Goal: Transaction & Acquisition: Book appointment/travel/reservation

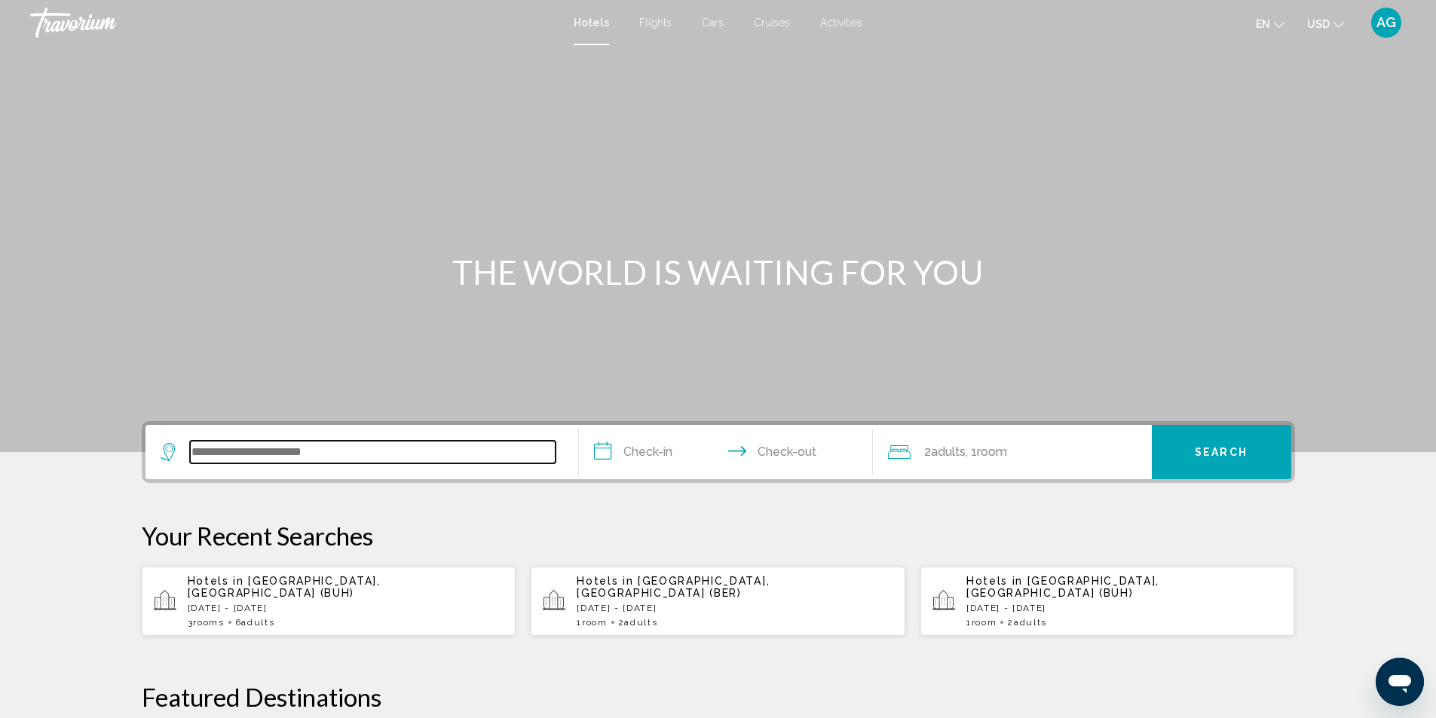
click at [347, 446] on input "Search widget" at bounding box center [372, 452] width 365 height 23
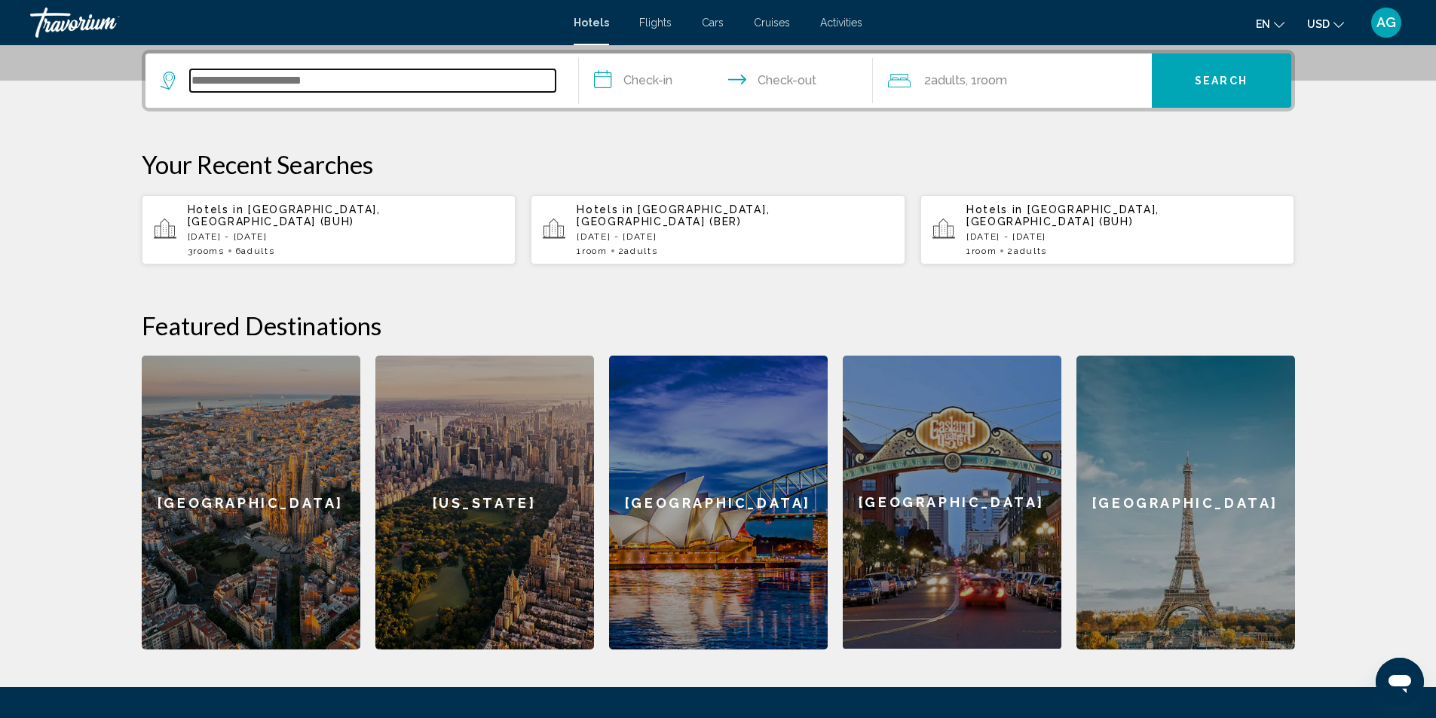
scroll to position [372, 0]
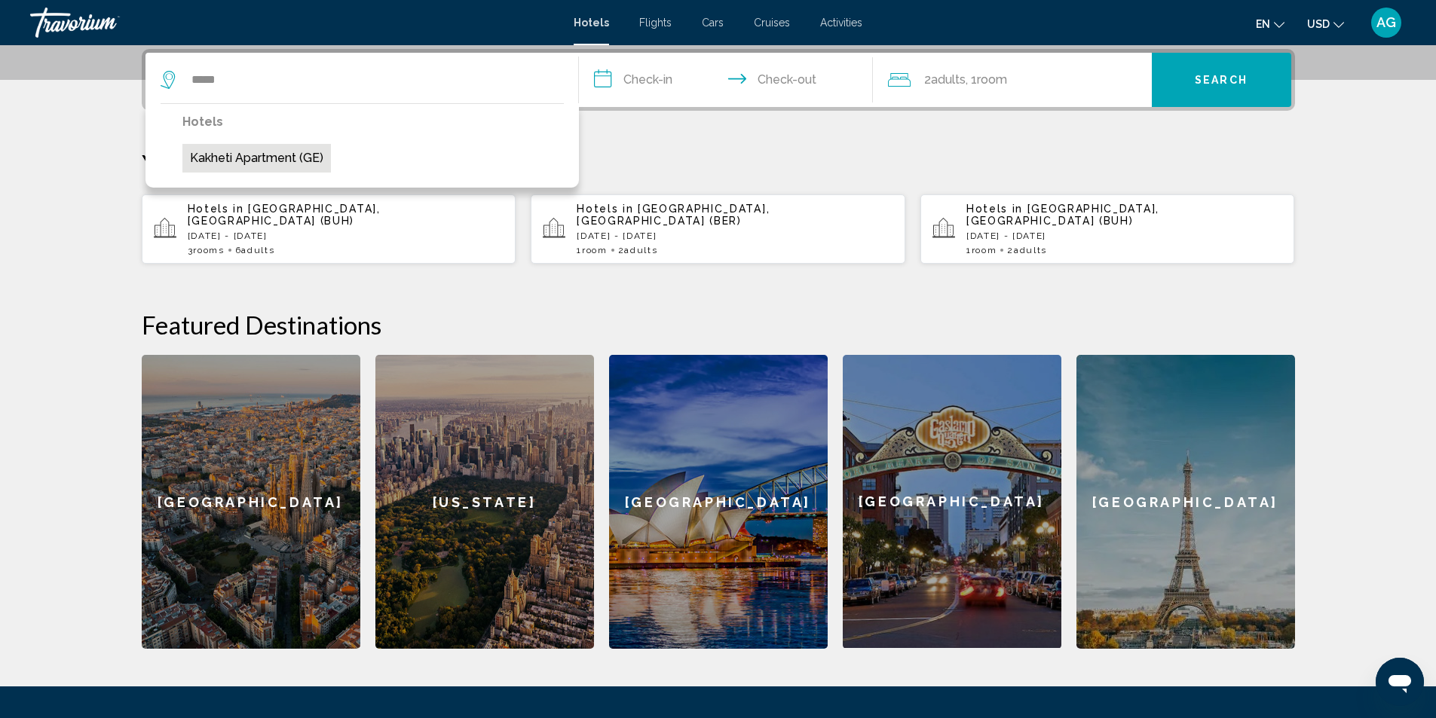
click at [299, 159] on button "Kakheti Apartment (GE)" at bounding box center [256, 158] width 148 height 29
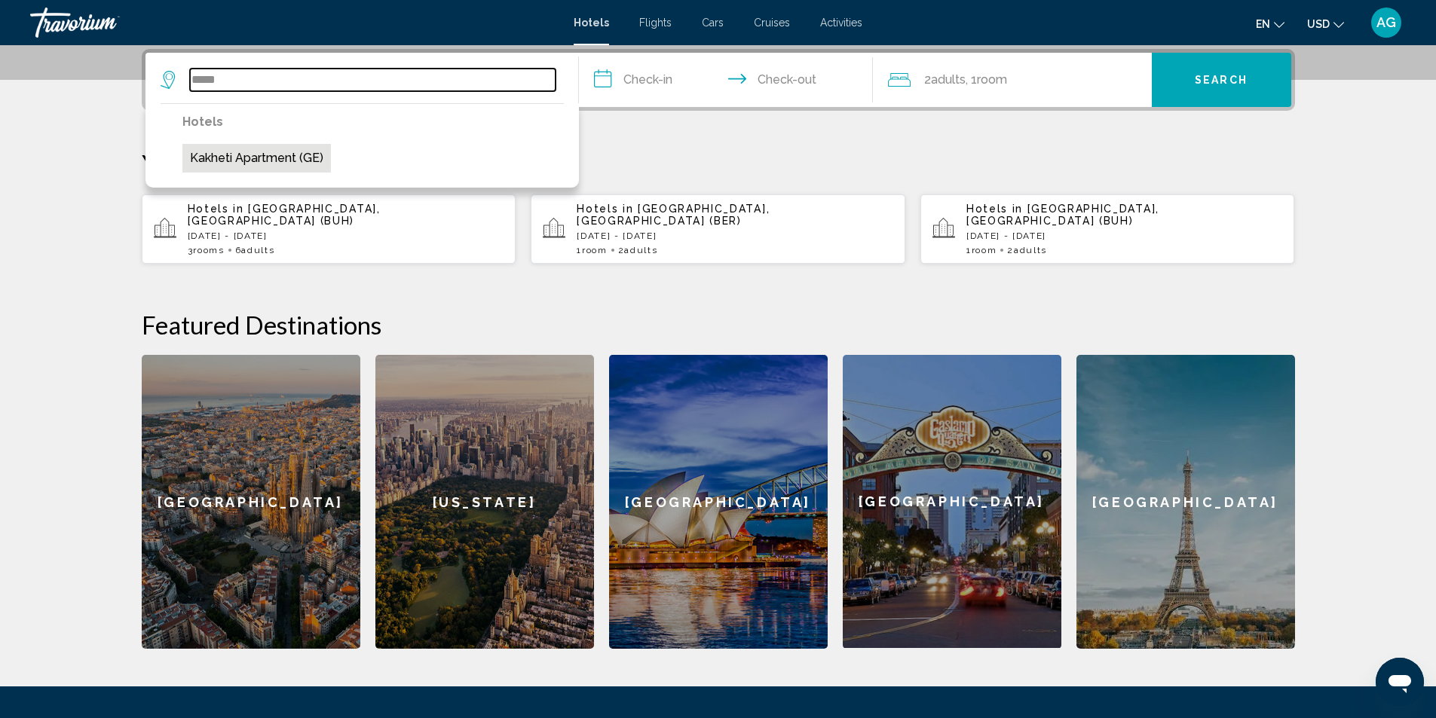
type input "**********"
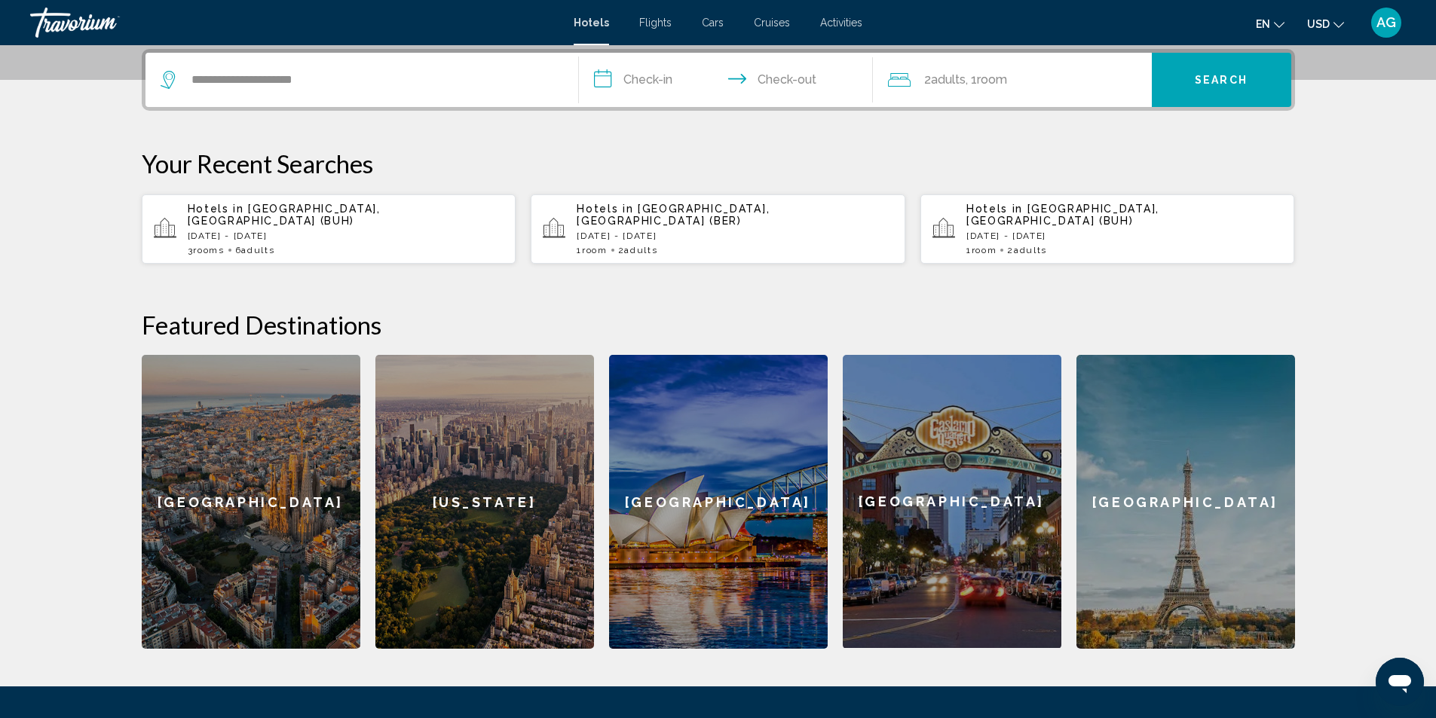
click at [1256, 86] on button "Search" at bounding box center [1221, 80] width 139 height 54
click at [610, 81] on input "**********" at bounding box center [729, 82] width 300 height 59
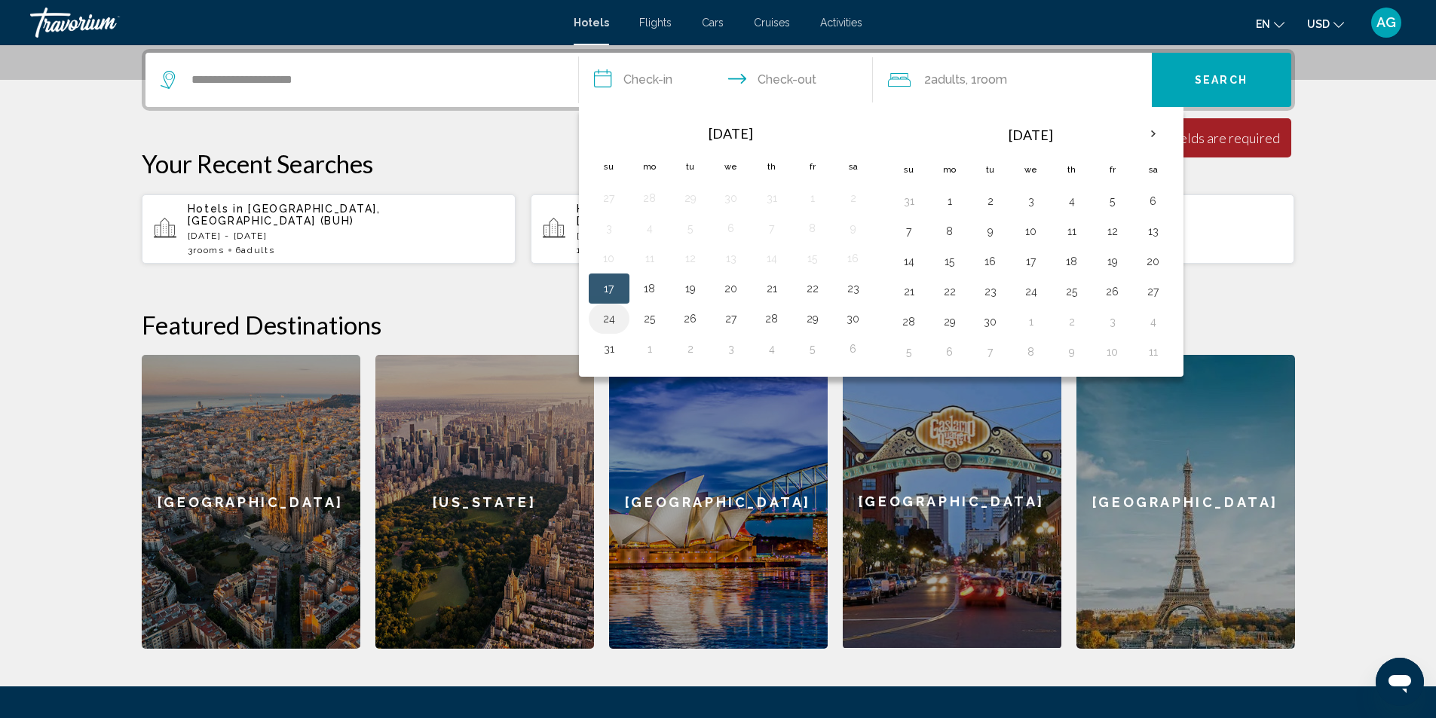
click at [616, 320] on button "24" at bounding box center [609, 318] width 24 height 21
click at [852, 324] on button "30" at bounding box center [853, 318] width 24 height 21
type input "**********"
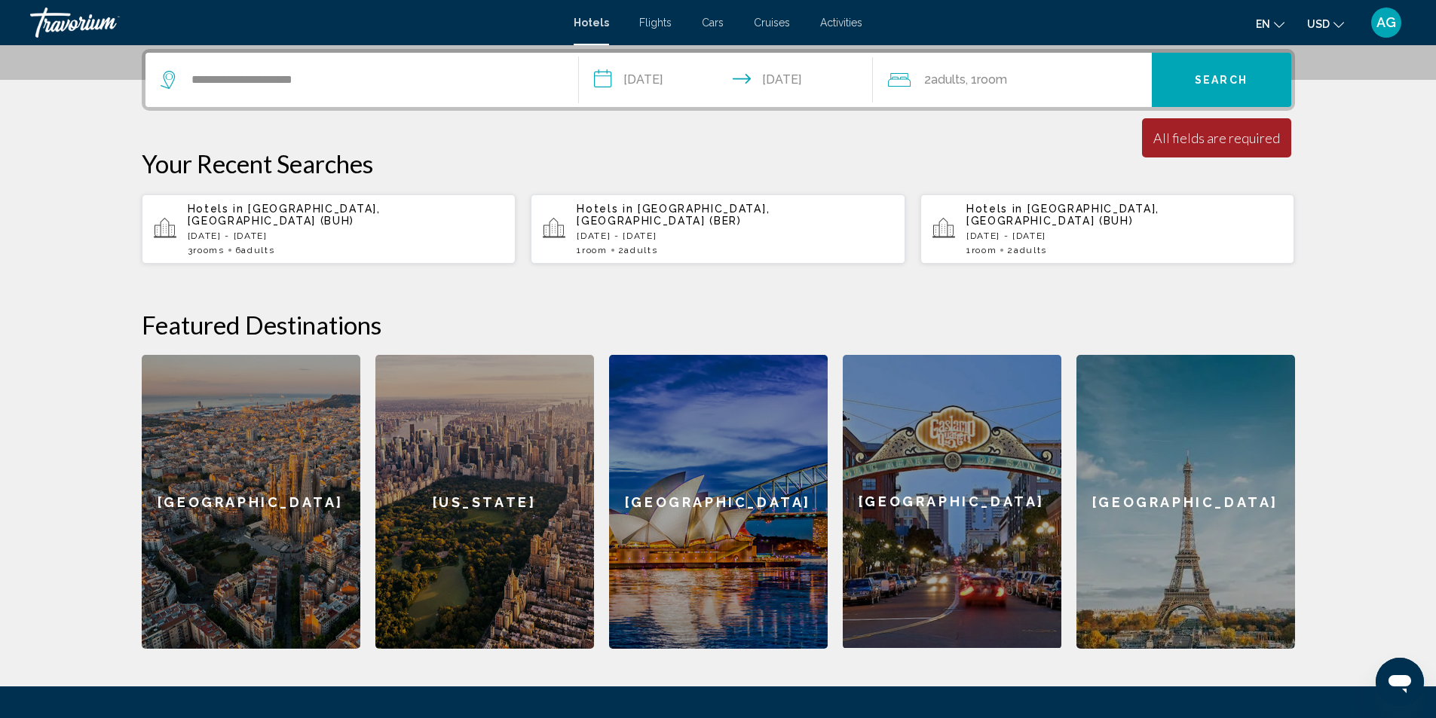
click at [1221, 87] on button "Search" at bounding box center [1221, 80] width 139 height 54
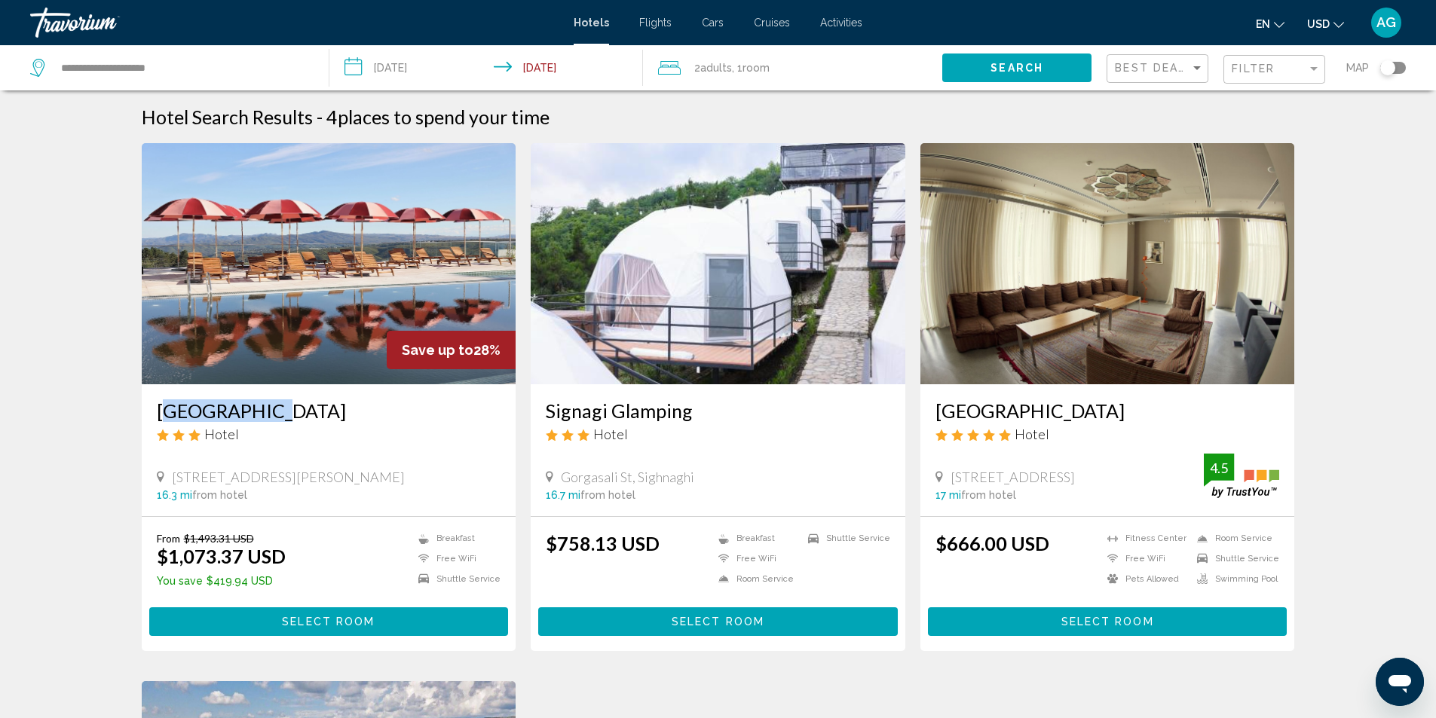
drag, startPoint x: 148, startPoint y: 412, endPoint x: 265, endPoint y: 413, distance: 117.6
click at [265, 413] on div "[GEOGRAPHIC_DATA] Hotel [STREET_ADDRESS][PERSON_NAME] 16.3 mi from hotel" at bounding box center [329, 450] width 375 height 132
copy h3 "[GEOGRAPHIC_DATA]"
click at [78, 172] on div "Hotel Search Results - 4 places to spend your time Save up to 28% Bodbe Hotel H…" at bounding box center [718, 678] width 1436 height 1144
click at [340, 371] on img "Main content" at bounding box center [329, 263] width 375 height 241
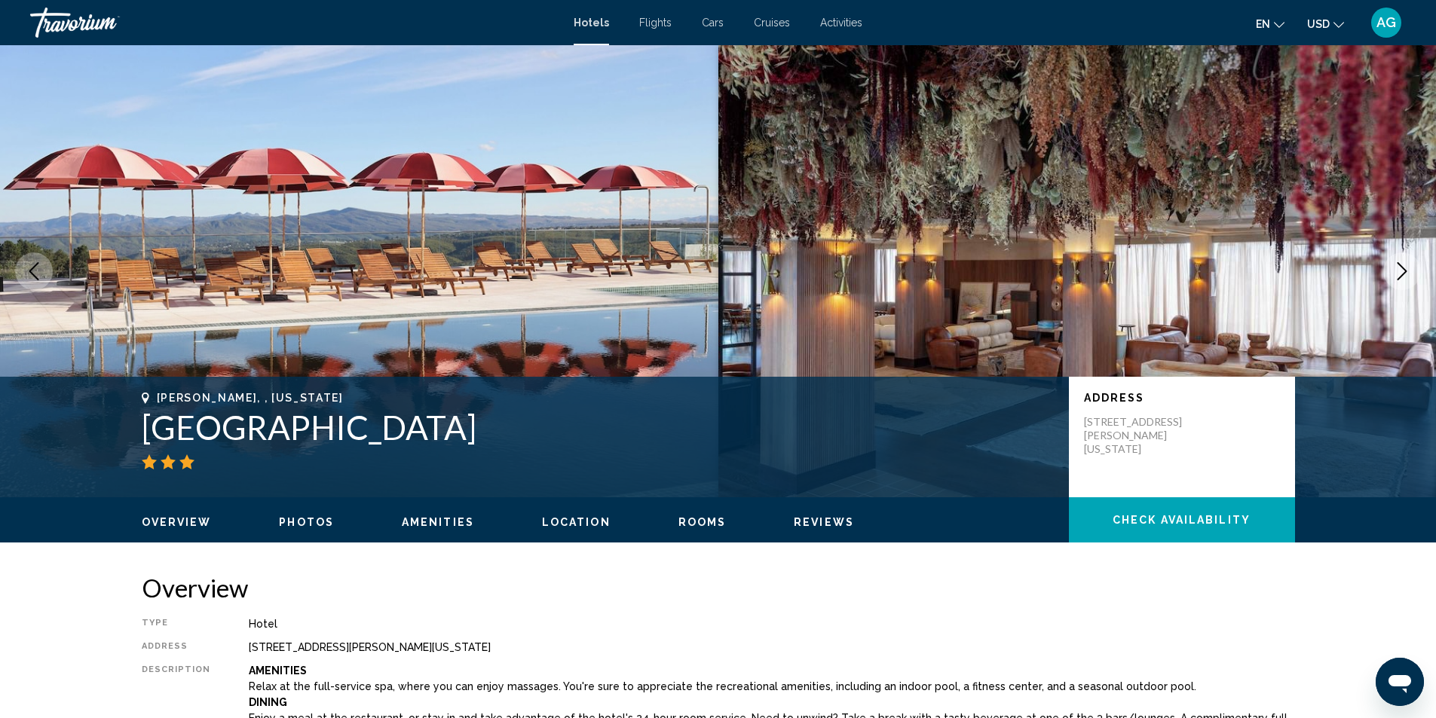
click at [1408, 276] on icon "Next image" at bounding box center [1402, 271] width 18 height 18
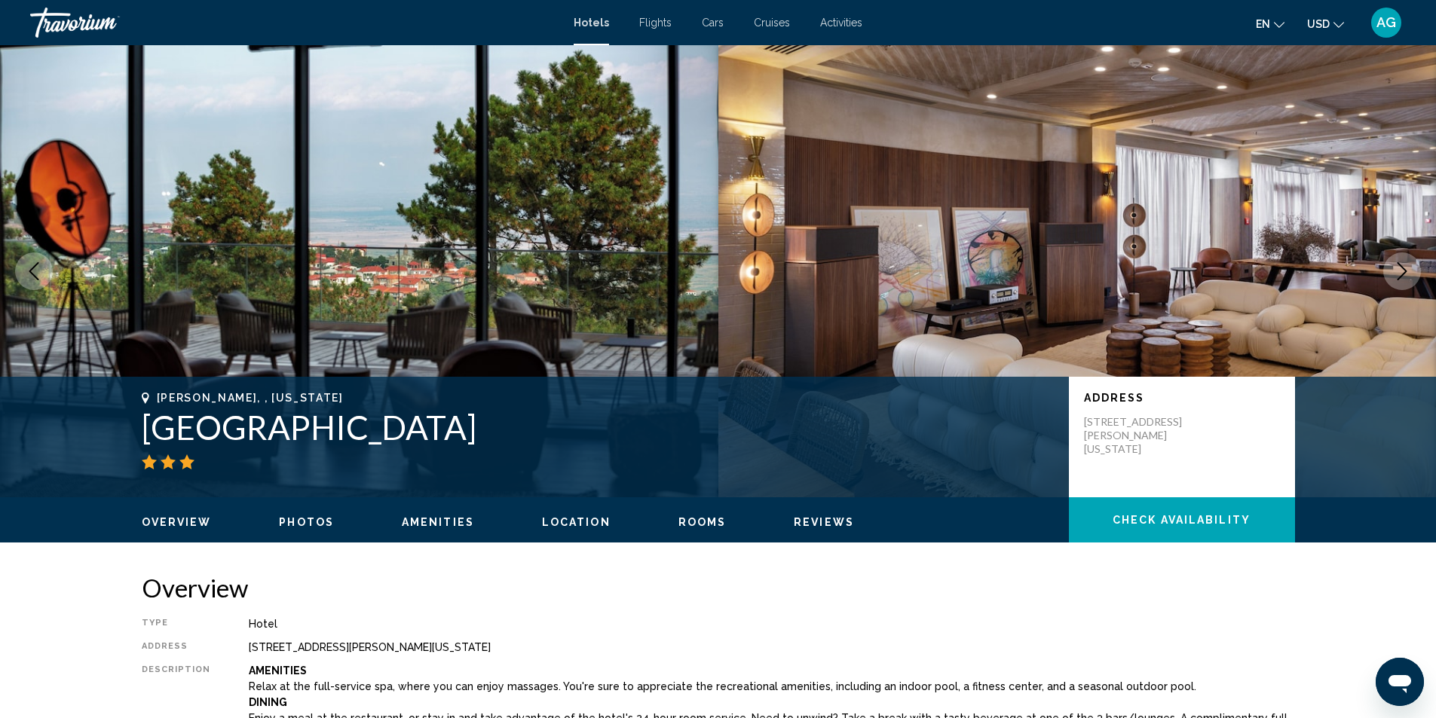
click at [1408, 274] on icon "Next image" at bounding box center [1402, 271] width 18 height 18
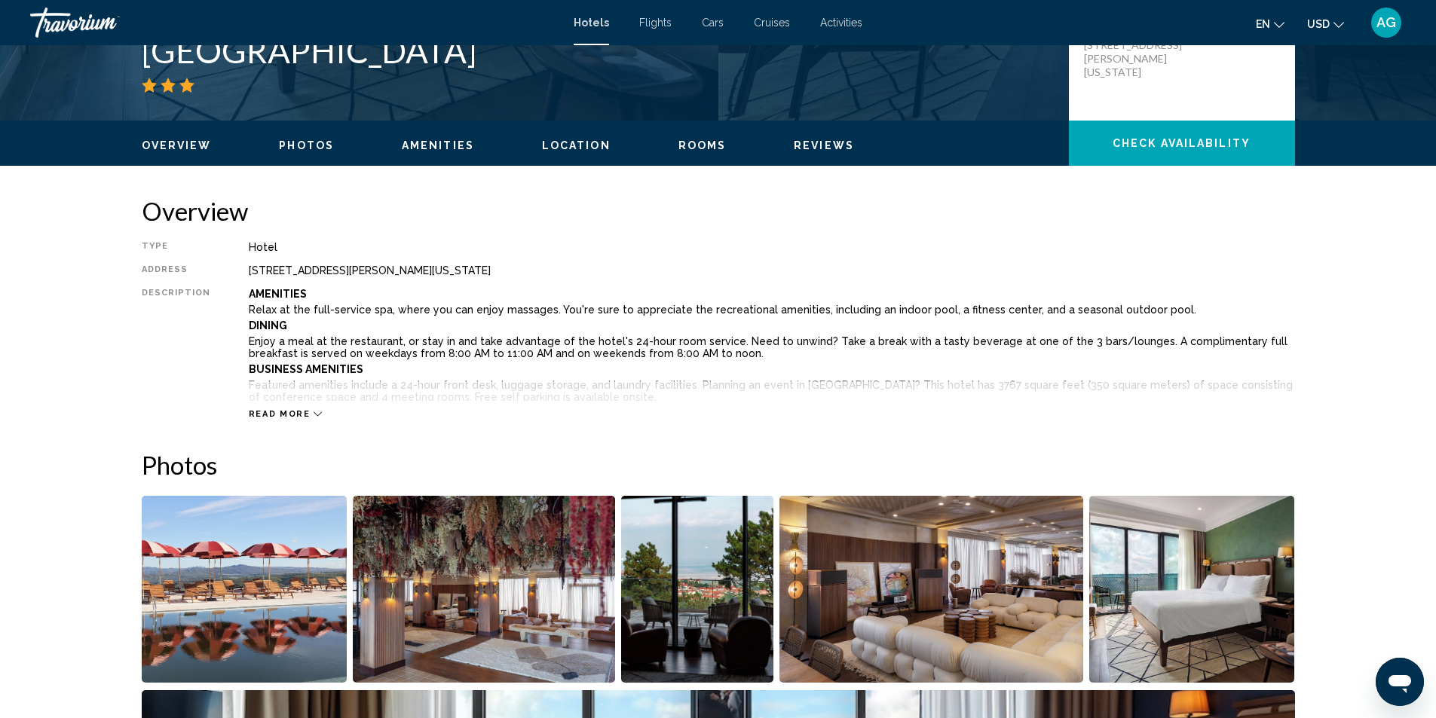
scroll to position [75, 0]
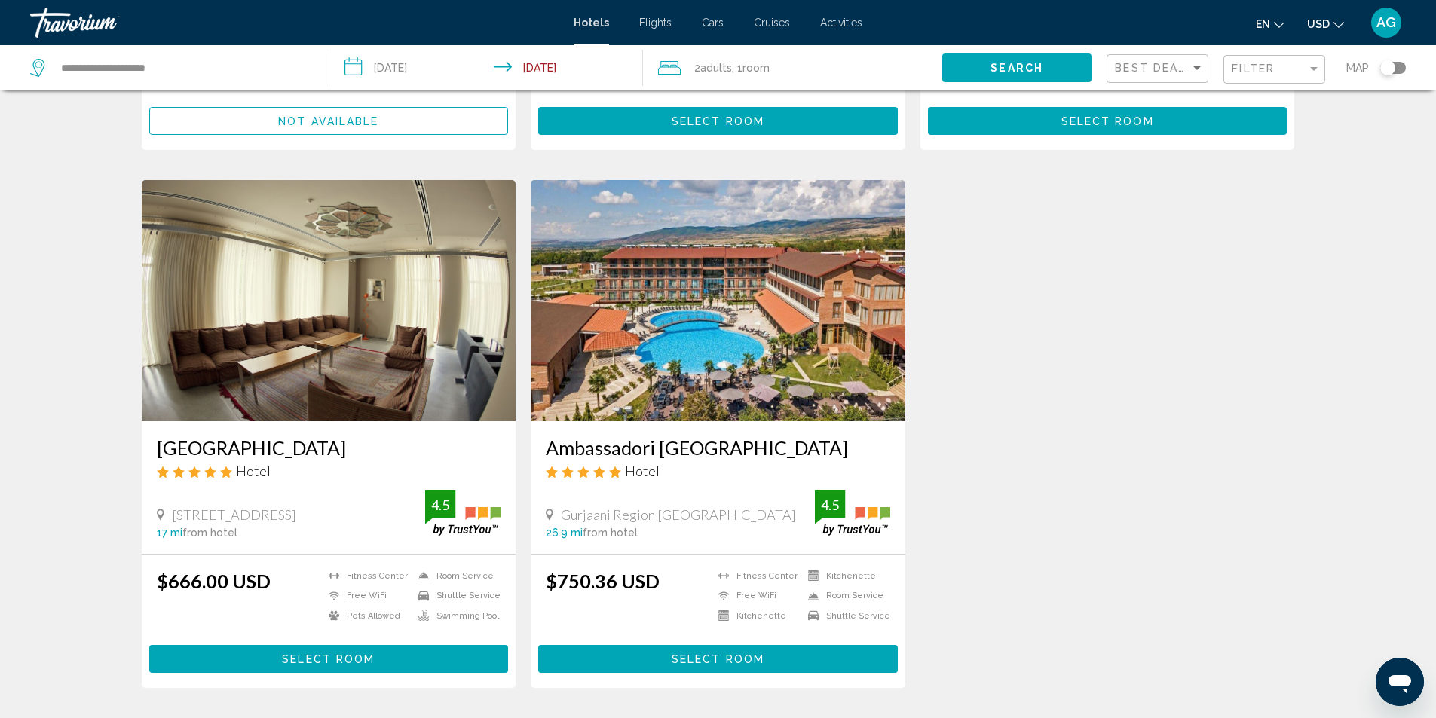
scroll to position [528, 0]
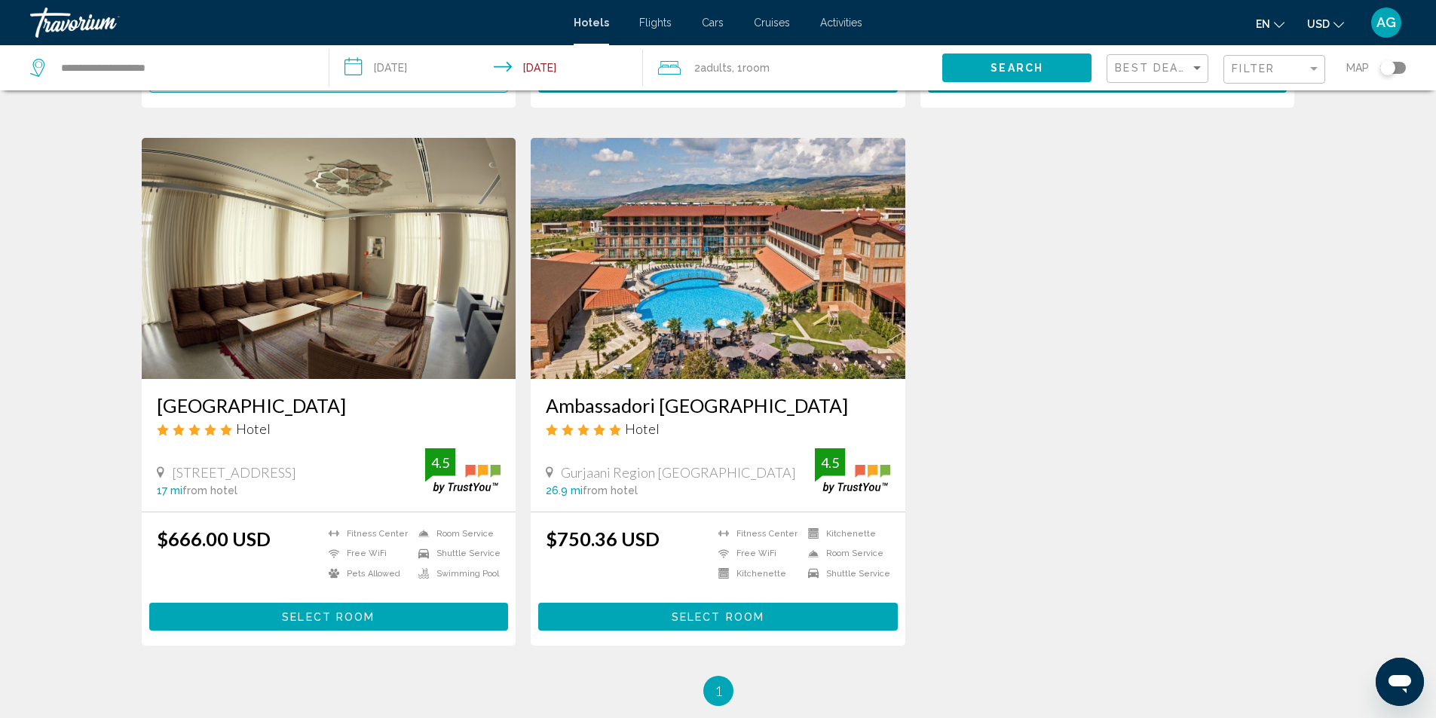
drag, startPoint x: 541, startPoint y: 411, endPoint x: 829, endPoint y: 413, distance: 287.9
click at [829, 413] on div "Ambassadori [GEOGRAPHIC_DATA] Hotel [GEOGRAPHIC_DATA] [GEOGRAPHIC_DATA] 26.9 mi…" at bounding box center [718, 445] width 375 height 132
copy h3 "Ambassadori [GEOGRAPHIC_DATA]"
click at [701, 328] on img "Main content" at bounding box center [718, 258] width 375 height 241
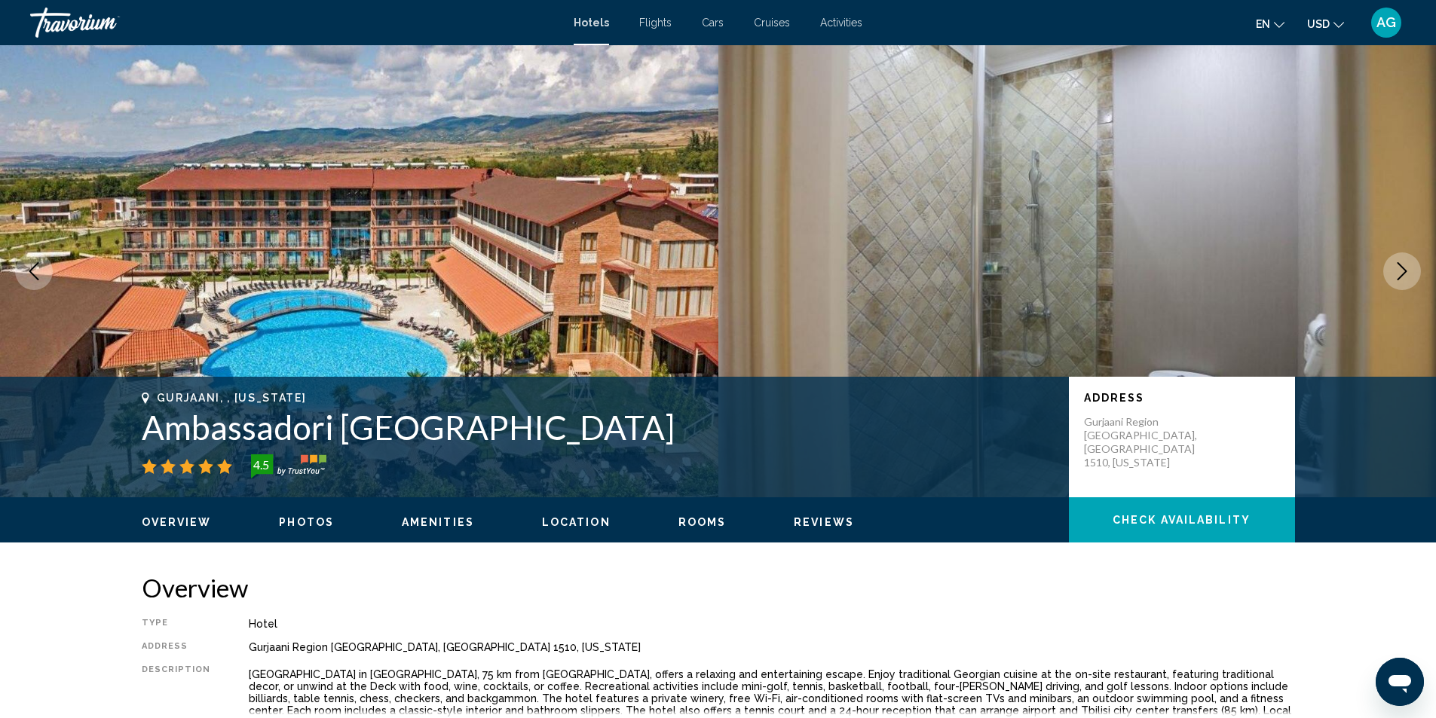
click at [1411, 273] on button "Next image" at bounding box center [1402, 271] width 38 height 38
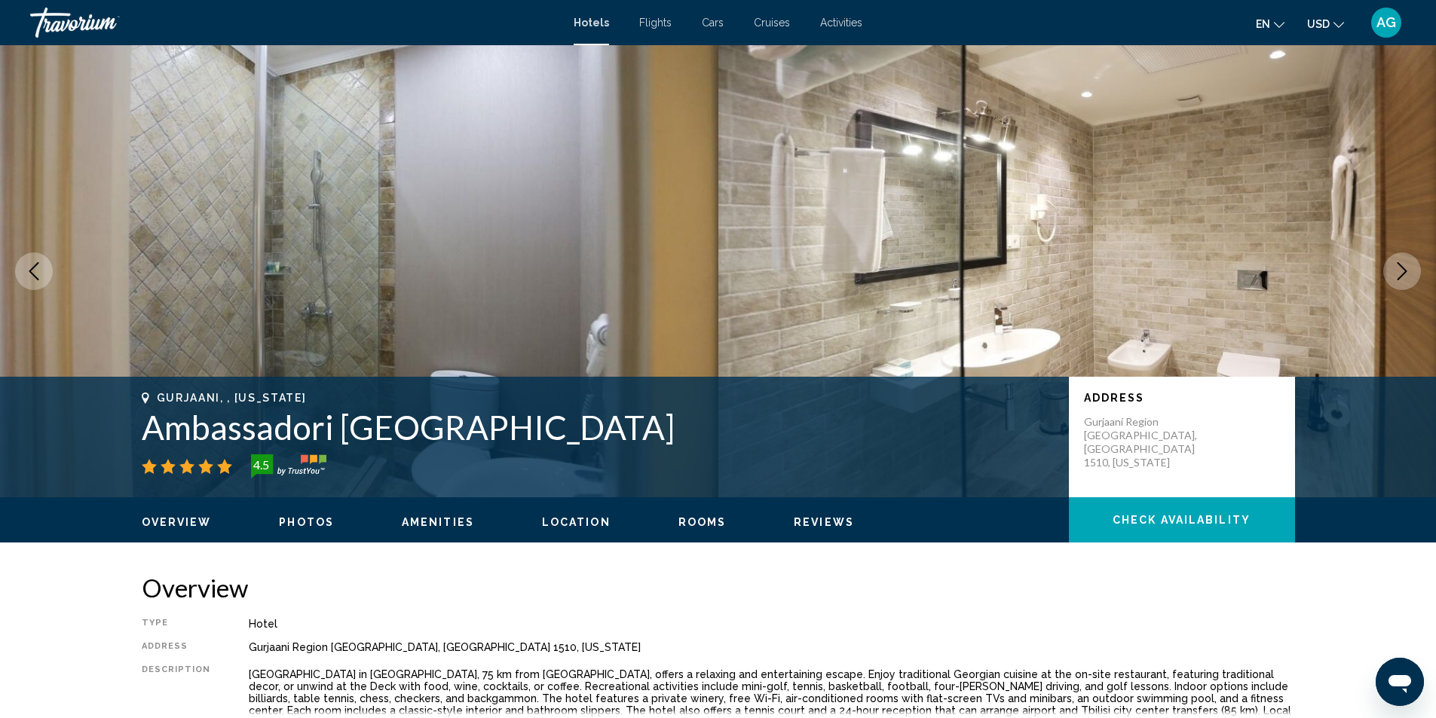
click at [1411, 273] on button "Next image" at bounding box center [1402, 271] width 38 height 38
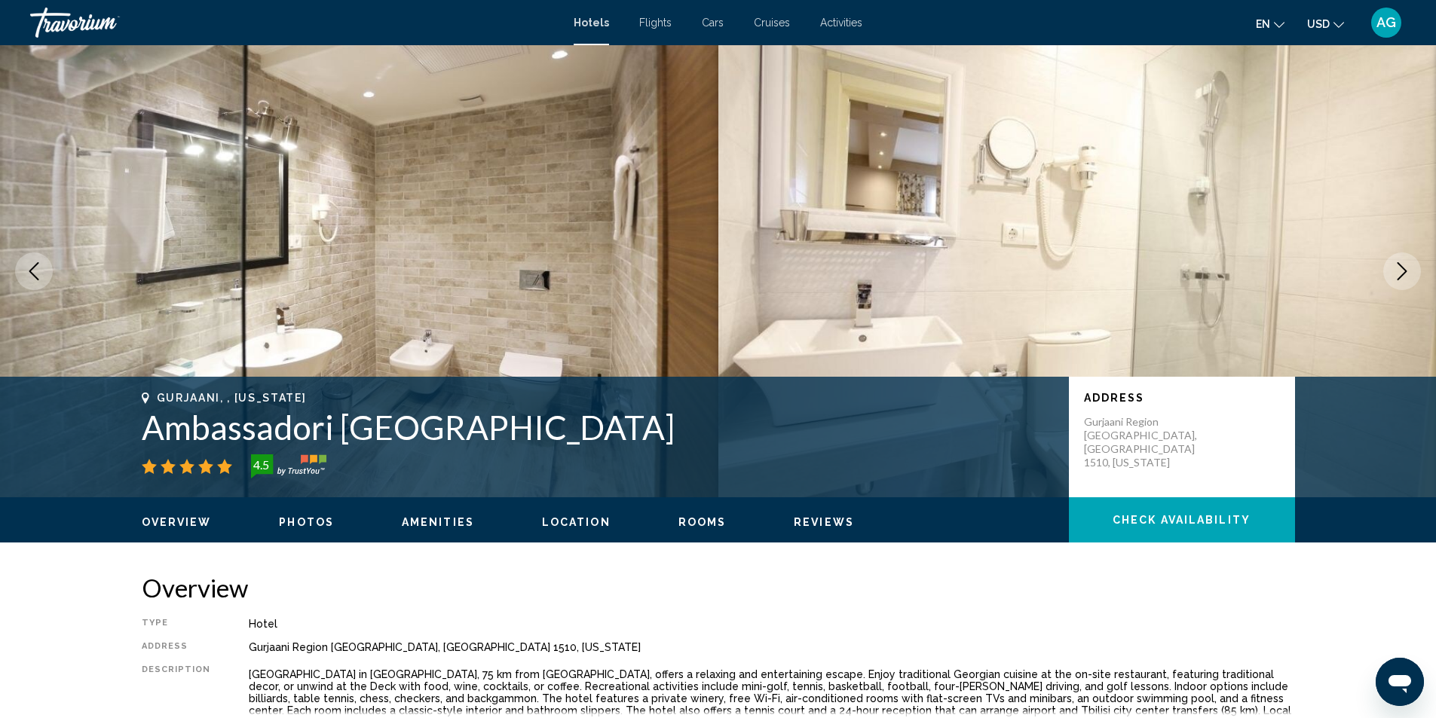
click at [1411, 273] on button "Next image" at bounding box center [1402, 271] width 38 height 38
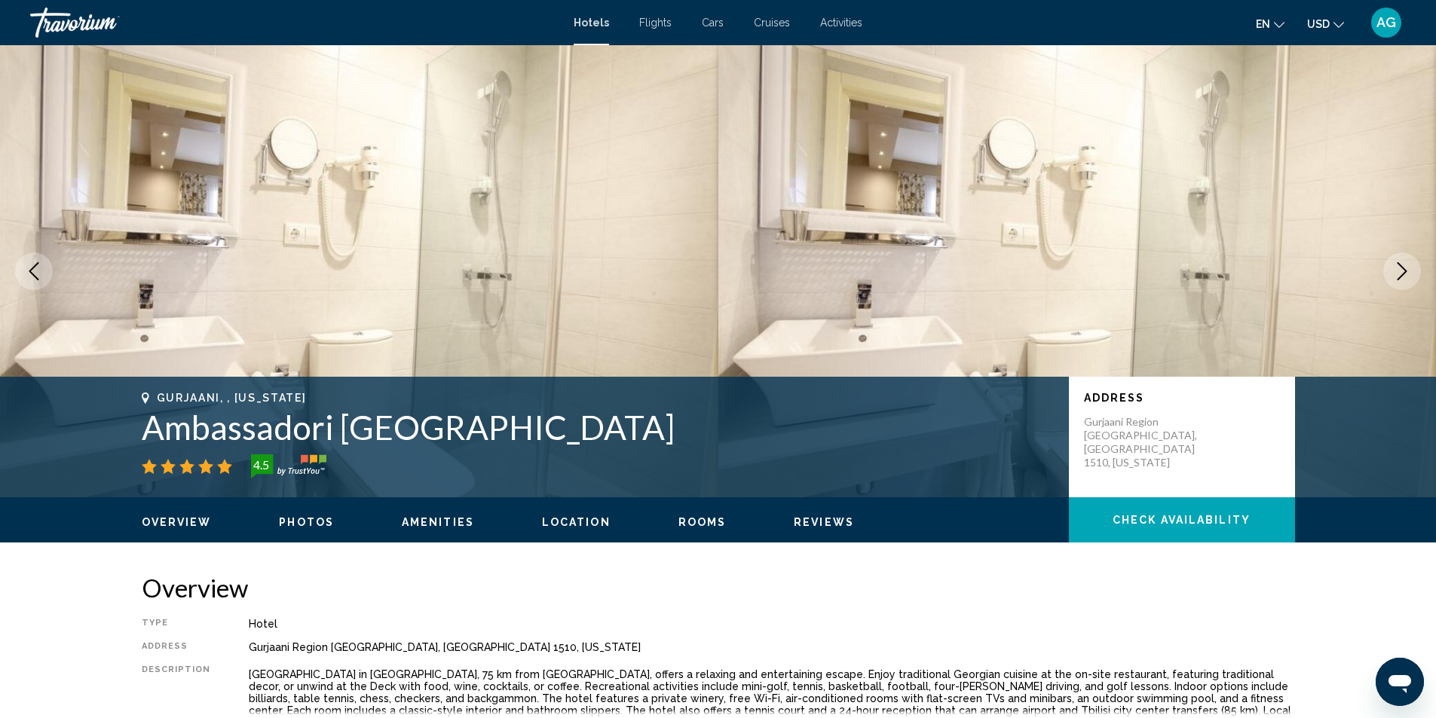
click at [1411, 273] on button "Next image" at bounding box center [1402, 271] width 38 height 38
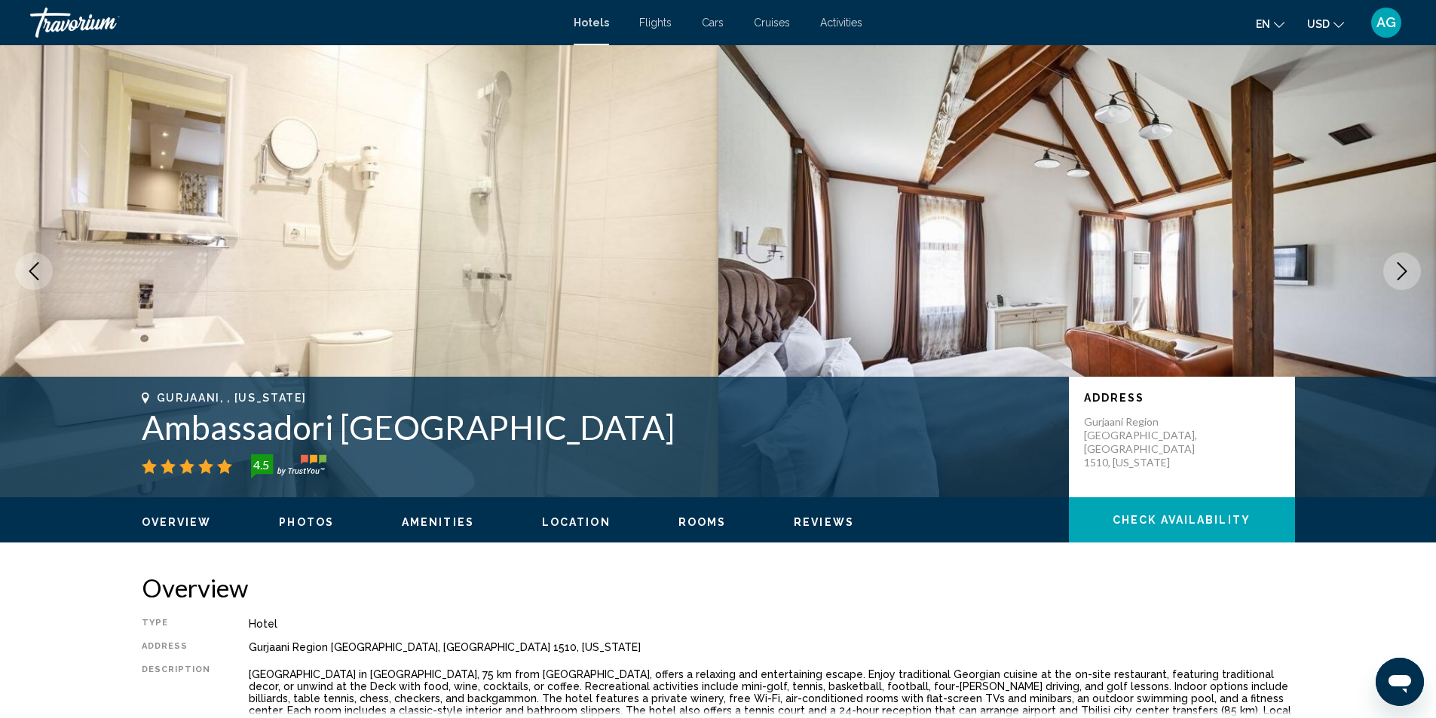
click at [1411, 273] on button "Next image" at bounding box center [1402, 271] width 38 height 38
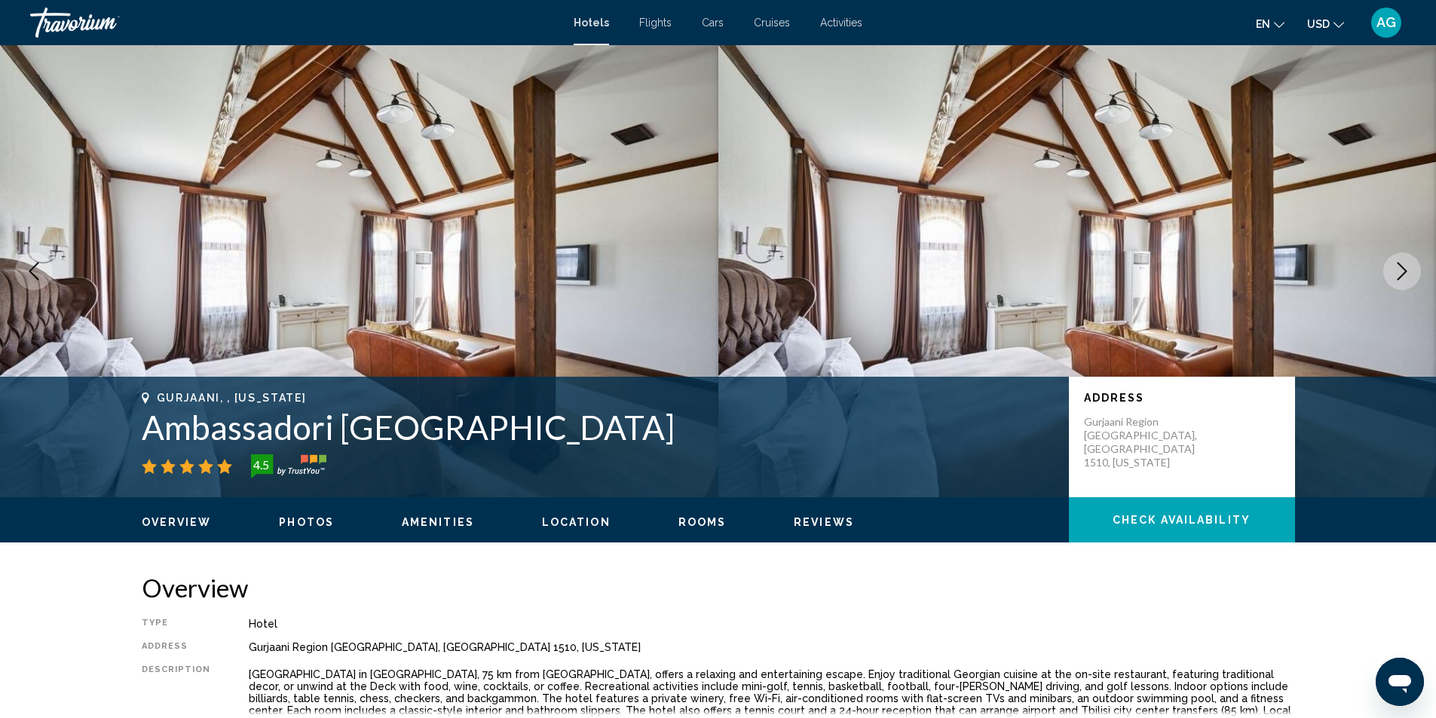
click at [1411, 273] on button "Next image" at bounding box center [1402, 271] width 38 height 38
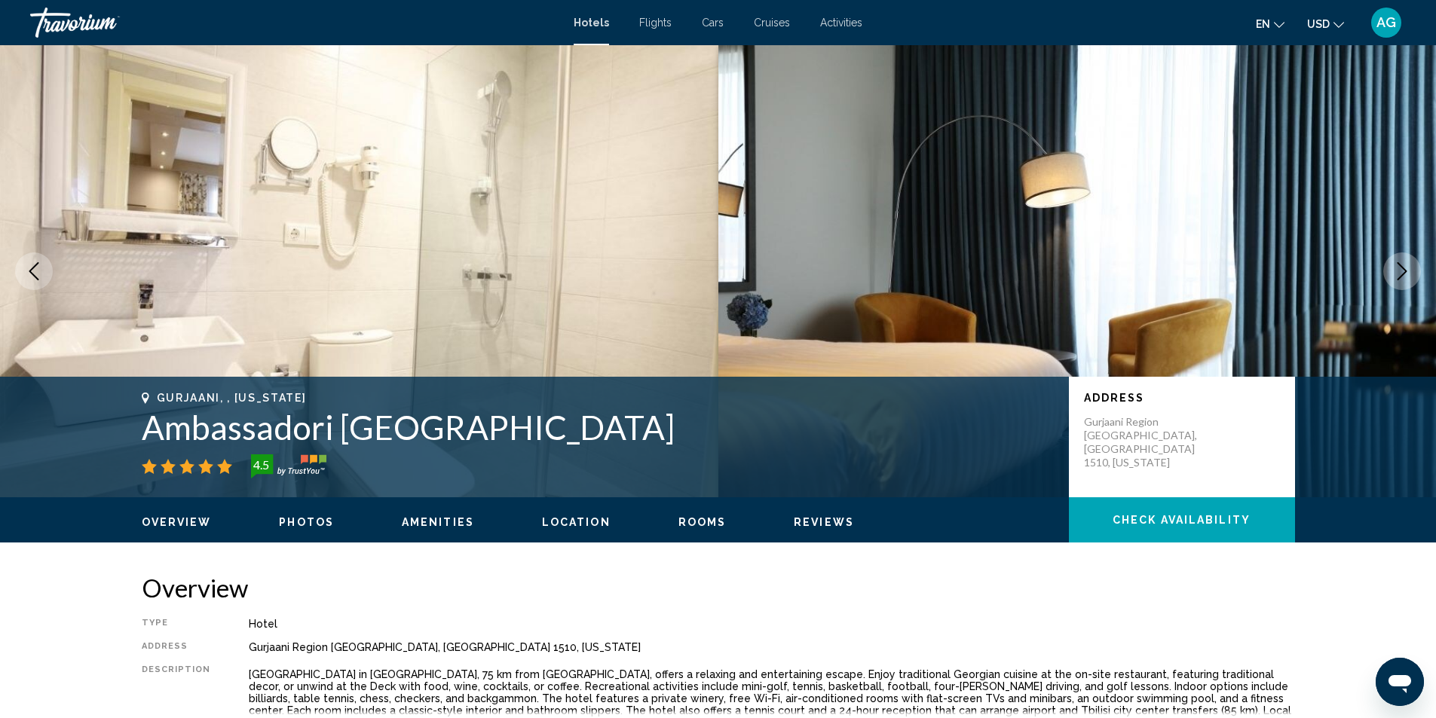
click at [1411, 273] on button "Next image" at bounding box center [1402, 271] width 38 height 38
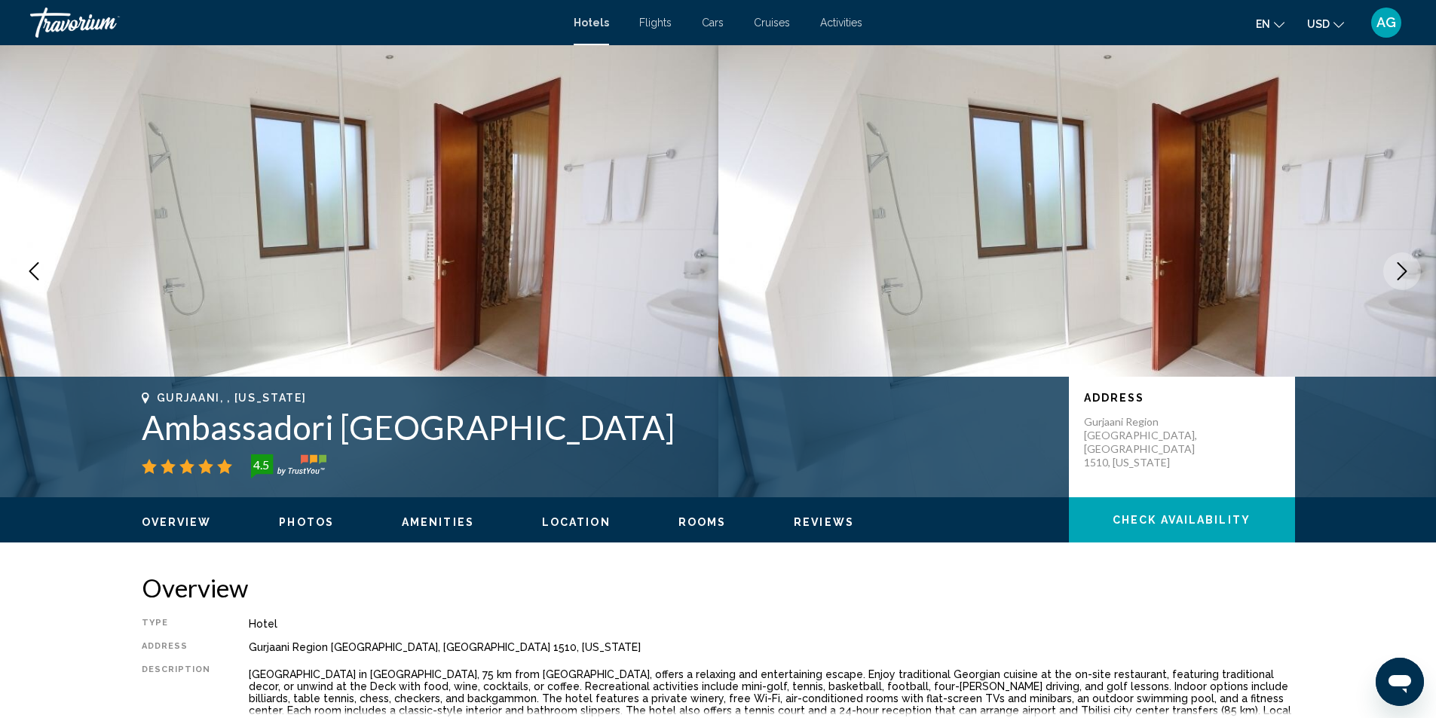
click at [1411, 273] on button "Next image" at bounding box center [1402, 271] width 38 height 38
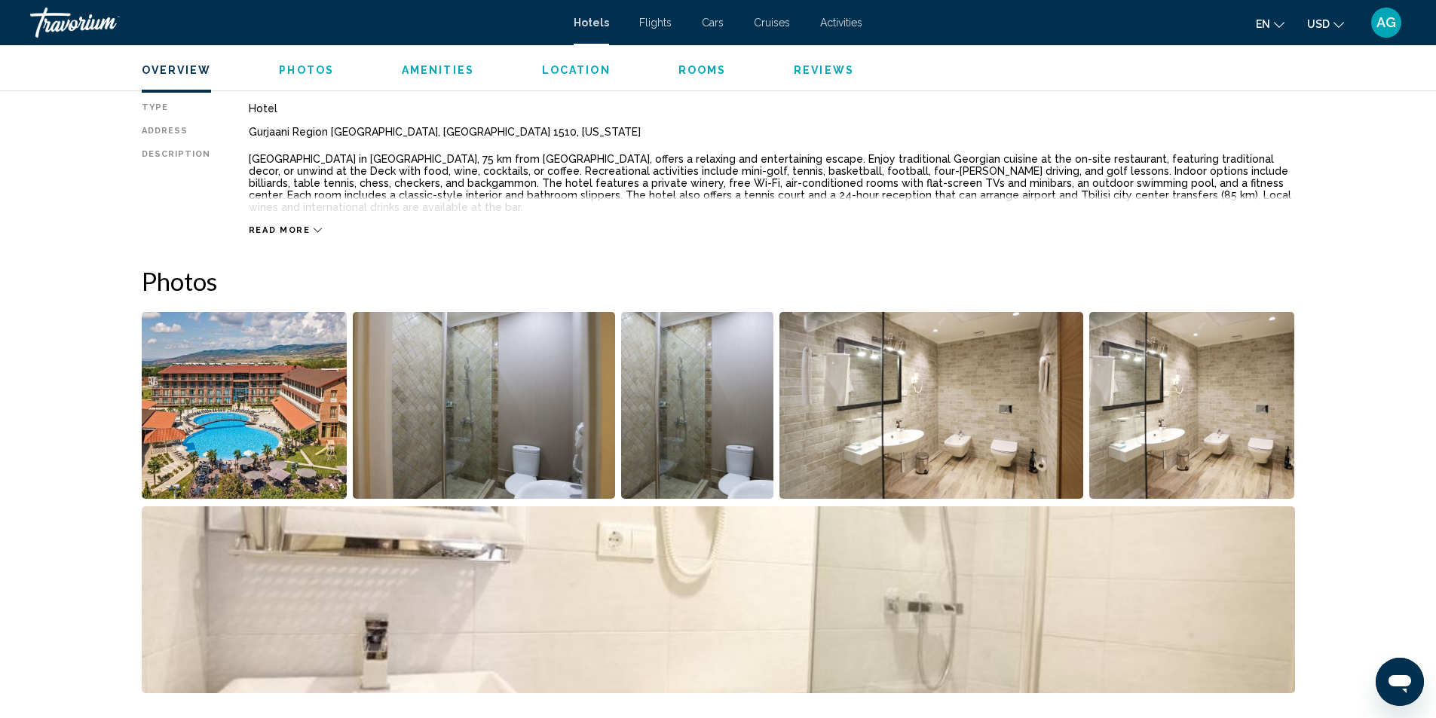
scroll to position [76, 0]
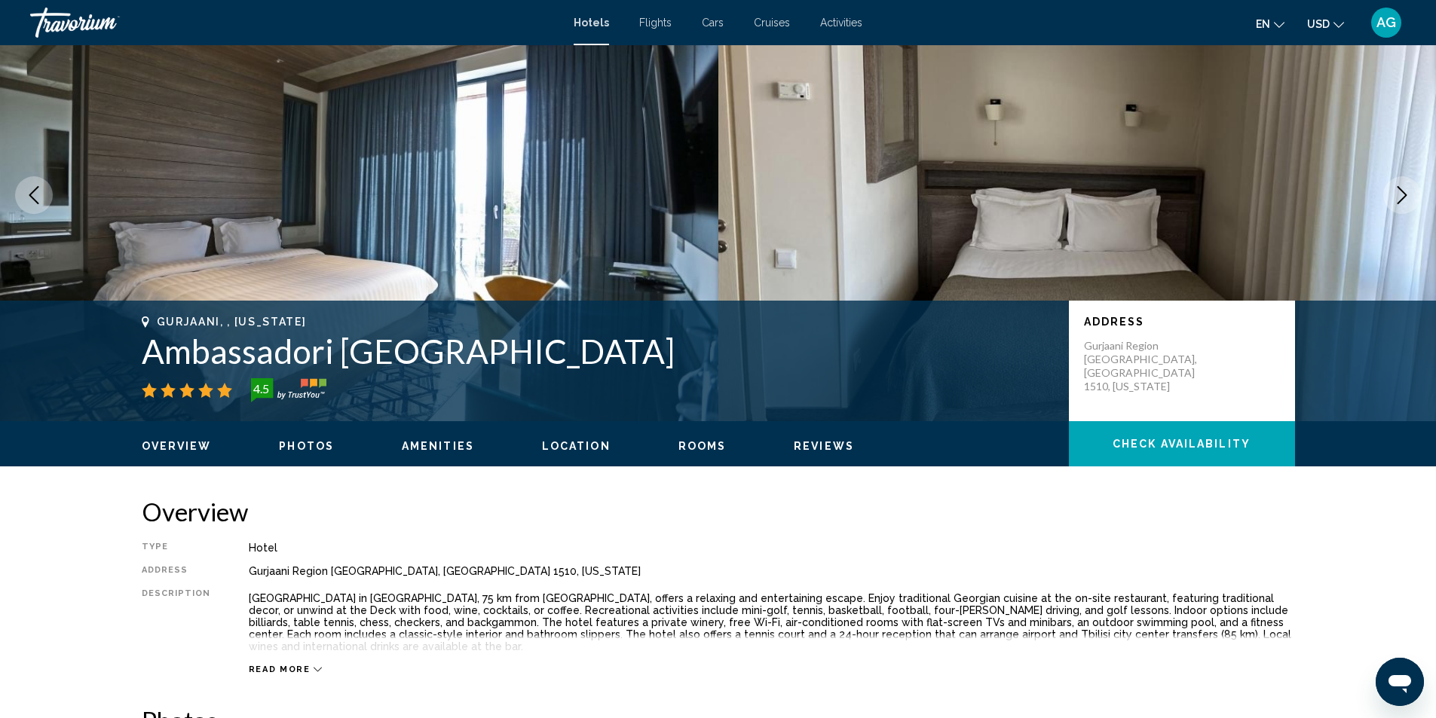
click at [1405, 198] on icon "Next image" at bounding box center [1402, 195] width 18 height 18
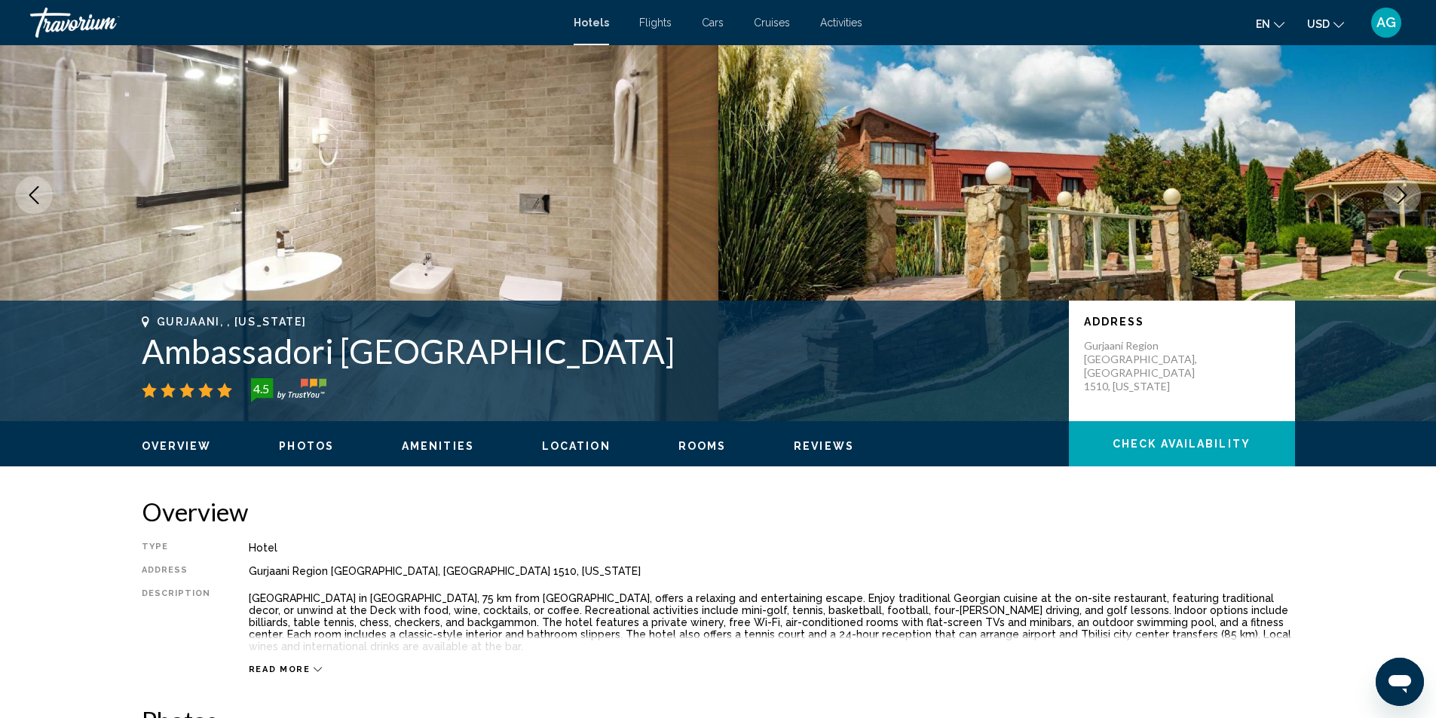
click at [1405, 194] on icon "Next image" at bounding box center [1402, 195] width 10 height 18
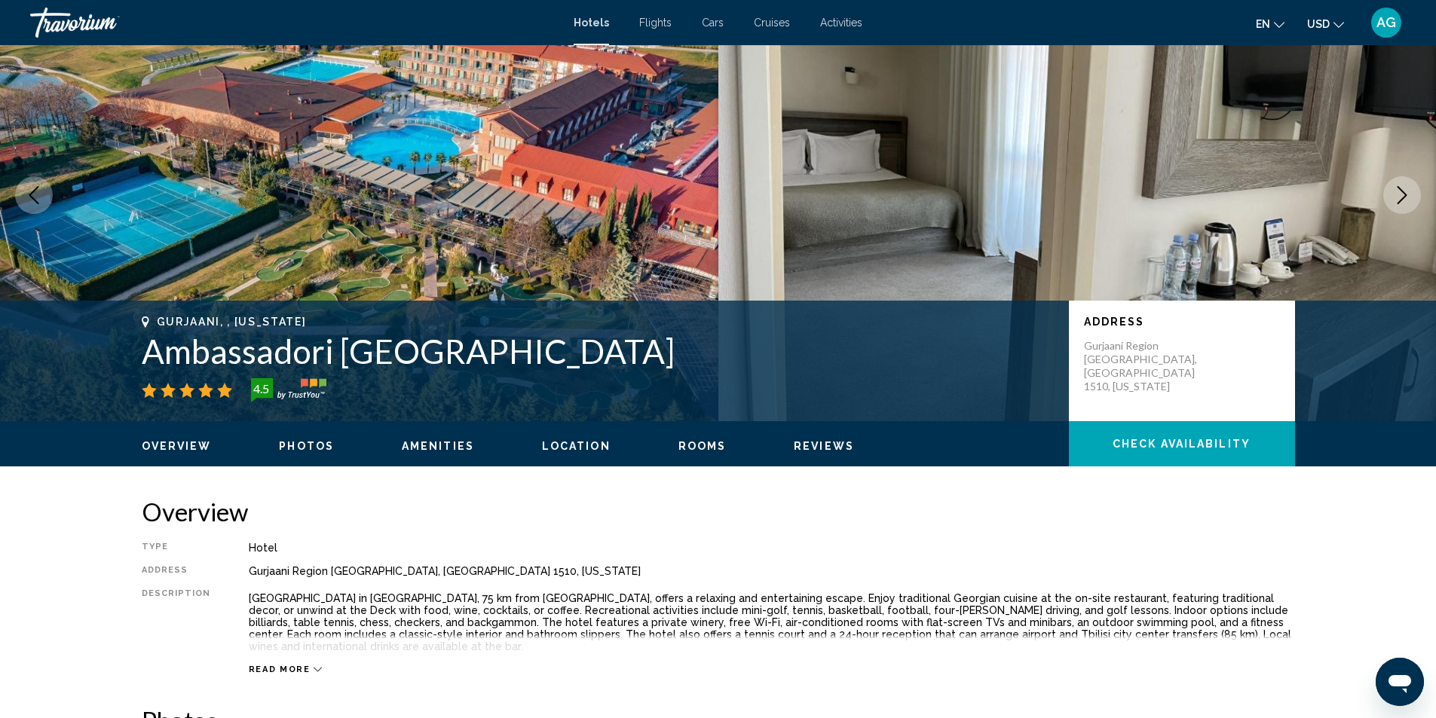
click at [1405, 194] on icon "Next image" at bounding box center [1402, 195] width 10 height 18
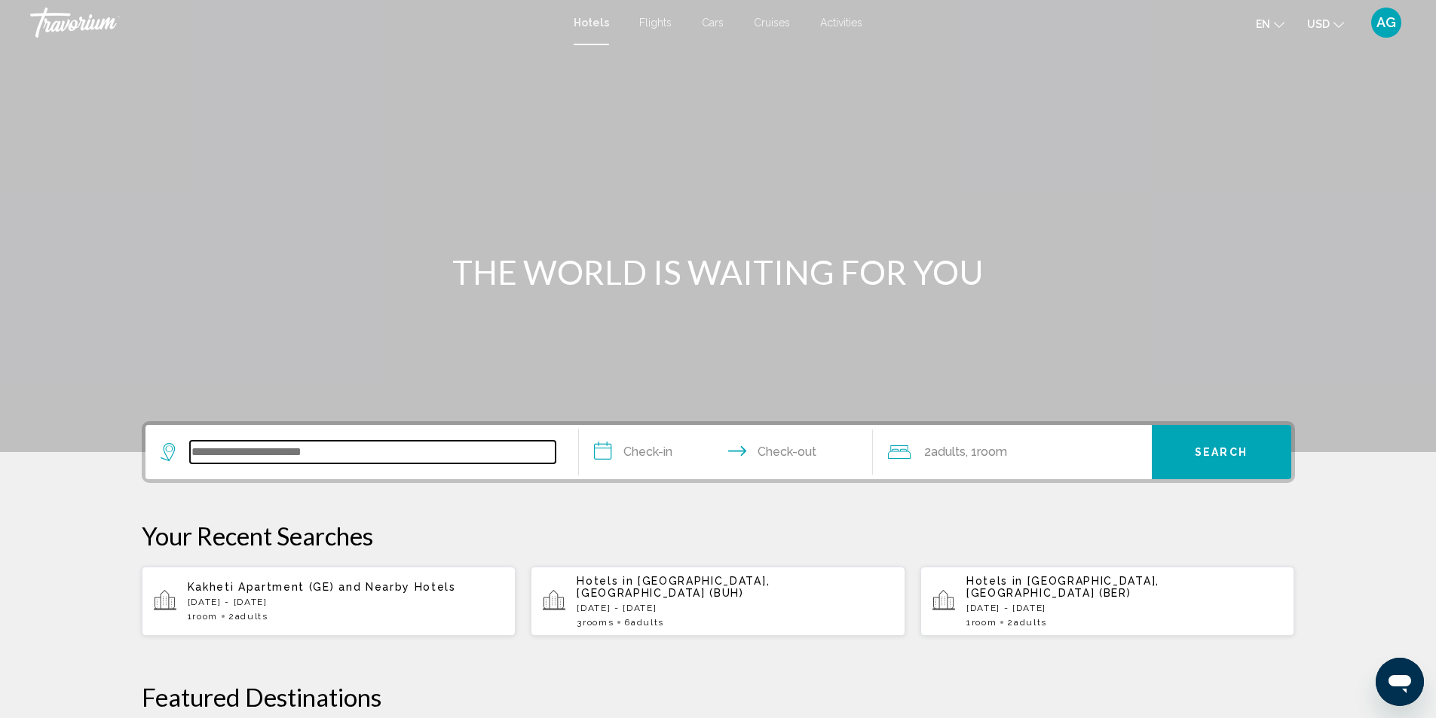
click at [328, 452] on input "Search widget" at bounding box center [372, 452] width 365 height 23
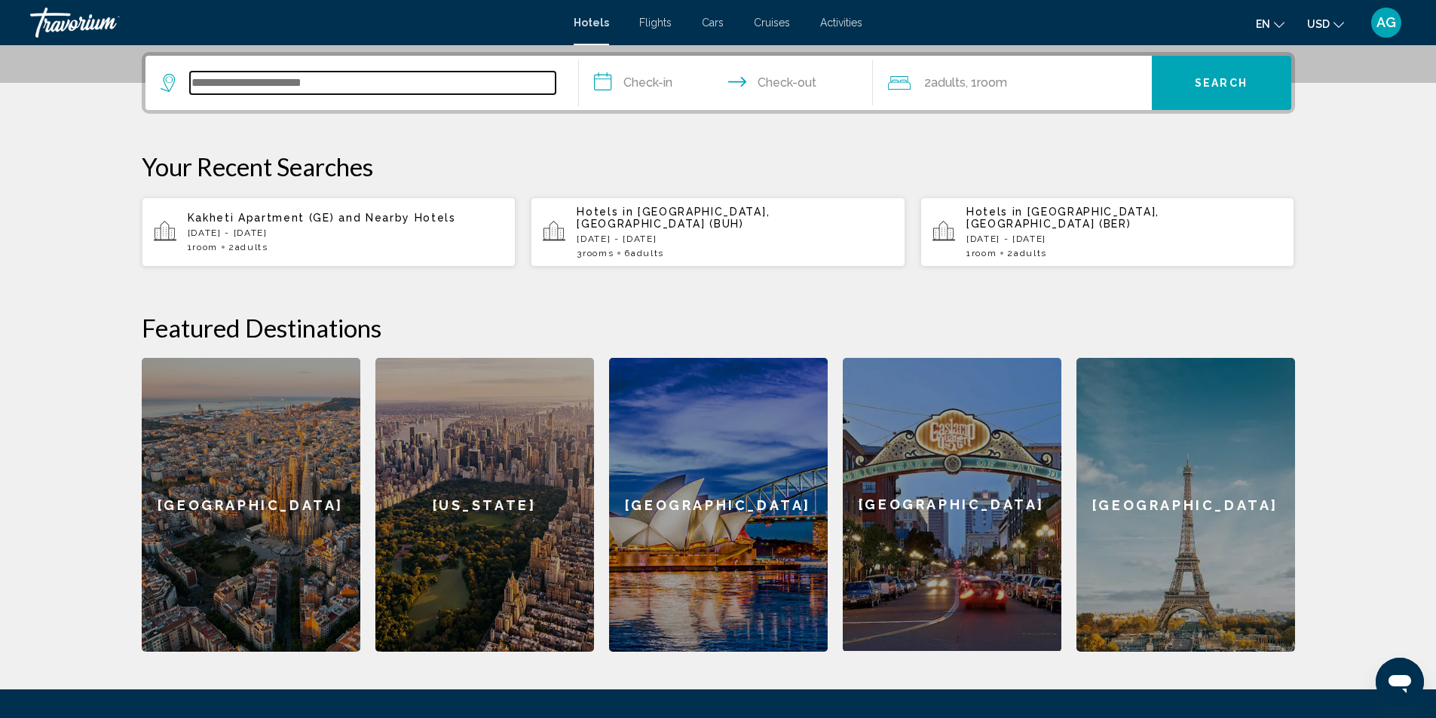
scroll to position [372, 0]
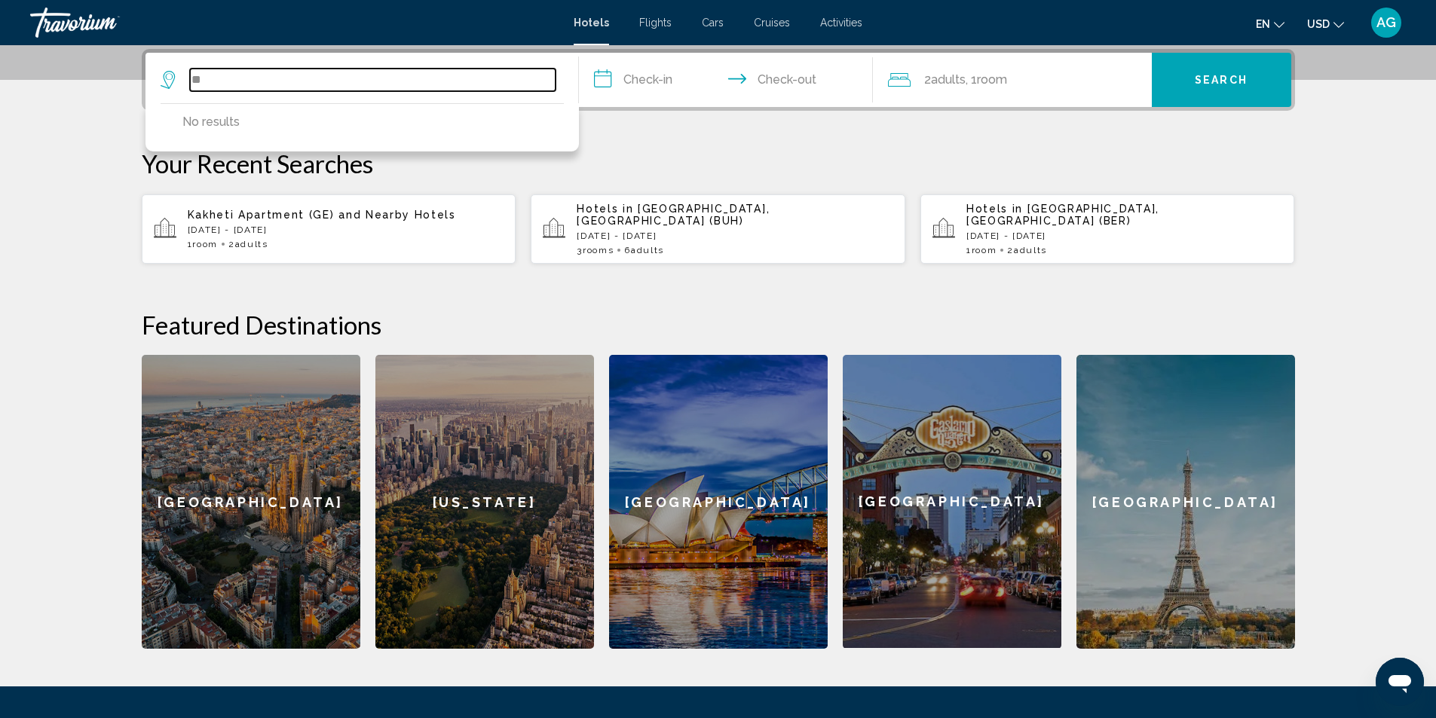
type input "*"
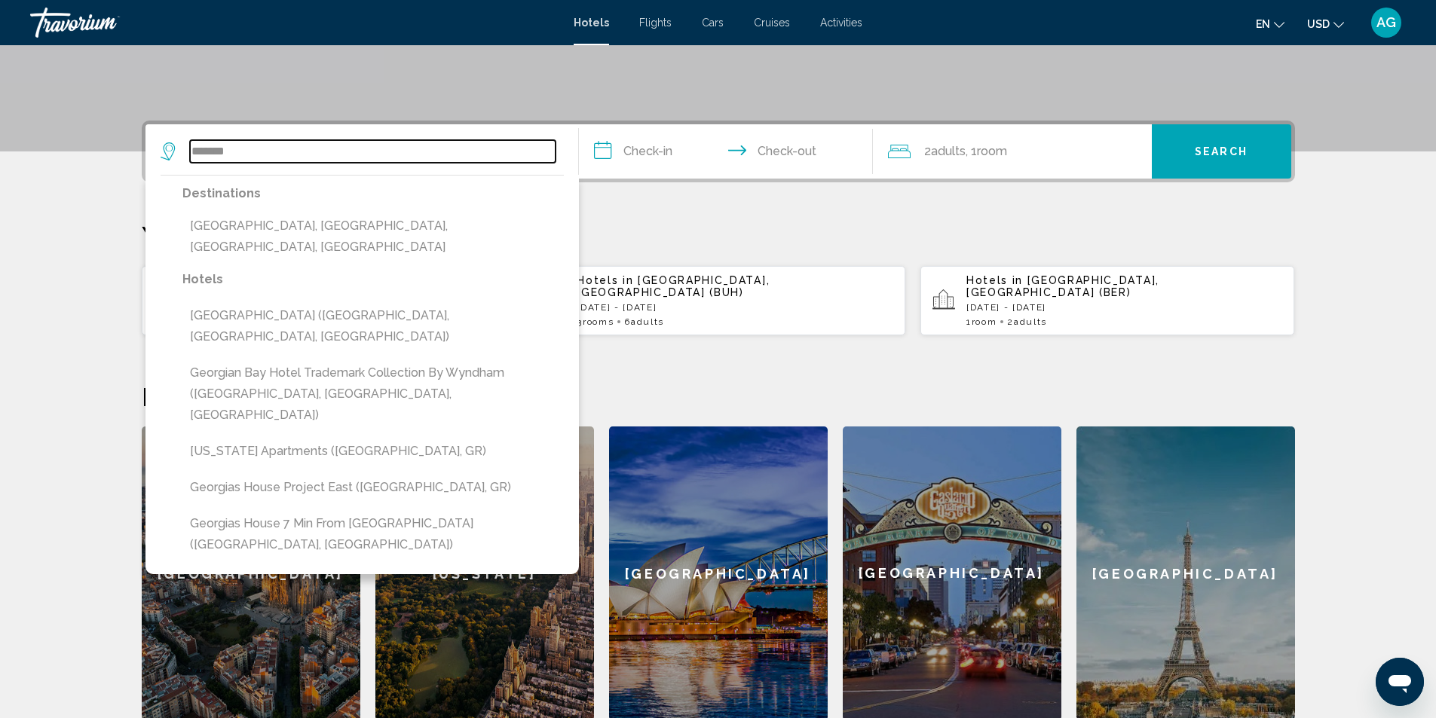
scroll to position [136, 0]
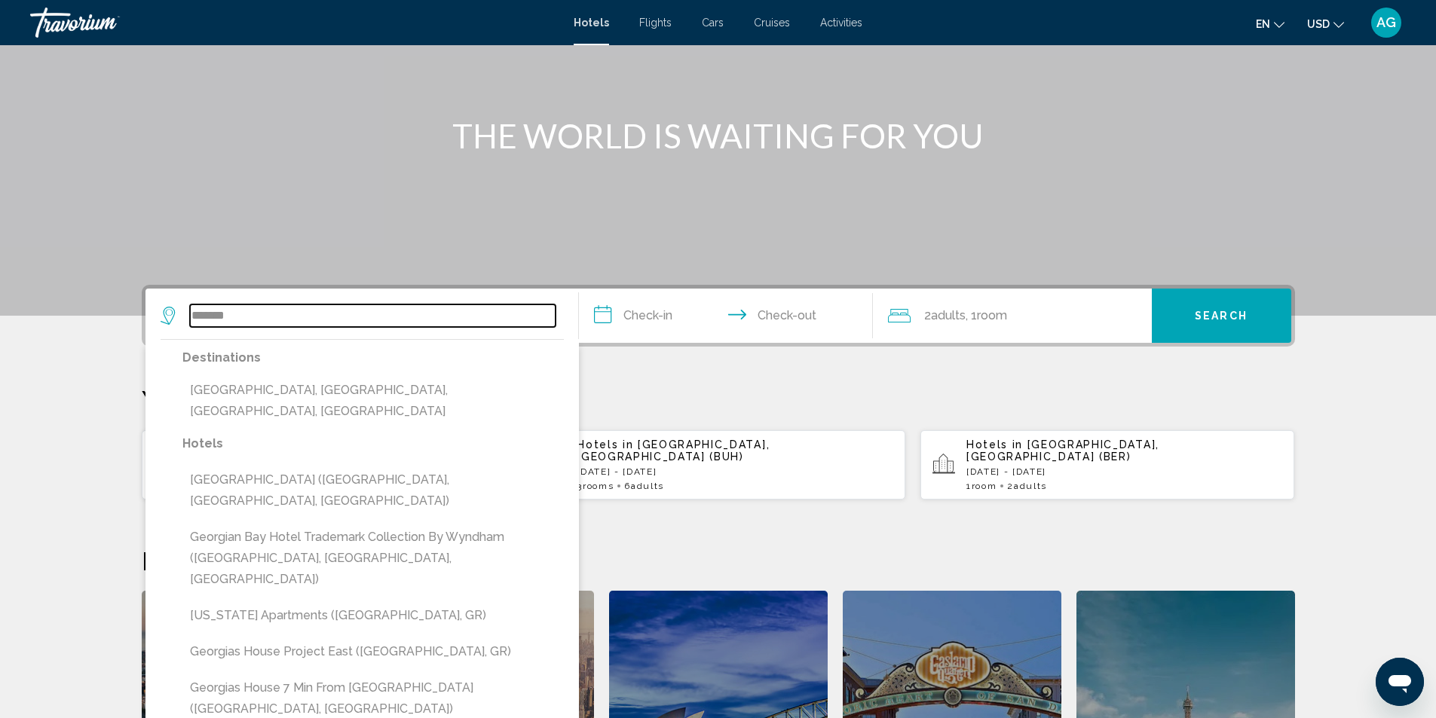
type input "*******"
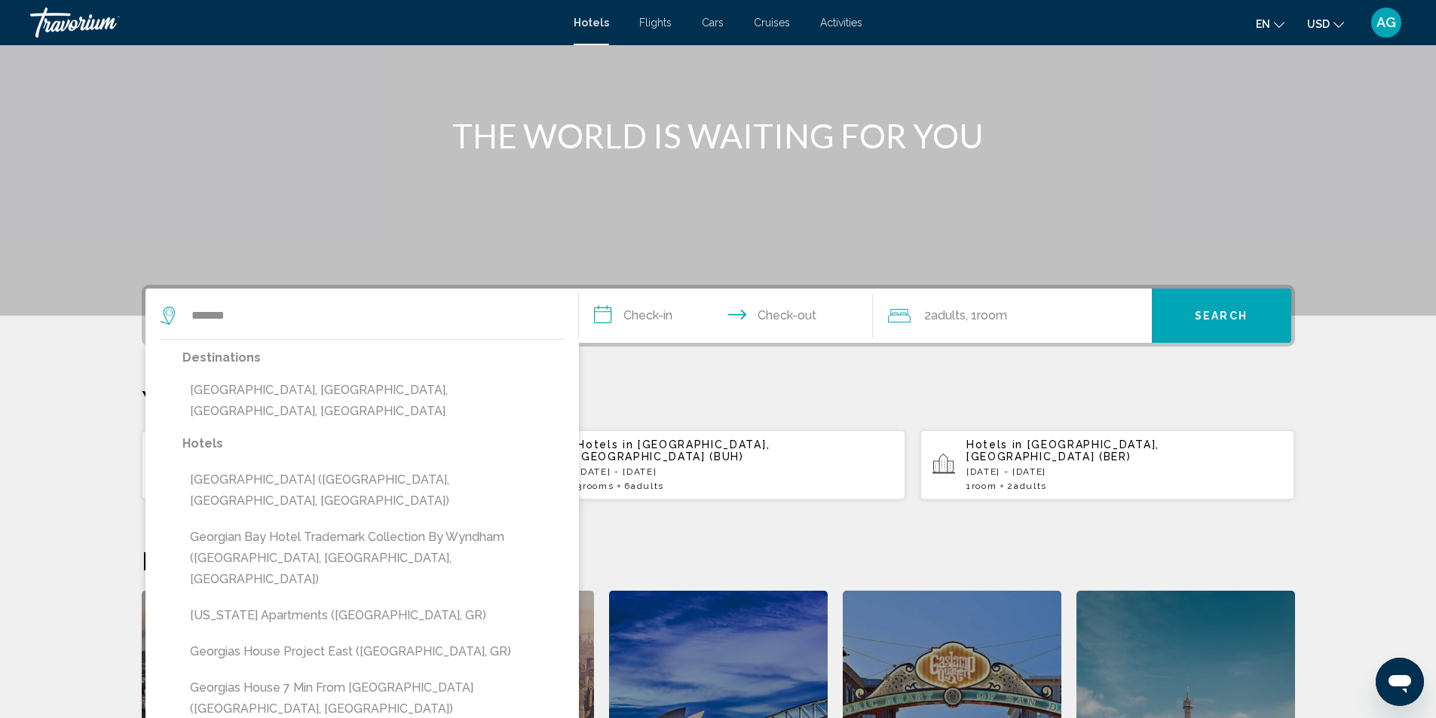
click at [80, 412] on section "**********" at bounding box center [718, 374] width 1436 height 1021
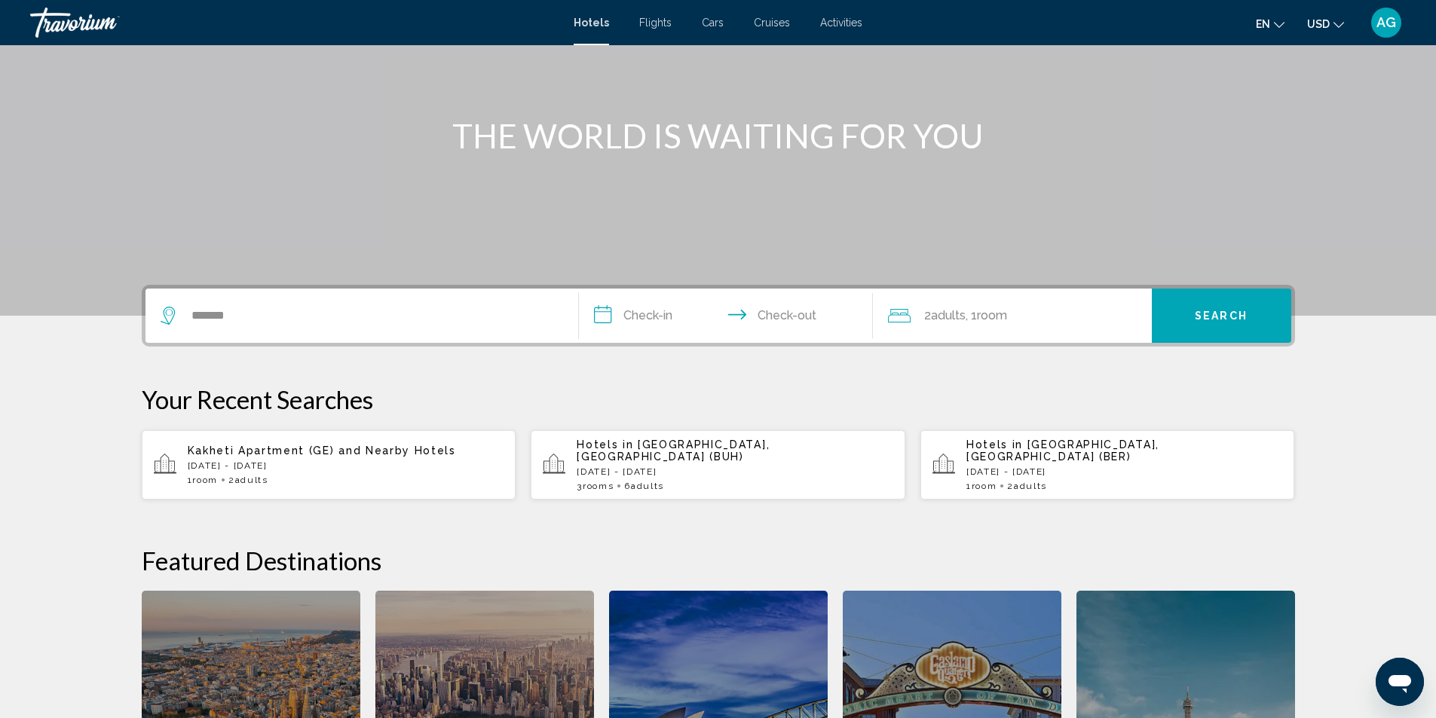
click at [609, 315] on input "**********" at bounding box center [729, 318] width 300 height 59
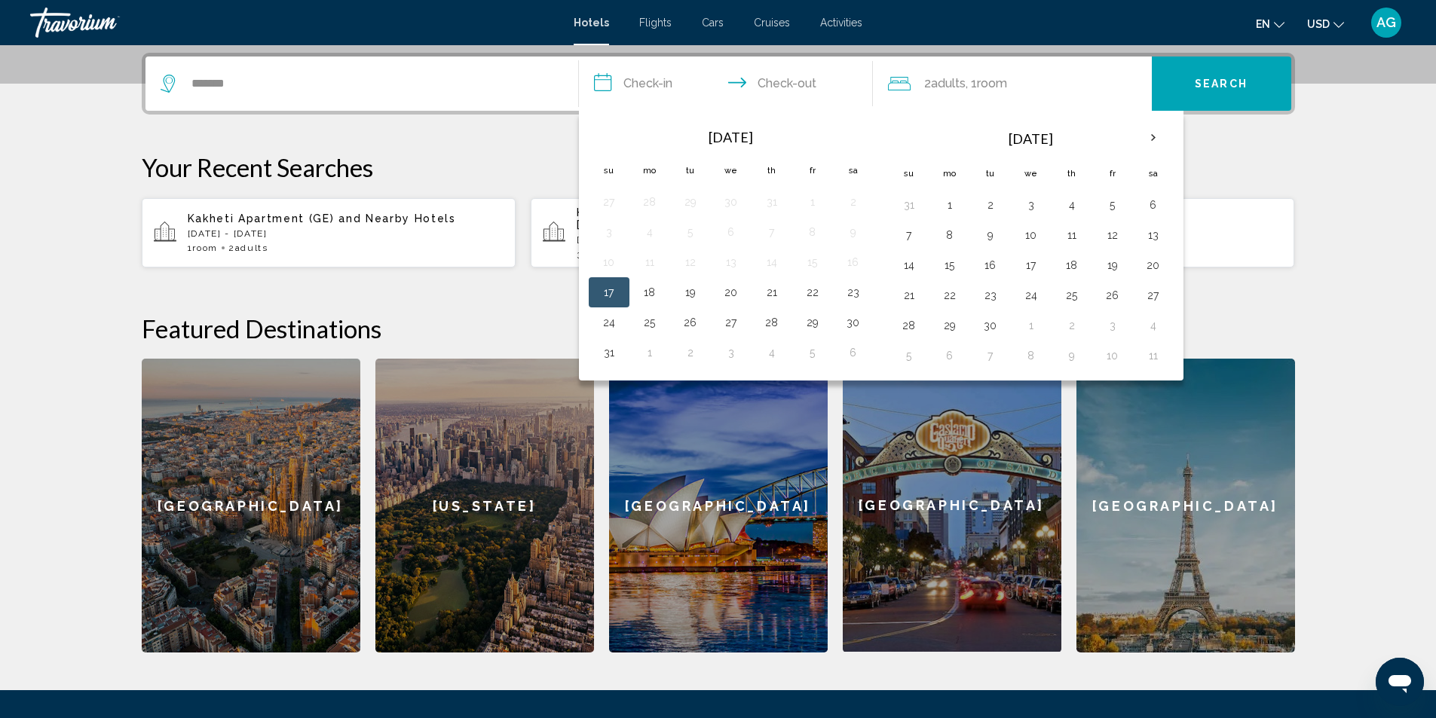
scroll to position [372, 0]
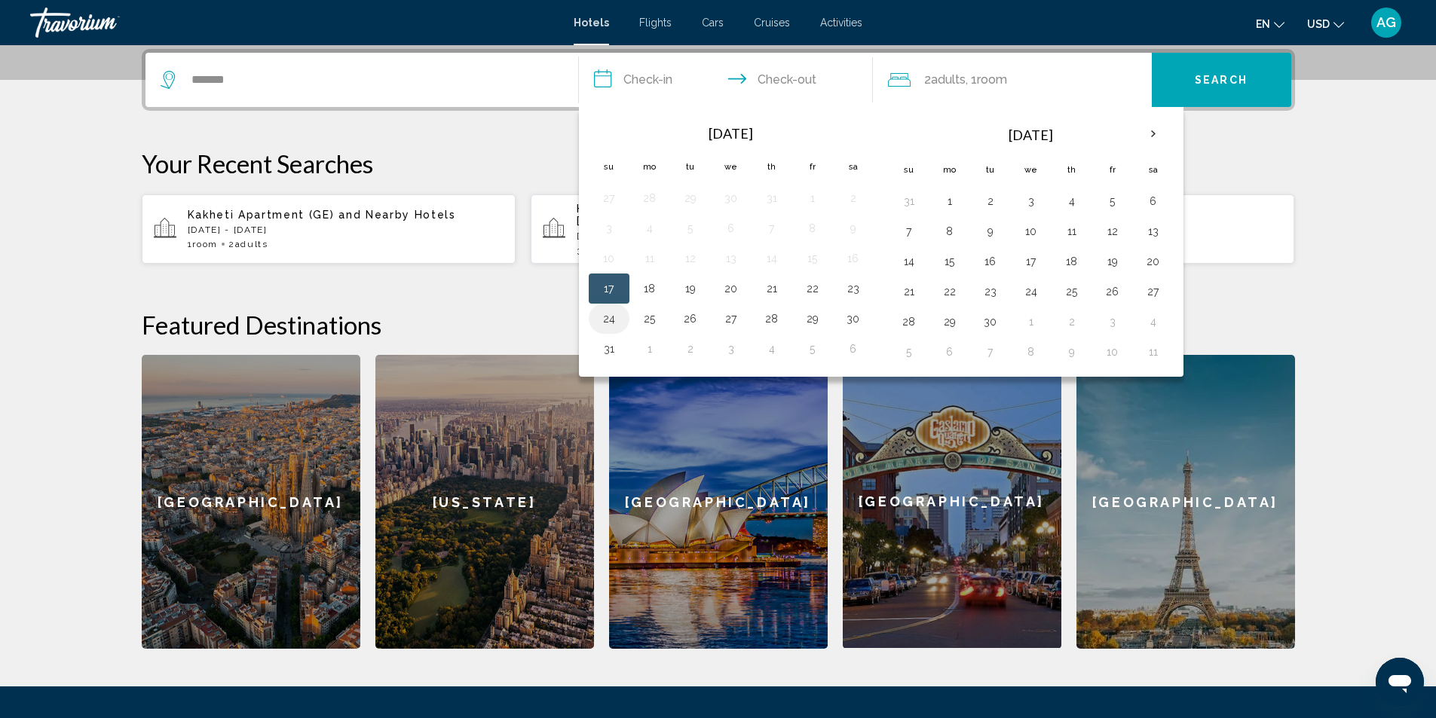
click at [611, 319] on button "24" at bounding box center [609, 318] width 24 height 21
click at [859, 323] on button "30" at bounding box center [853, 318] width 24 height 21
type input "**********"
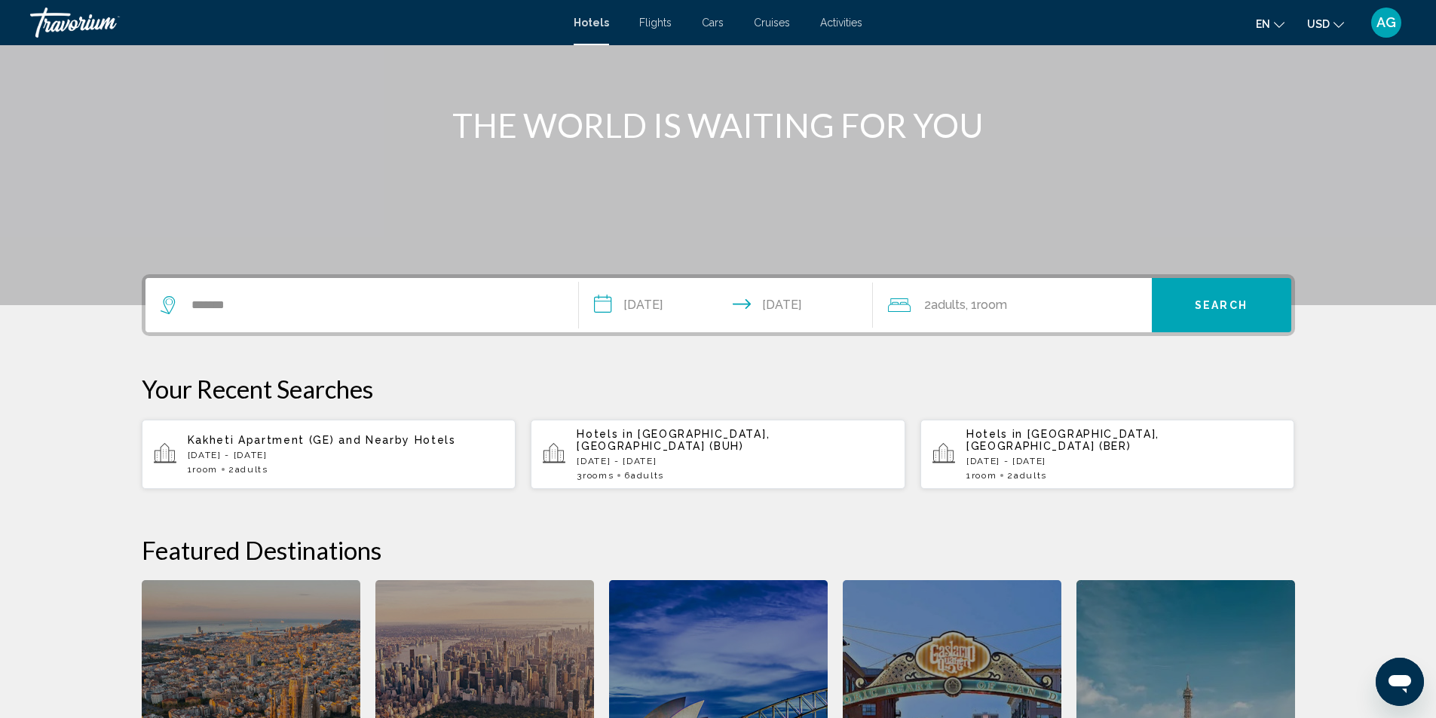
scroll to position [146, 0]
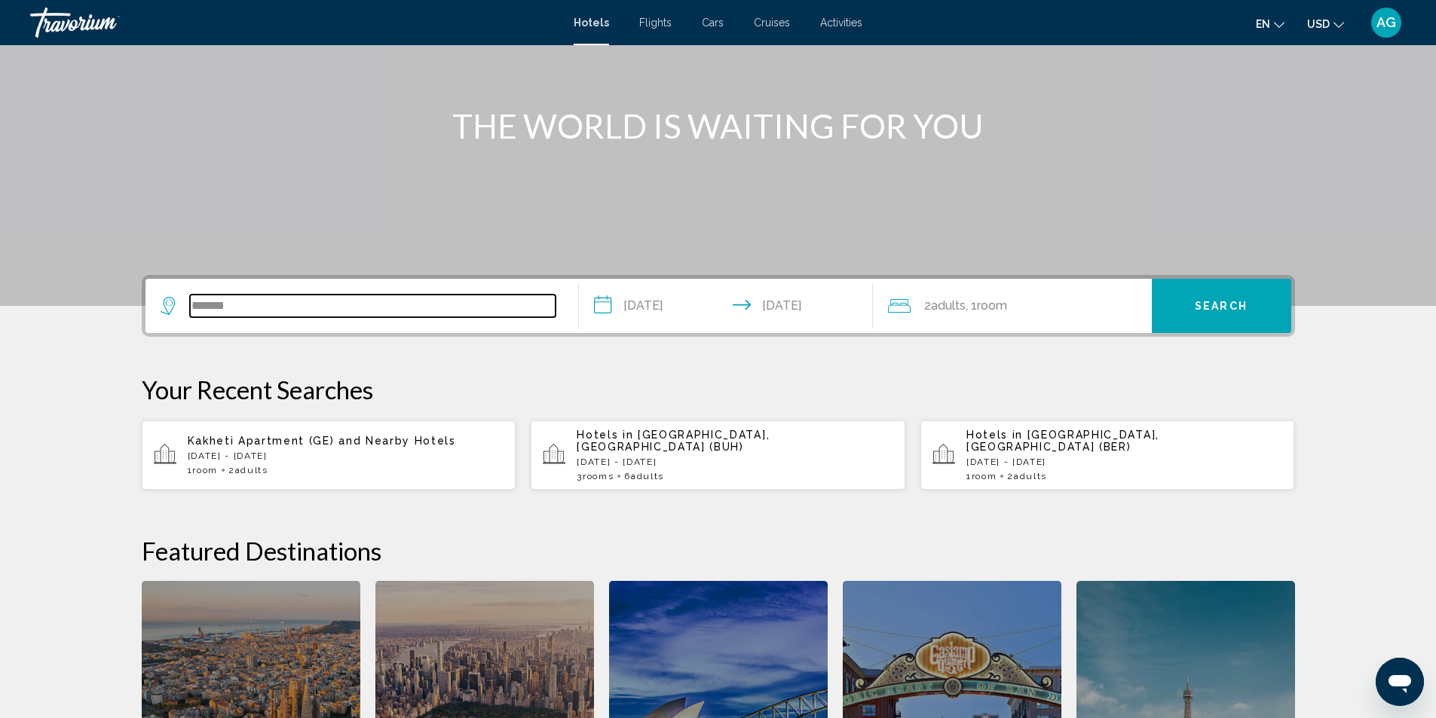
click at [274, 310] on input "*******" at bounding box center [372, 306] width 365 height 23
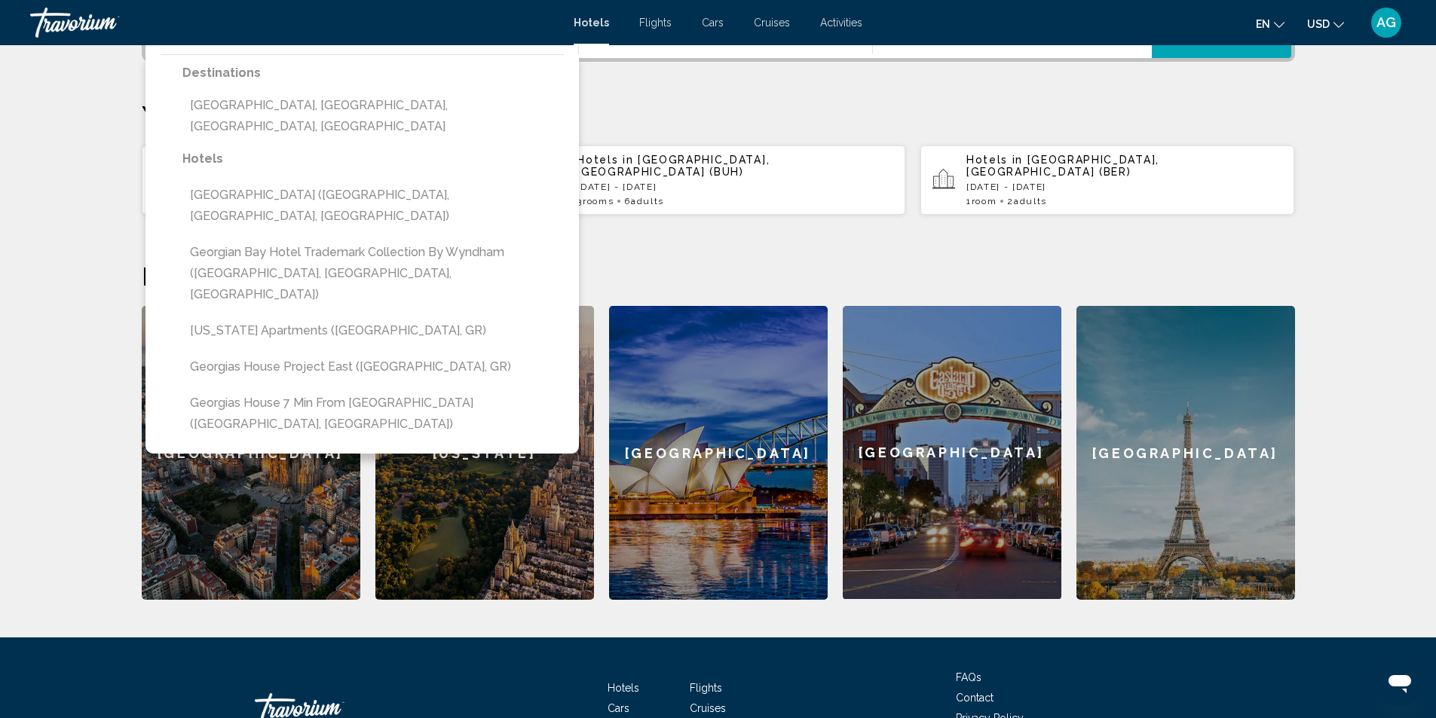
scroll to position [212, 0]
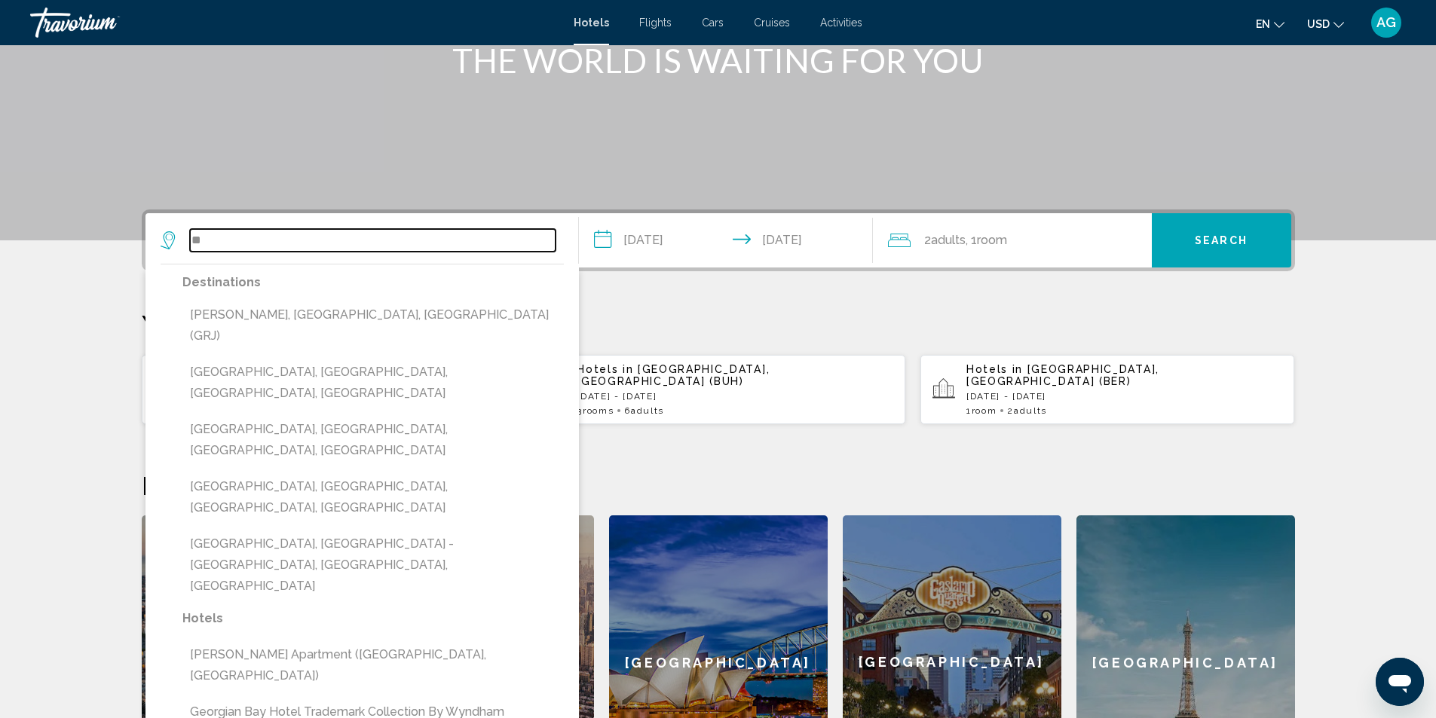
type input "*"
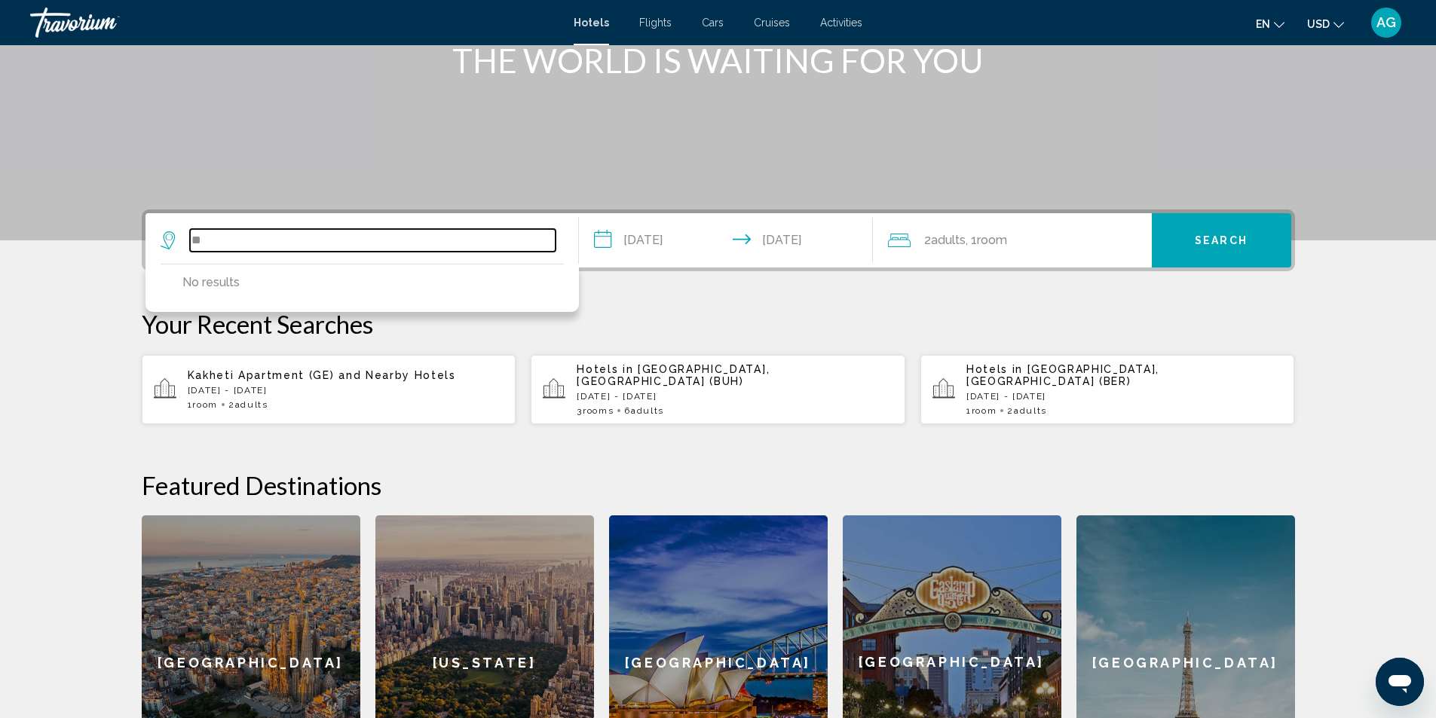
type input "*"
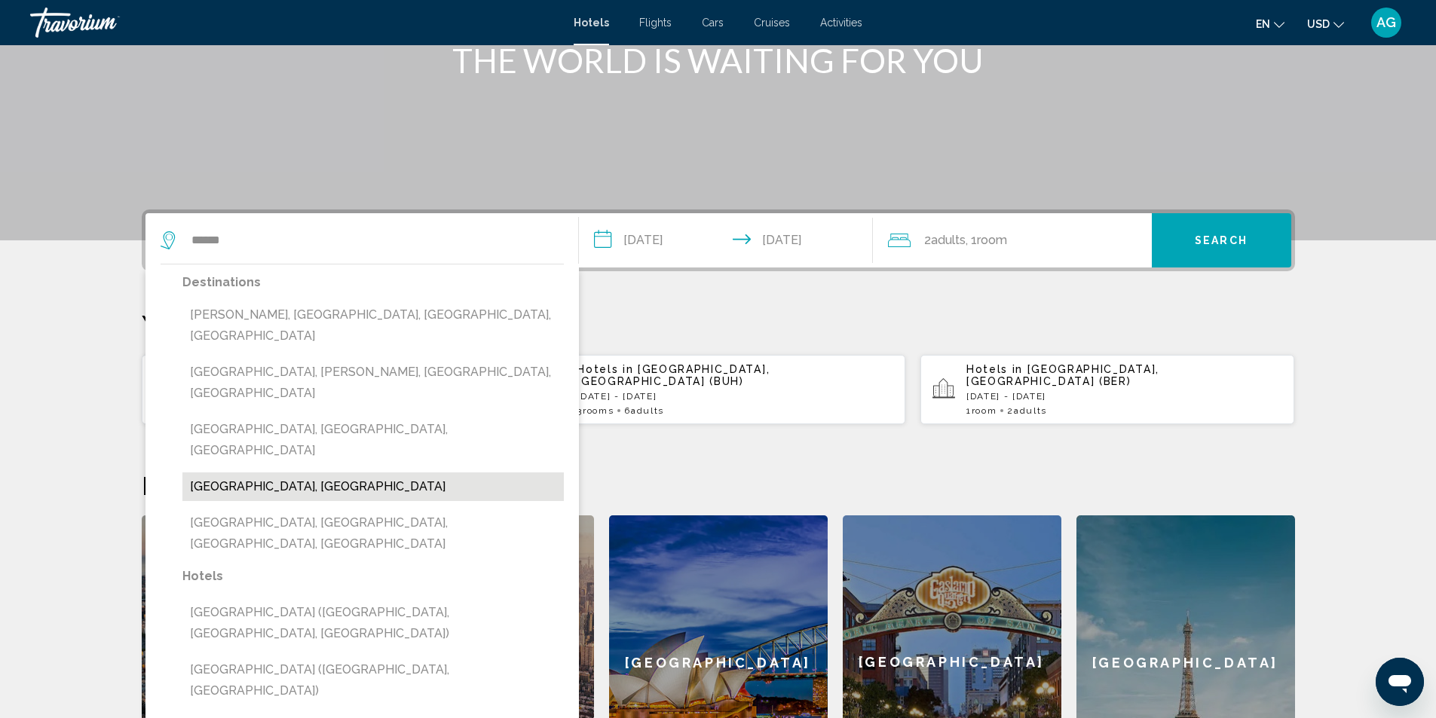
click at [307, 473] on button "Lake Lucerne, Switzerland" at bounding box center [372, 487] width 381 height 29
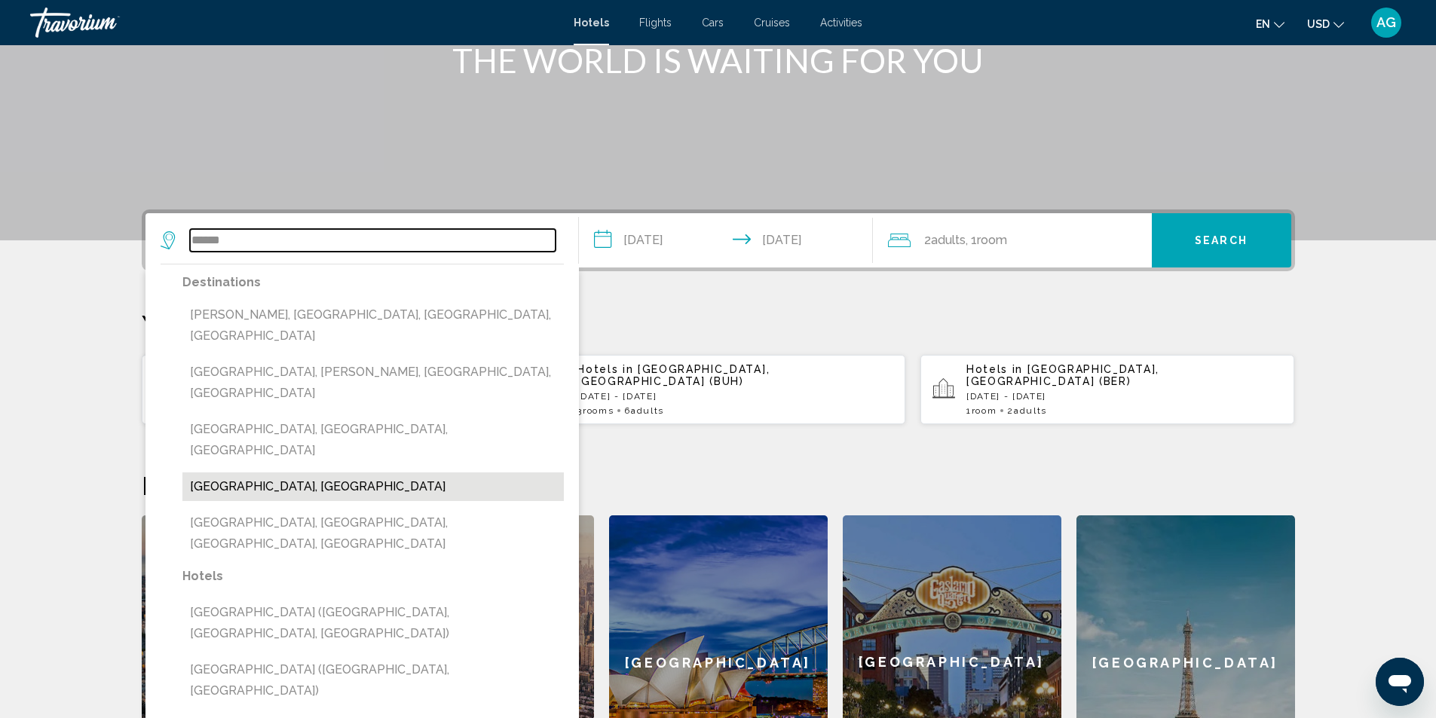
type input "**********"
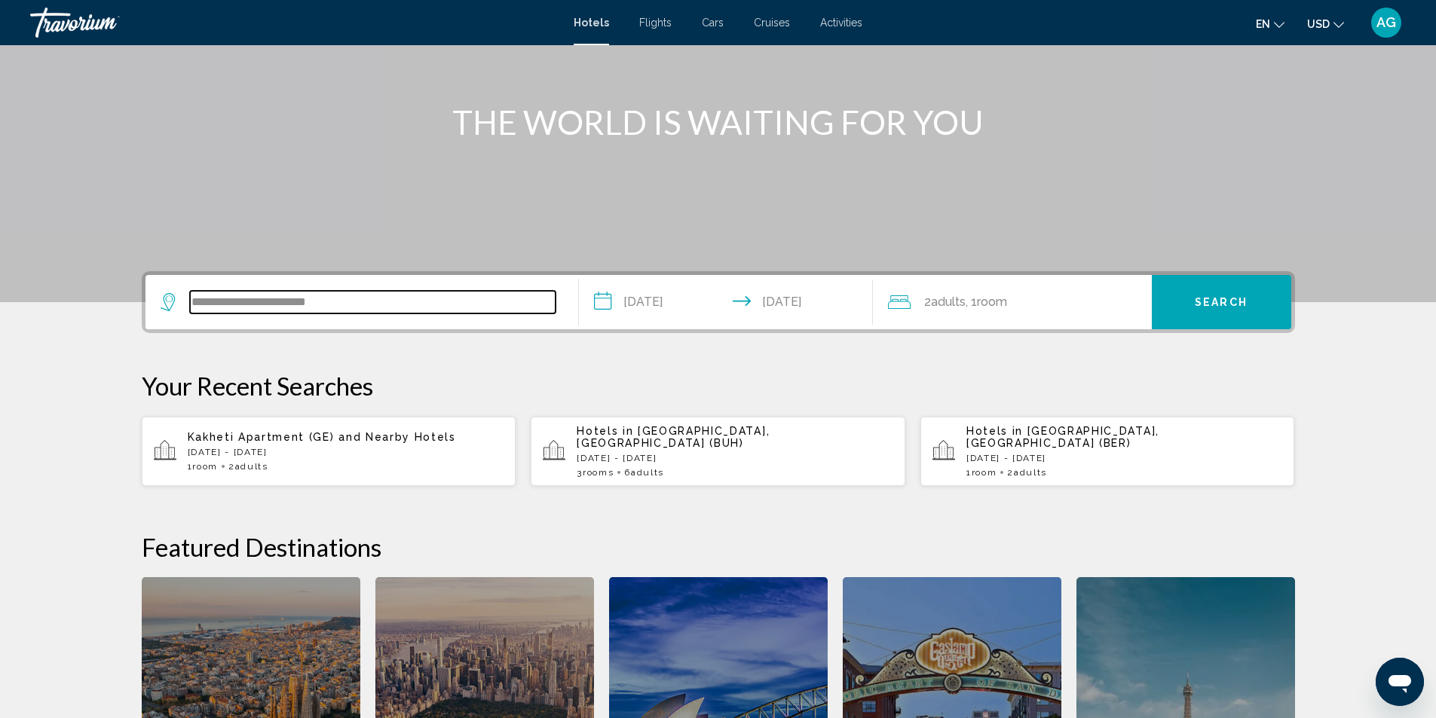
scroll to position [146, 0]
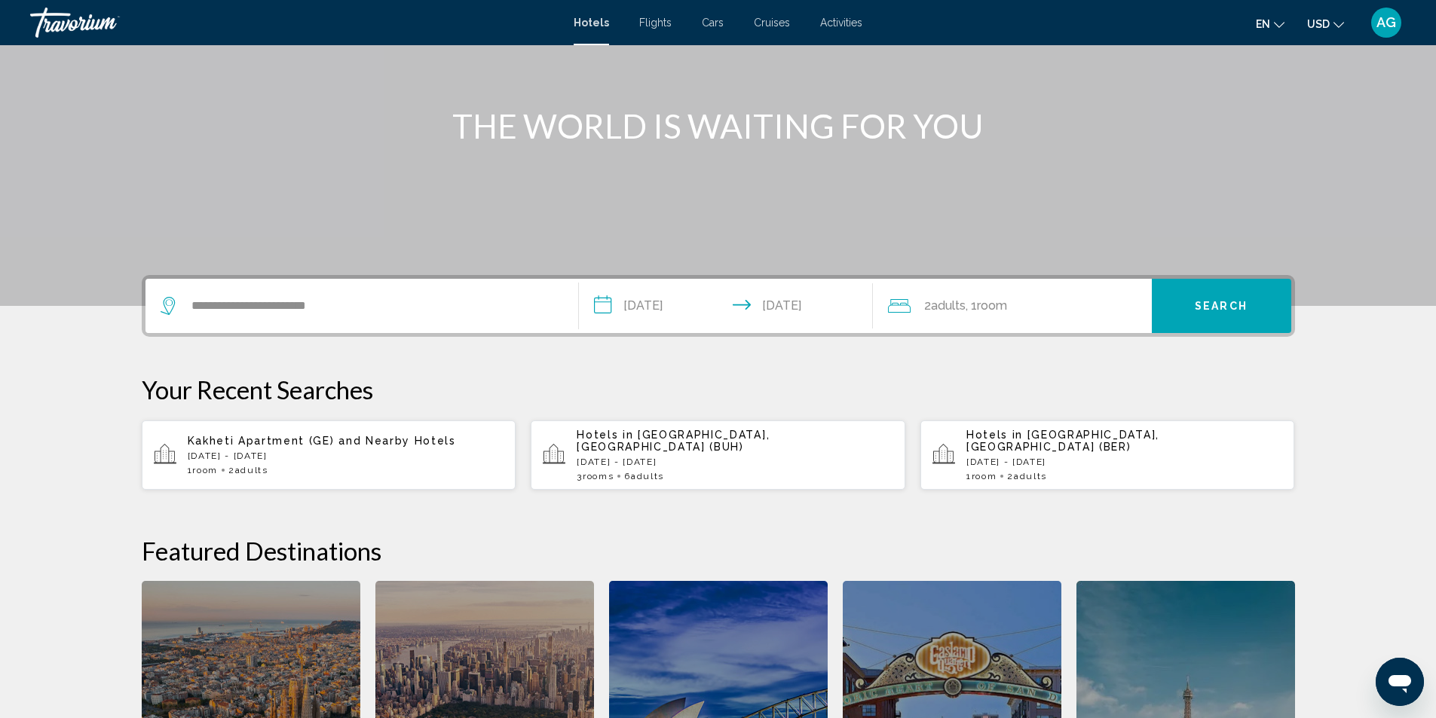
click at [1236, 298] on button "Search" at bounding box center [1221, 306] width 139 height 54
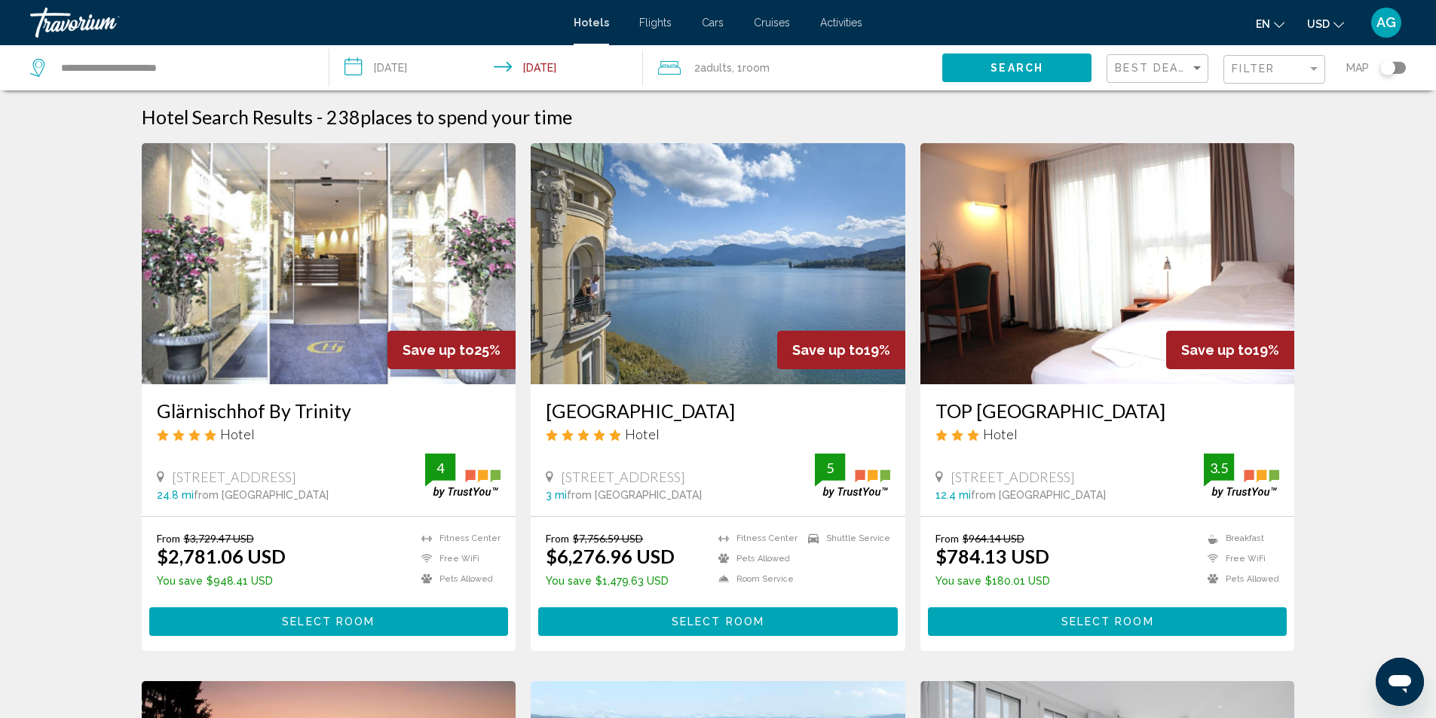
drag, startPoint x: 148, startPoint y: 417, endPoint x: 354, endPoint y: 414, distance: 206.5
click at [354, 414] on div "Glärnischhof By Trinity Hotel Claridenstrasse 30, Zurich 24.8 mi from Lake Luce…" at bounding box center [329, 450] width 375 height 132
copy h3 "Glärnischhof By Trinity"
drag, startPoint x: 542, startPoint y: 411, endPoint x: 815, endPoint y: 411, distance: 272.8
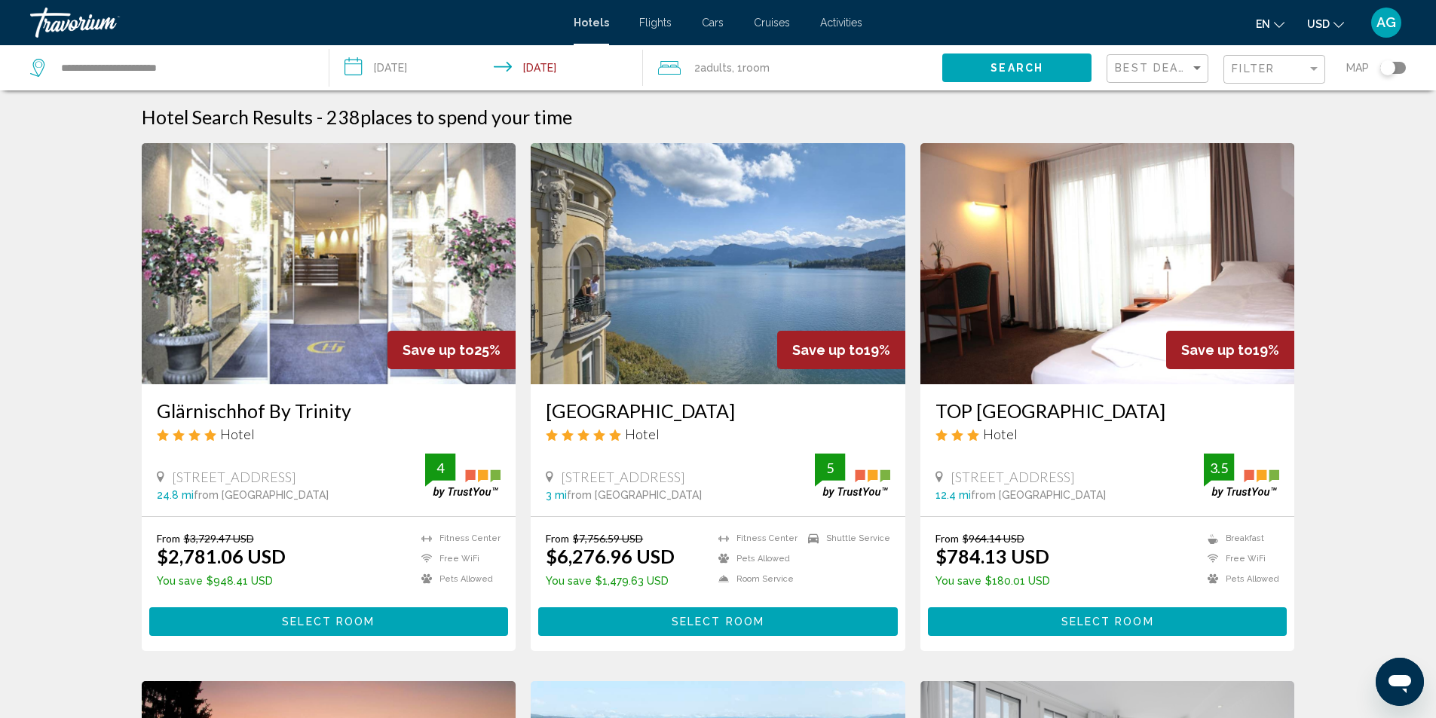
click at [815, 411] on div "Mandarin Oriental Palace Luzern Hotel Haldenstrasse 10, Luzern 3 mi from Lake L…" at bounding box center [718, 450] width 375 height 132
copy h3 "Mandarin Oriental Palace Luzern"
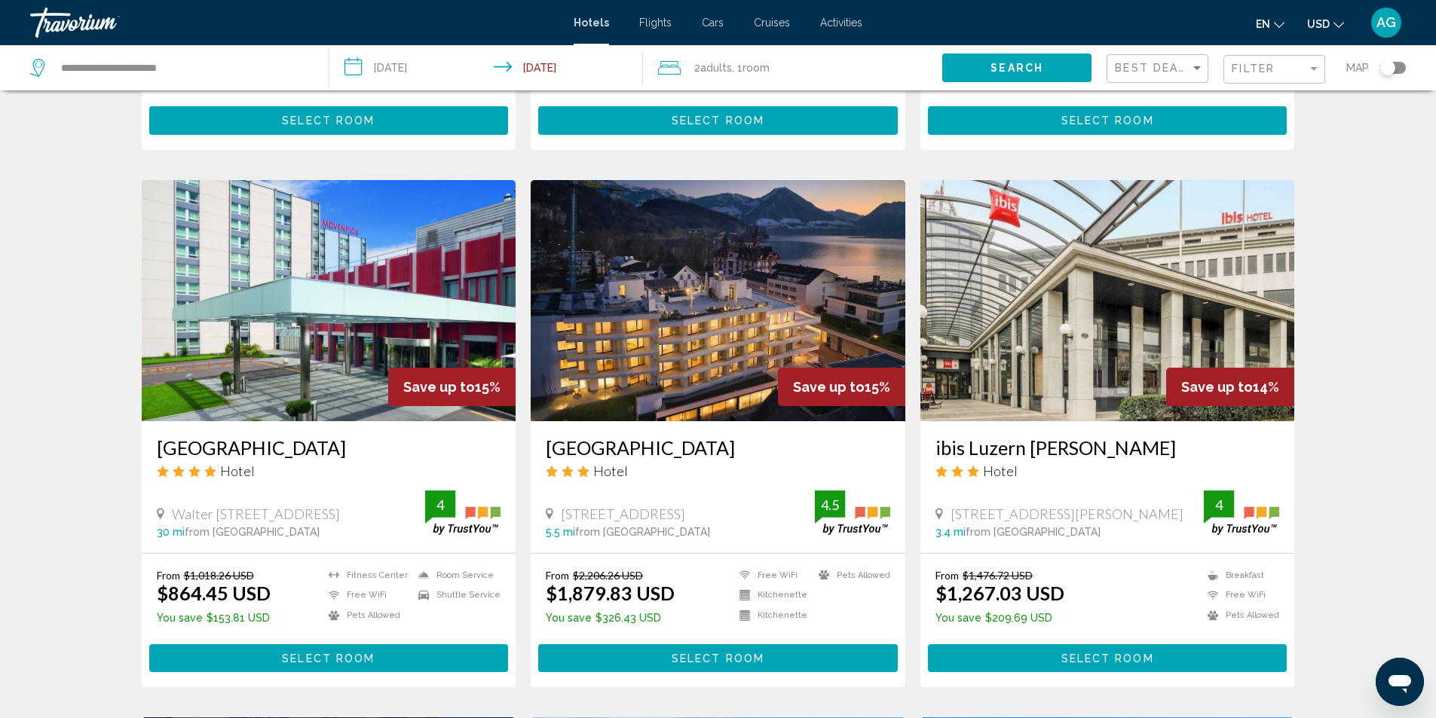
scroll to position [1055, 0]
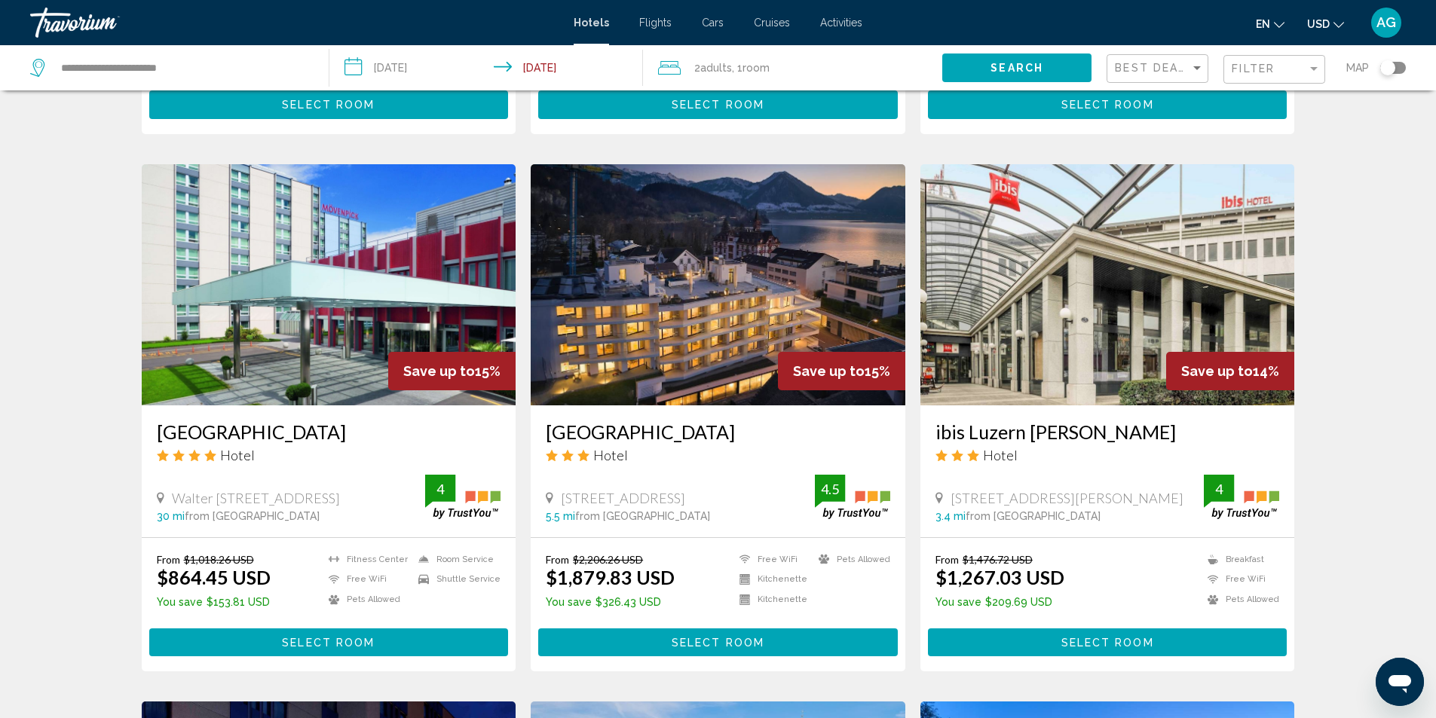
drag, startPoint x: 537, startPoint y: 432, endPoint x: 739, endPoint y: 439, distance: 202.1
click at [739, 439] on div "Neuro Campus Hotel Hotel 75 Seestrasse, Vitznau 5.5 mi from Lake Lucerne city c…" at bounding box center [718, 471] width 375 height 132
copy h3 "Neuro Campus Hotel"
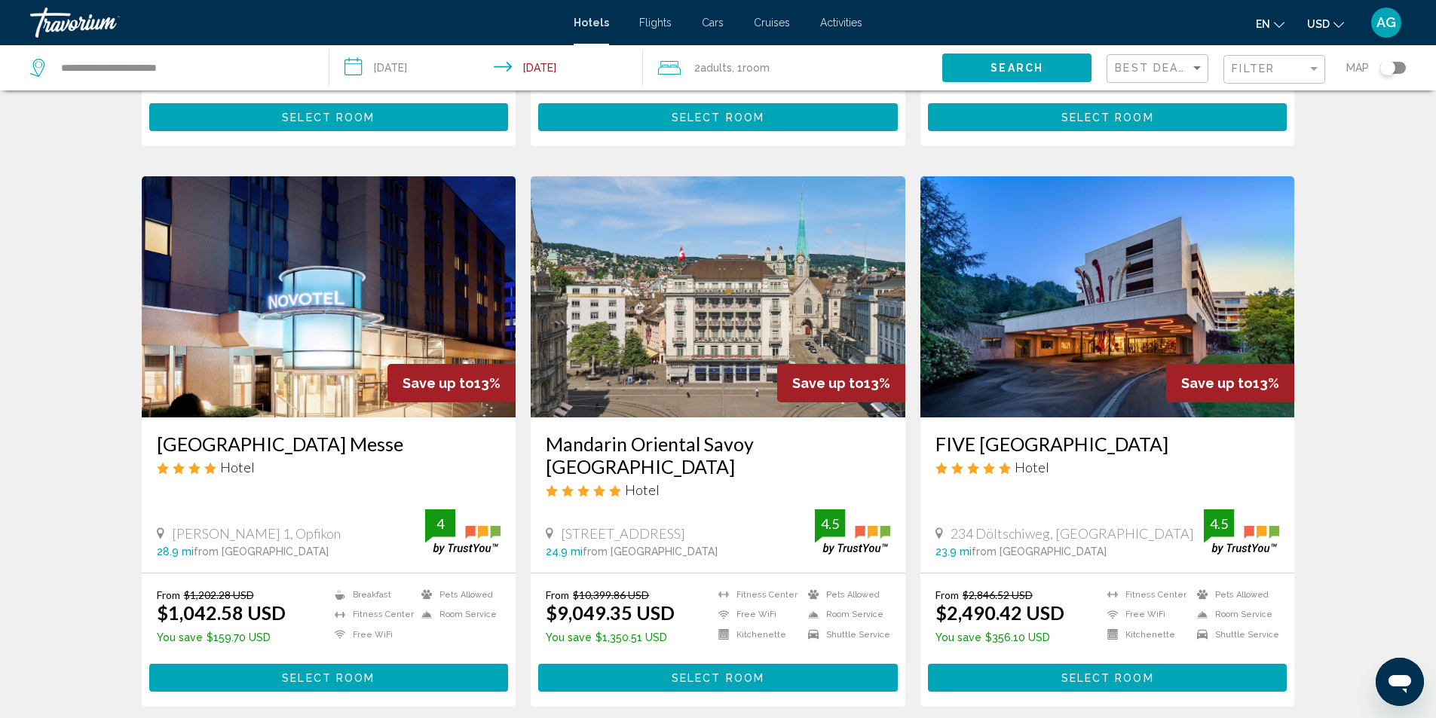
scroll to position [1507, 0]
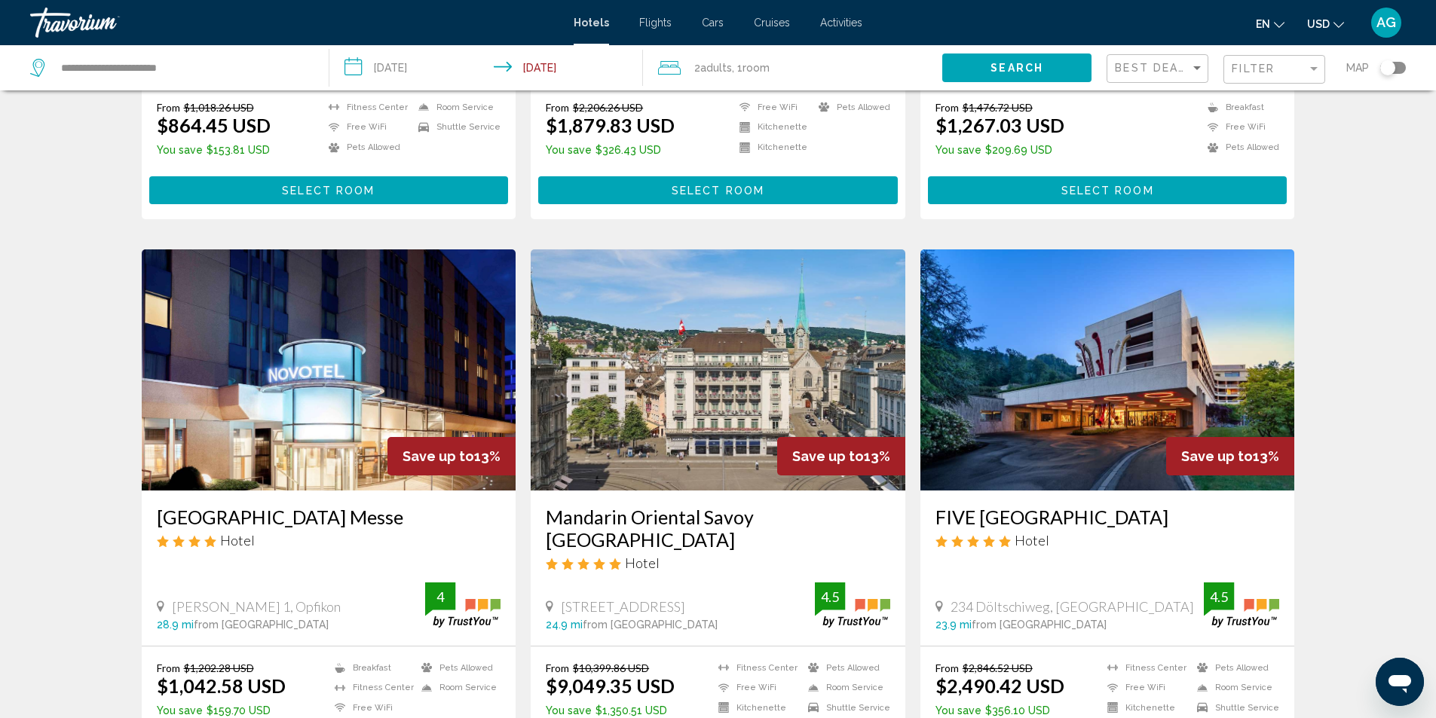
drag, startPoint x: 148, startPoint y: 519, endPoint x: 402, endPoint y: 508, distance: 253.5
click at [402, 508] on div "Novotel Zurich Airport Messe Hotel Lindbergh Platz 1, Opfikon 28.9 mi from Lake…" at bounding box center [329, 568] width 375 height 154
copy h3 "Novotel Zurich Airport Messe"
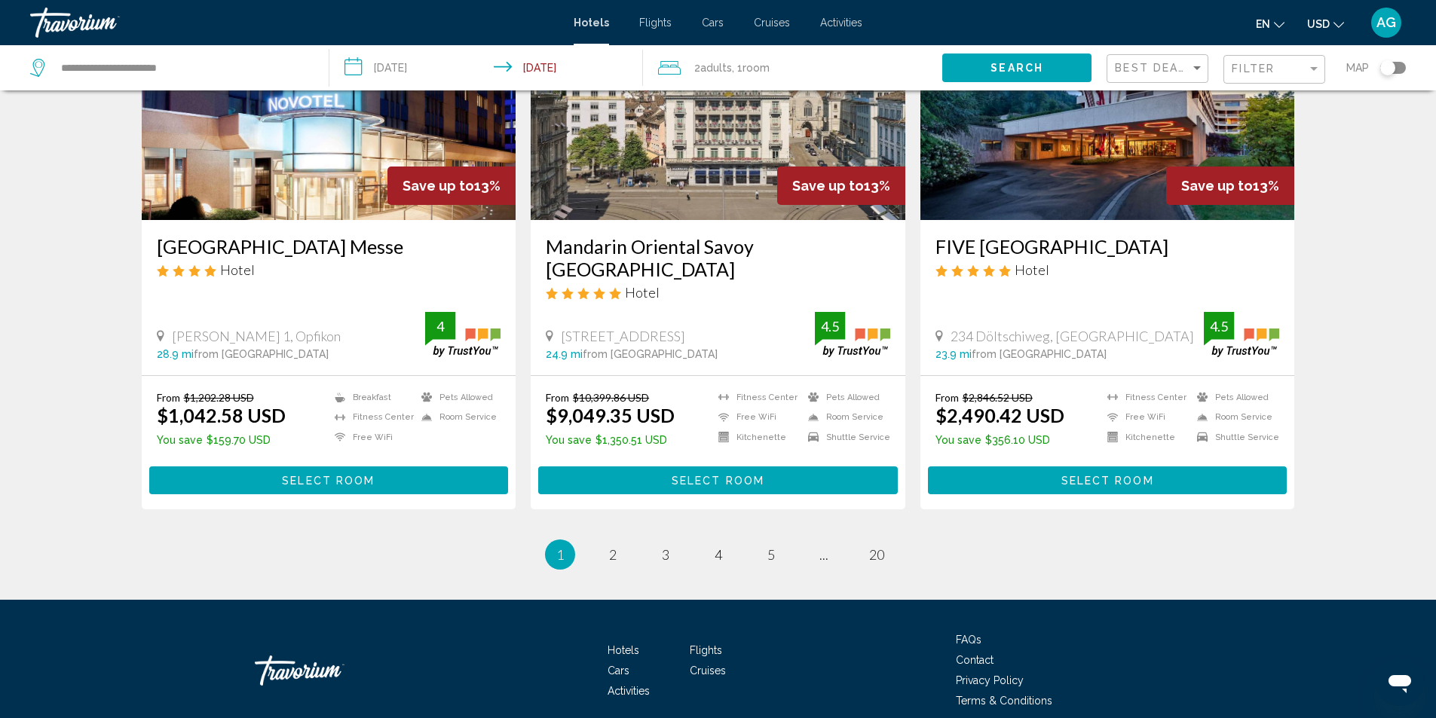
scroll to position [1821, 0]
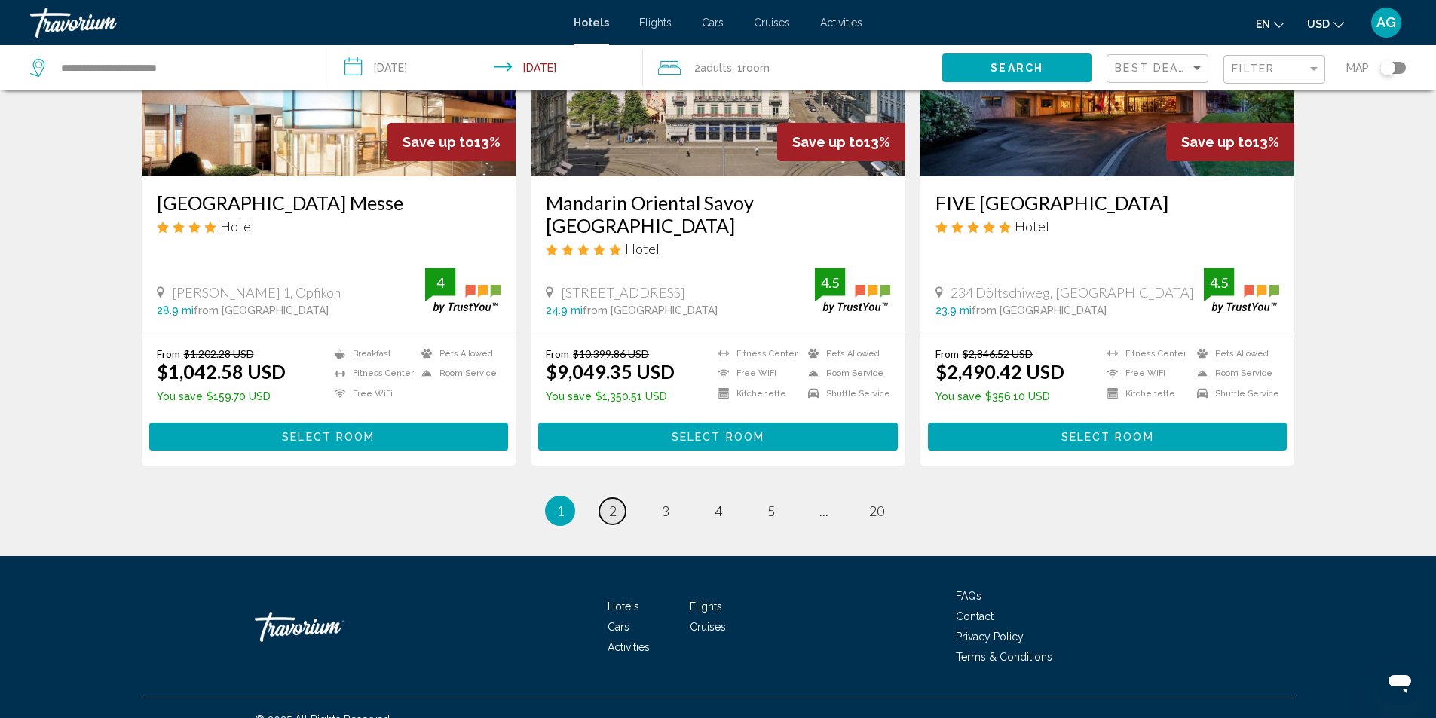
click at [612, 503] on span "2" at bounding box center [613, 511] width 8 height 17
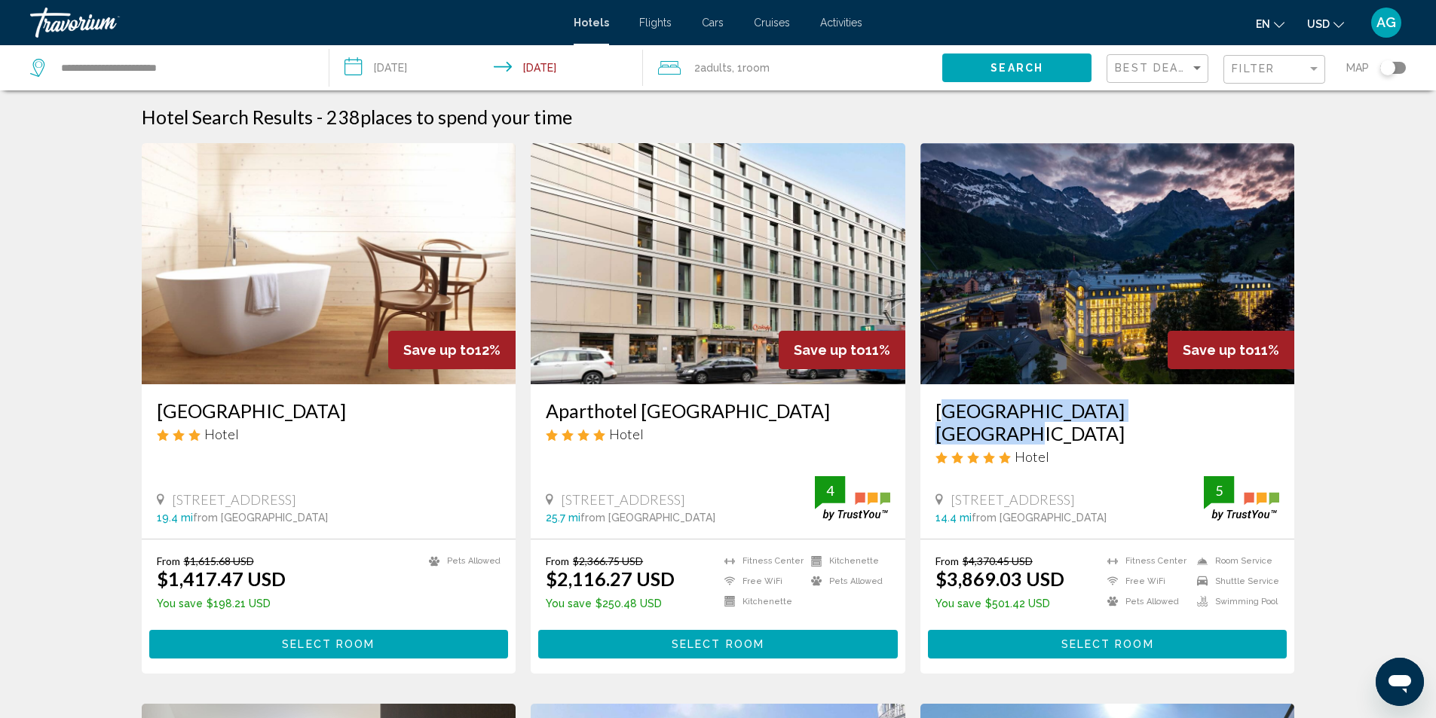
drag, startPoint x: 927, startPoint y: 411, endPoint x: 1178, endPoint y: 407, distance: 251.0
click at [1178, 407] on div "Kempinski Palace Engelberg Hotel Dorfstrasse 40, Engelberg 14.4 mi from Lake Lu…" at bounding box center [1107, 461] width 375 height 154
copy h3 "Kempinski Palace Engelberg"
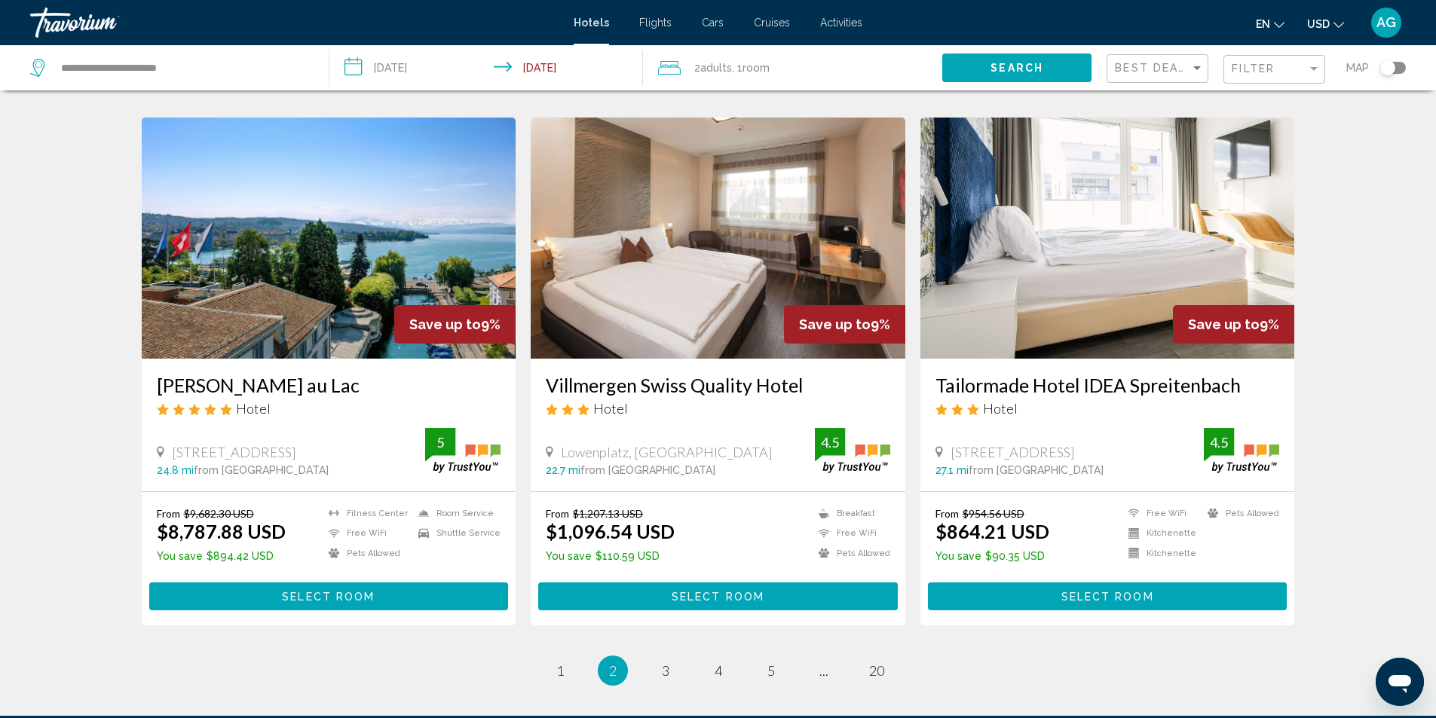
scroll to position [1658, 0]
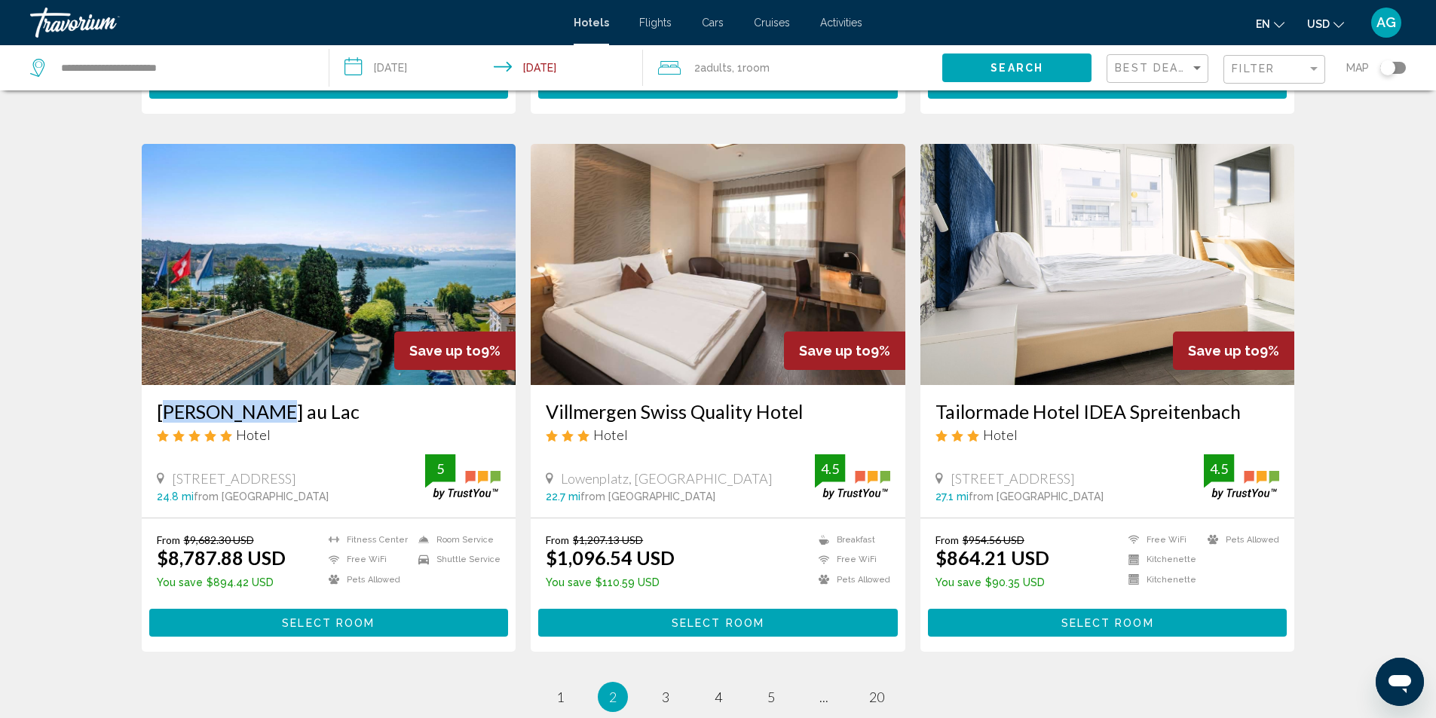
drag, startPoint x: 148, startPoint y: 391, endPoint x: 258, endPoint y: 389, distance: 109.3
click at [258, 389] on div "Baur au Lac Hotel Talstrasse 1, Zurich 24.8 mi from Lake Lucerne city center fr…" at bounding box center [329, 451] width 375 height 132
copy h3 "Baur au Lac"
click at [666, 689] on span "3" at bounding box center [666, 697] width 8 height 17
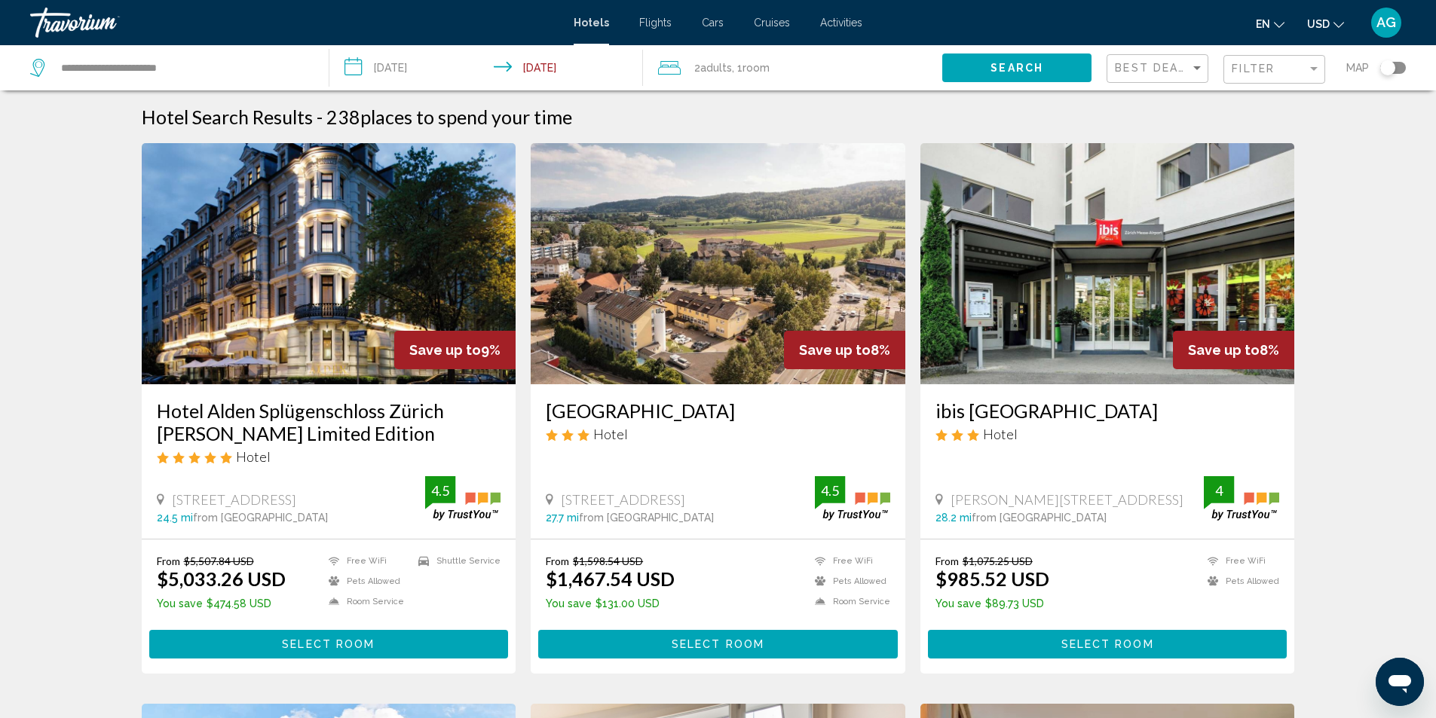
drag, startPoint x: 926, startPoint y: 408, endPoint x: 1146, endPoint y: 397, distance: 220.3
click at [1146, 397] on div "ibis Zurich Messe Airport Hotel Heidi Abel Weg 5, Zurich 28.2 mi from Lake Luce…" at bounding box center [1107, 461] width 375 height 154
copy h3 "ibis Zurich Messe Airport"
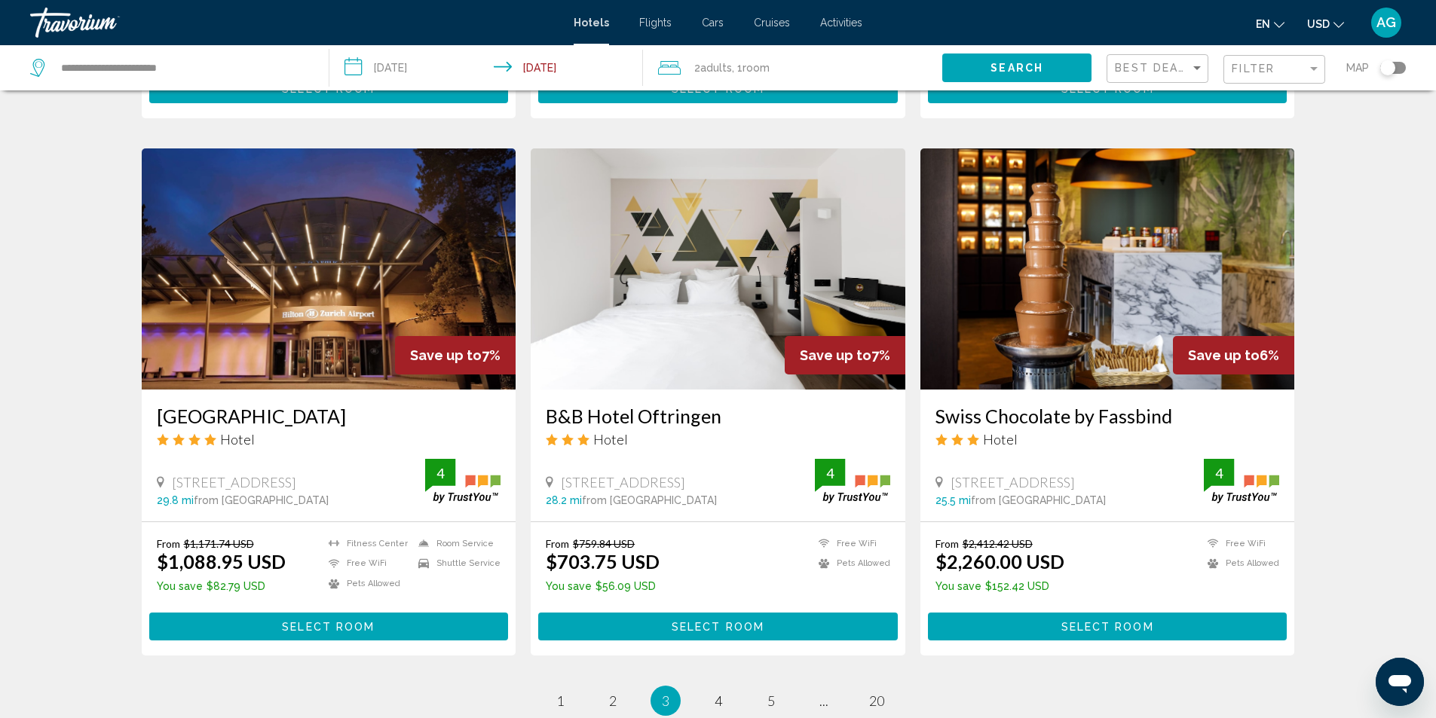
scroll to position [1658, 0]
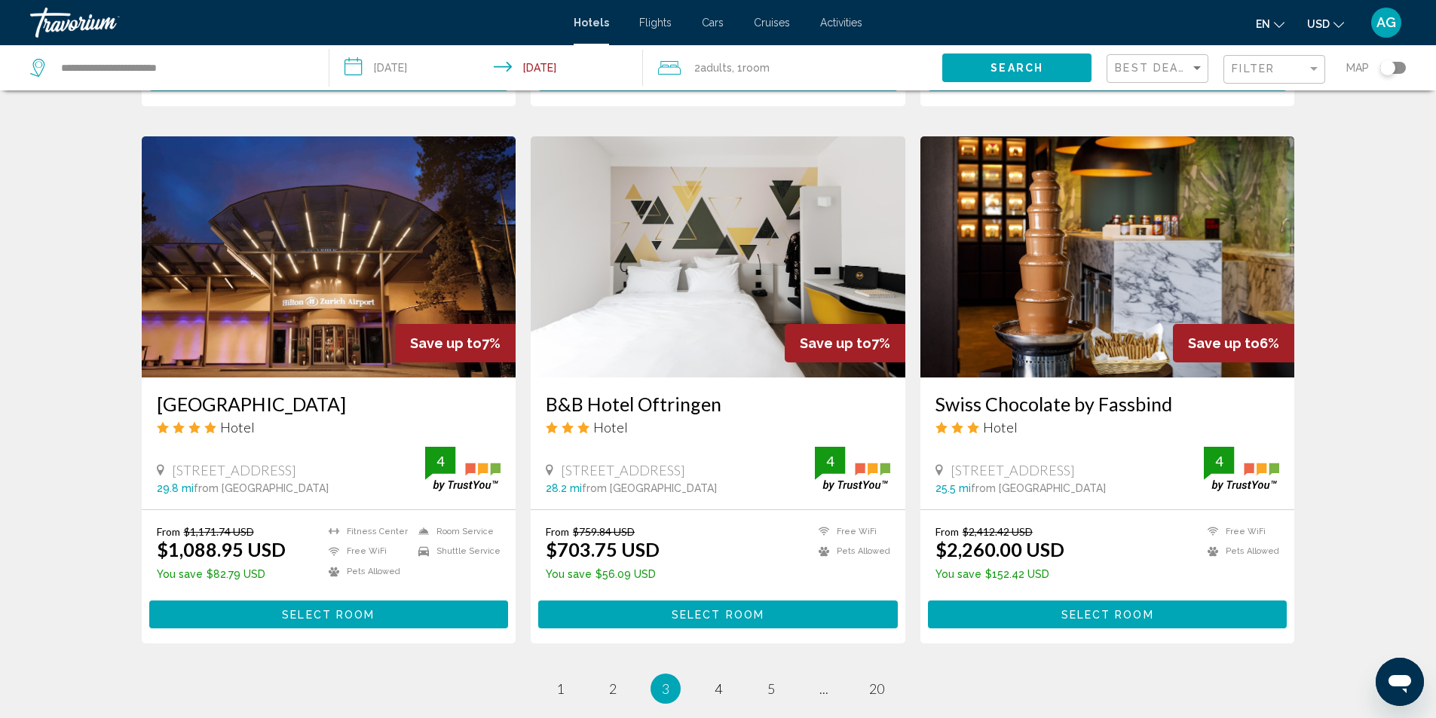
drag, startPoint x: 539, startPoint y: 390, endPoint x: 727, endPoint y: 392, distance: 188.4
click at [727, 392] on div "B&B Hotel Oftringen Hotel Campingweg 19, Oftringen 28.2 mi from Lake Lucerne ci…" at bounding box center [718, 444] width 375 height 132
copy h3 "B&B Hotel Oftringen"
click at [723, 681] on link "page 4" at bounding box center [718, 689] width 26 height 26
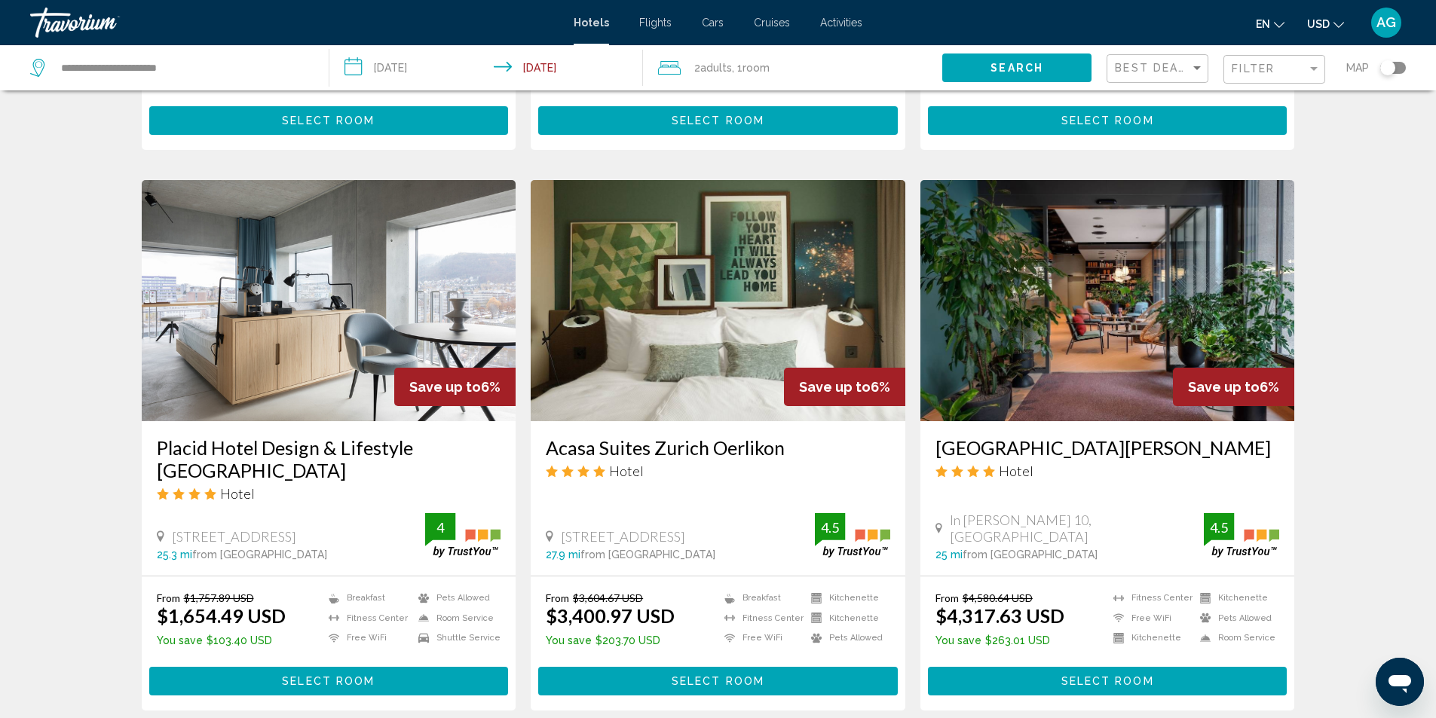
scroll to position [528, 0]
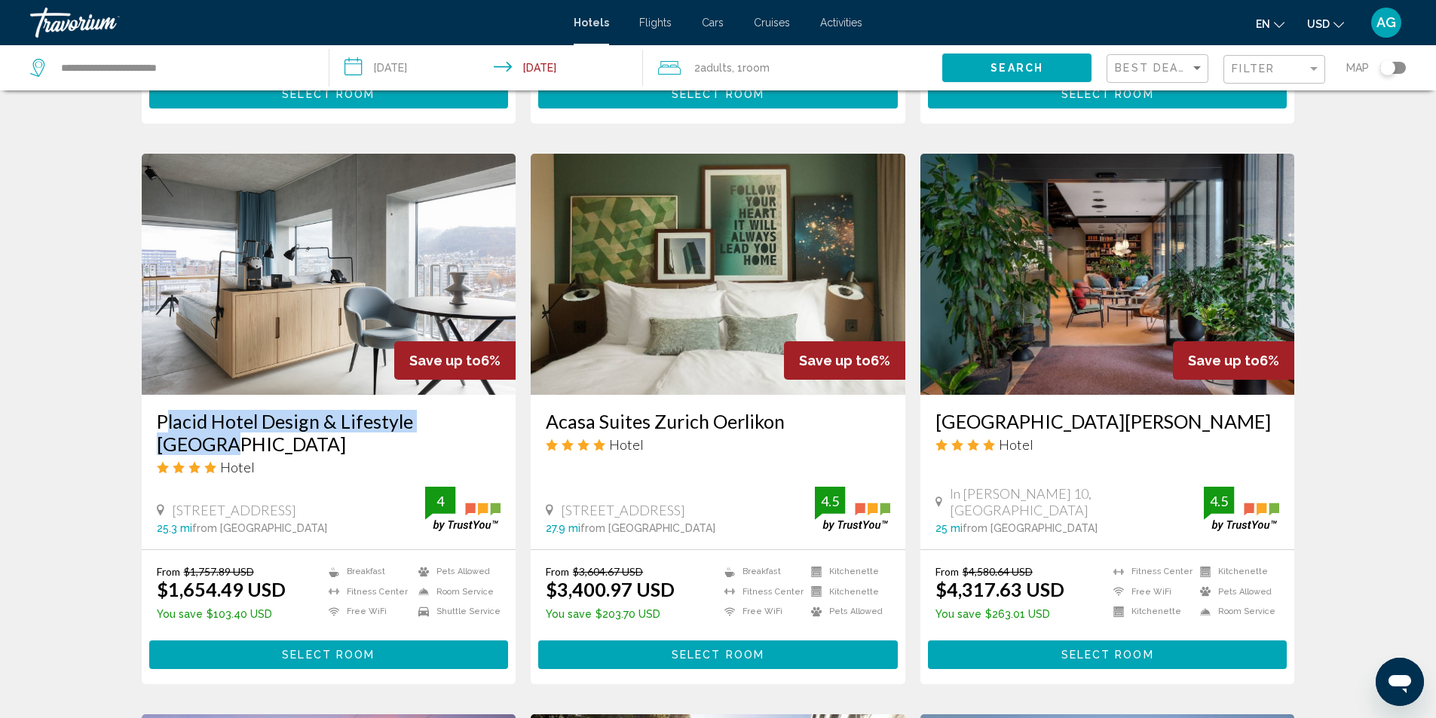
drag, startPoint x: 149, startPoint y: 428, endPoint x: 474, endPoint y: 425, distance: 324.8
click at [474, 425] on div "Placid Hotel Design & Lifestyle Zurich Hotel Buckhauserstrasse 36, Zurich 25.3 …" at bounding box center [329, 472] width 375 height 154
copy h3 "Placid Hotel Design & Lifestyle Zurich"
click at [1353, 482] on div "Hotel Search Results - 238 places to spend your time Save up to 6% Hotel Scheub…" at bounding box center [718, 710] width 1436 height 2265
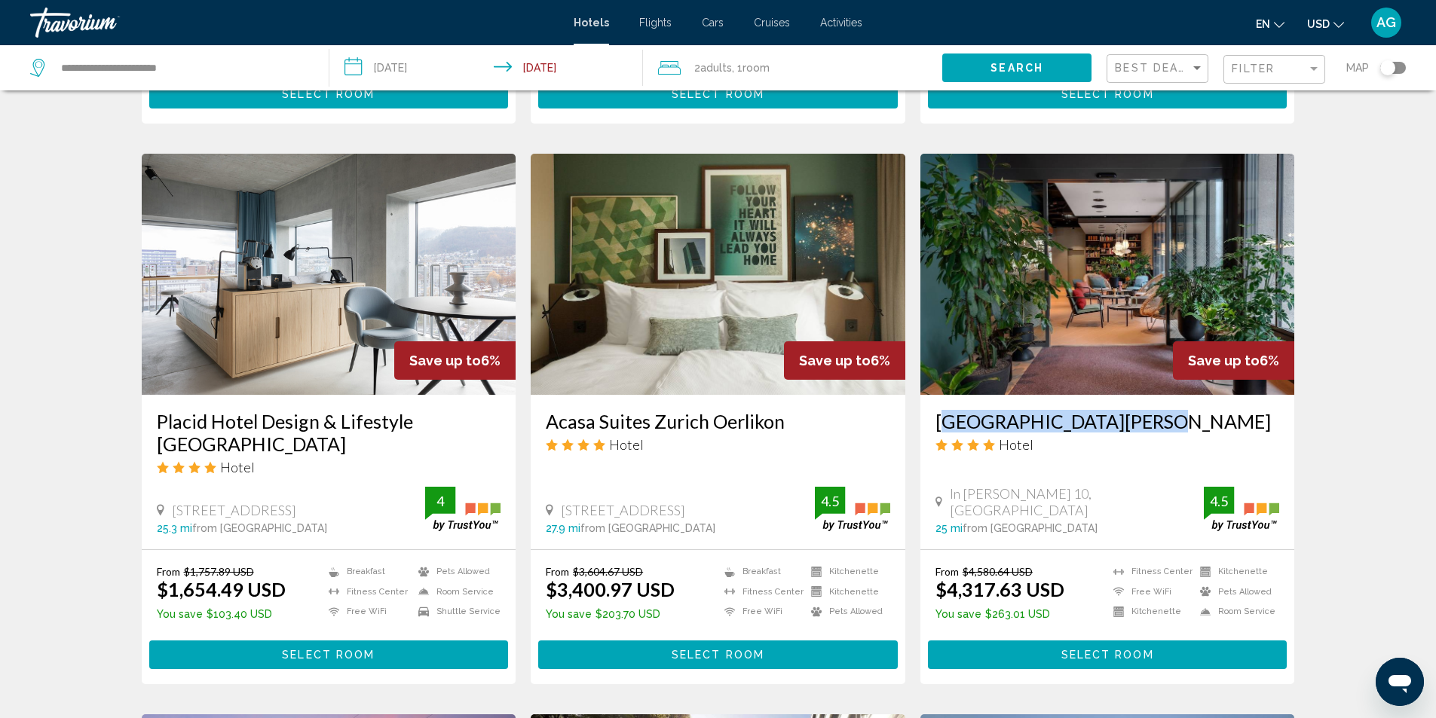
drag, startPoint x: 927, startPoint y: 422, endPoint x: 1121, endPoint y: 414, distance: 193.8
click at [1121, 414] on div "Sorell Hotel St. Peter Hotel In Gassen 10, Zurich 25 mi from Lake Lucerne city …" at bounding box center [1107, 472] width 375 height 154
copy h3 "Sorell Hotel St. Peter"
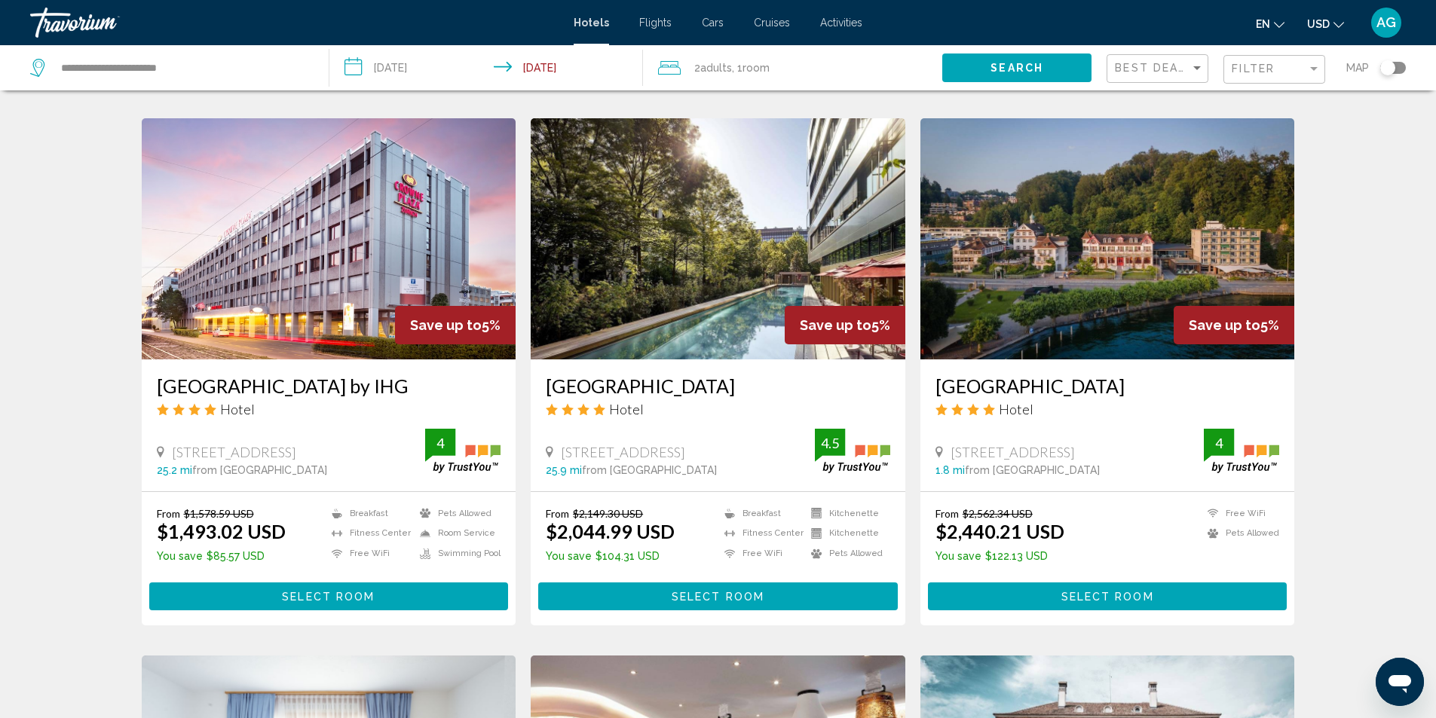
scroll to position [1055, 0]
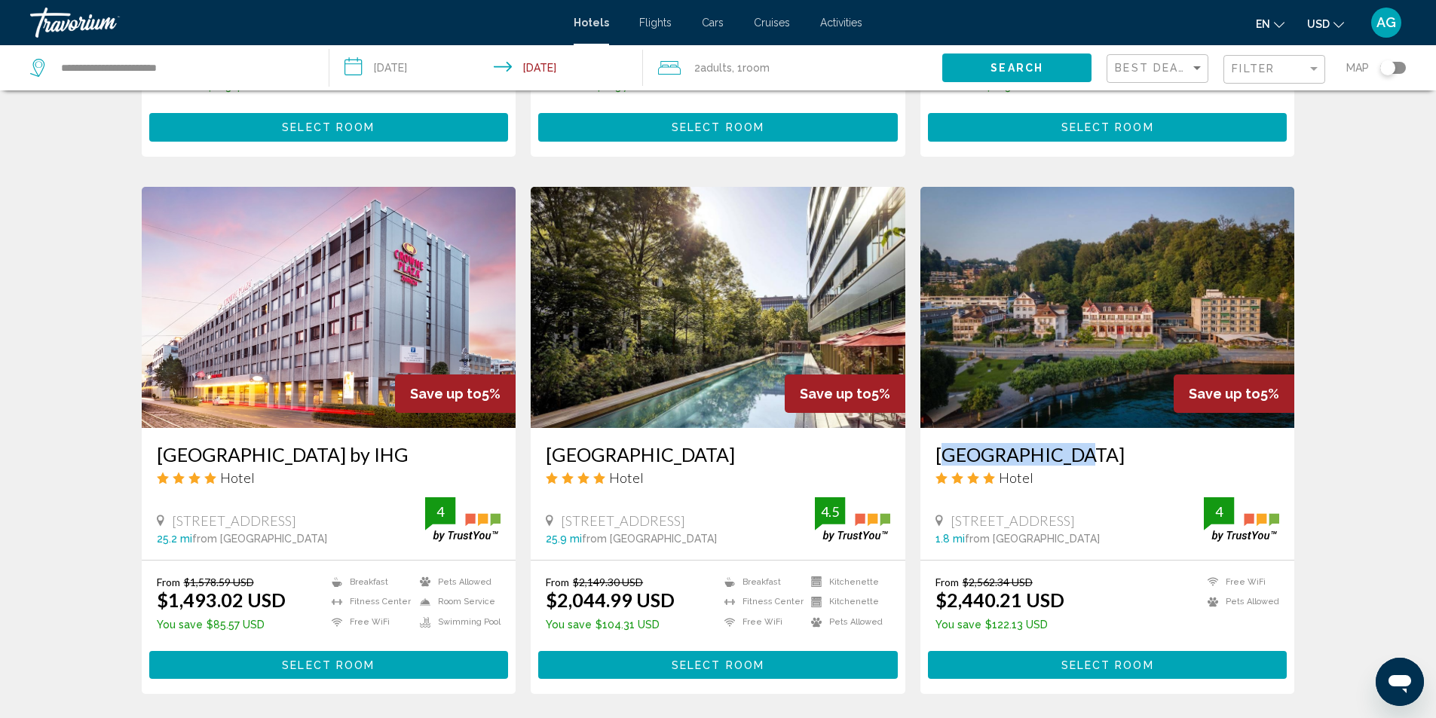
drag, startPoint x: 929, startPoint y: 433, endPoint x: 1067, endPoint y: 433, distance: 137.9
click at [1067, 433] on div "Seeburg Hotel Hotel Seeburgstrasse 53 61, Luzern 1.8 mi from Lake Lucerne city …" at bounding box center [1107, 494] width 375 height 132
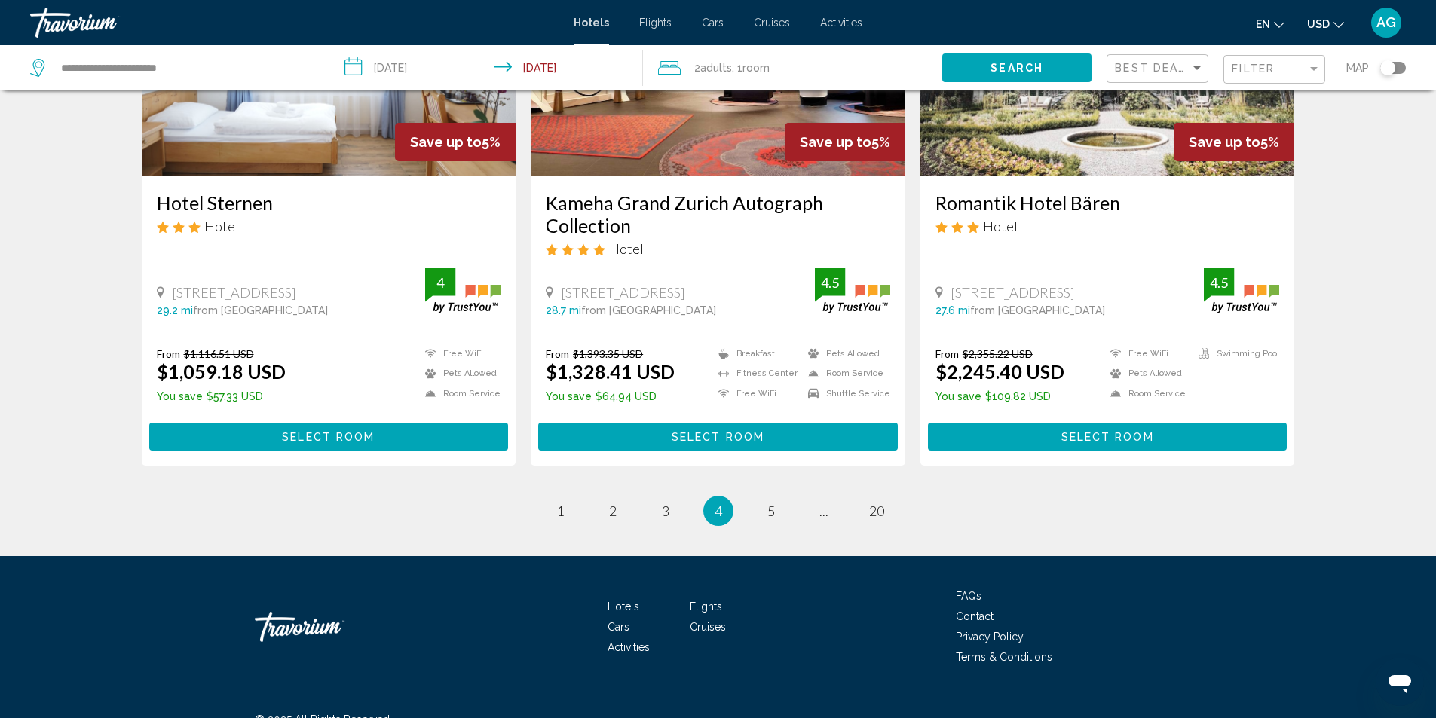
scroll to position [1693, 0]
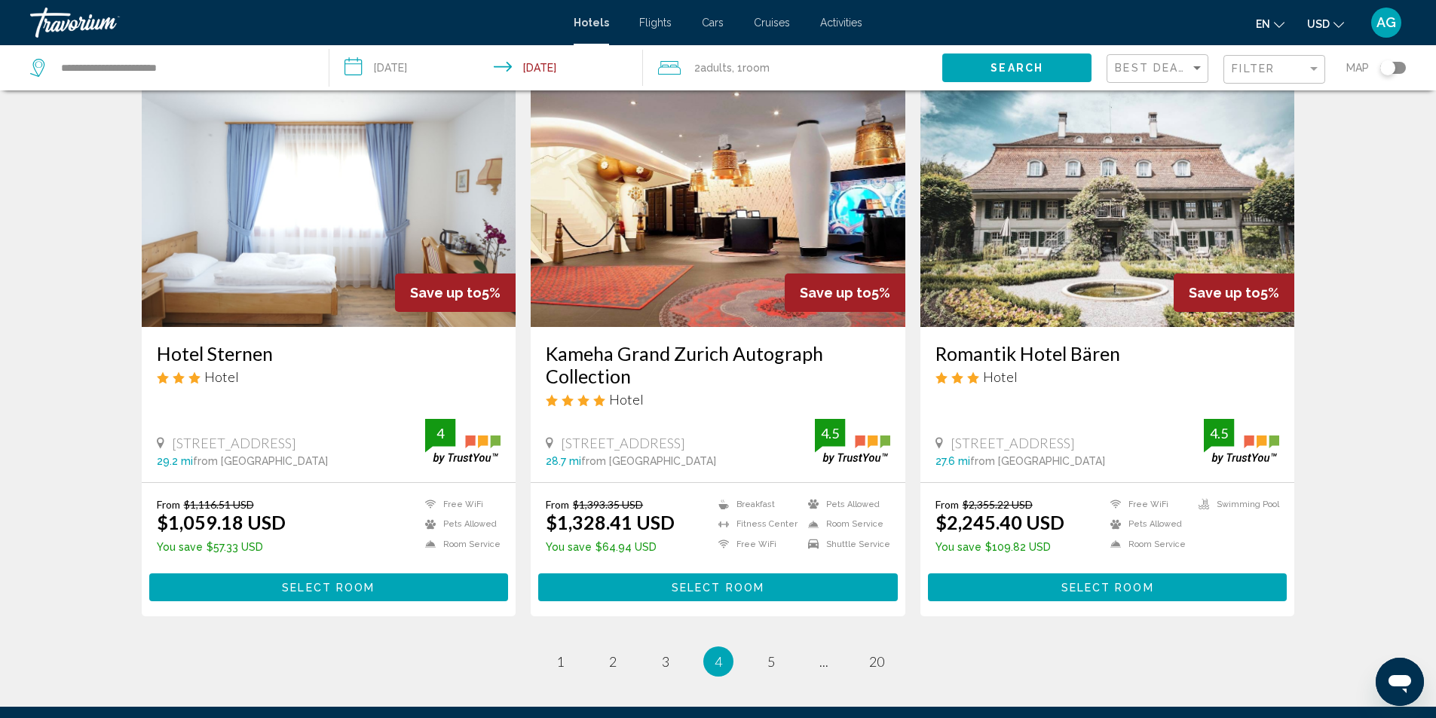
click at [693, 272] on img "Main content" at bounding box center [718, 206] width 375 height 241
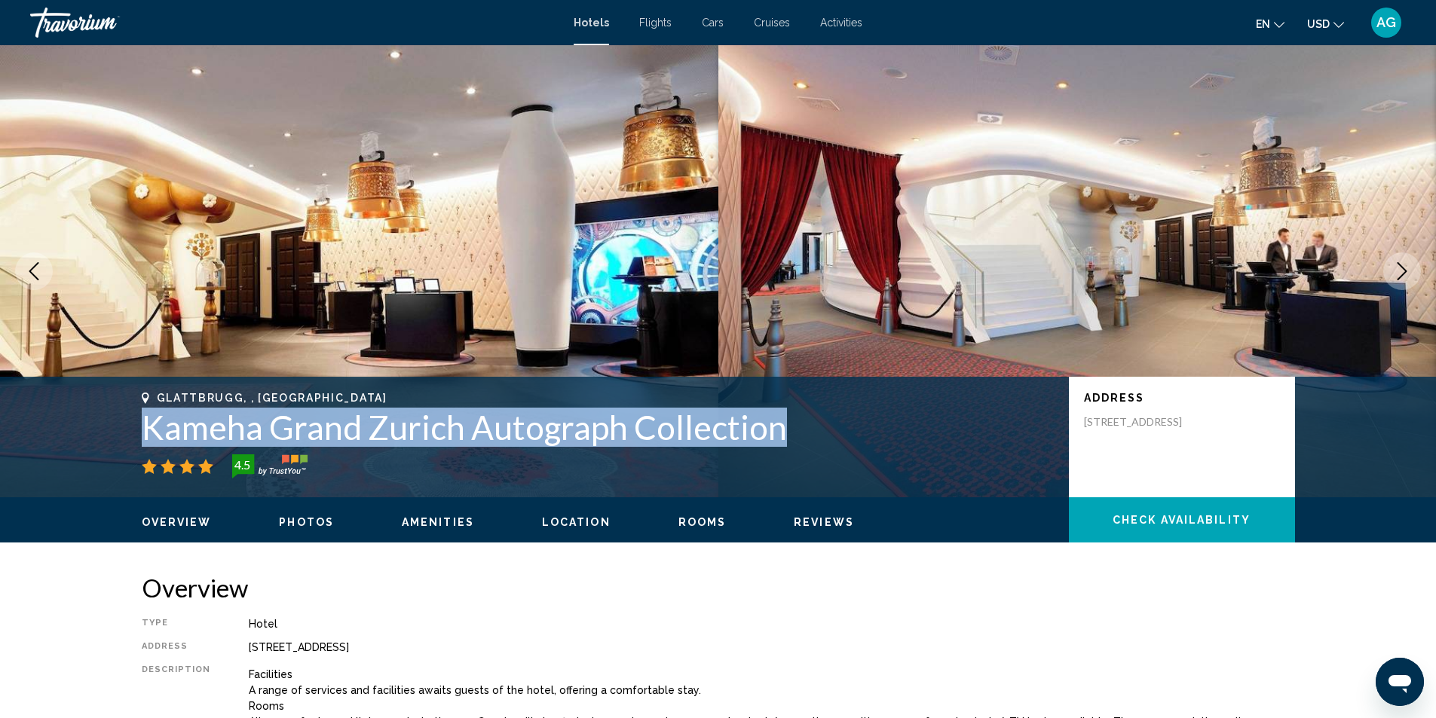
drag, startPoint x: 135, startPoint y: 432, endPoint x: 778, endPoint y: 426, distance: 642.8
click at [778, 426] on div "Glattbrugg, , Switzerland Kameha Grand Zurich Autograph Collection 4.5 Address …" at bounding box center [718, 437] width 1213 height 90
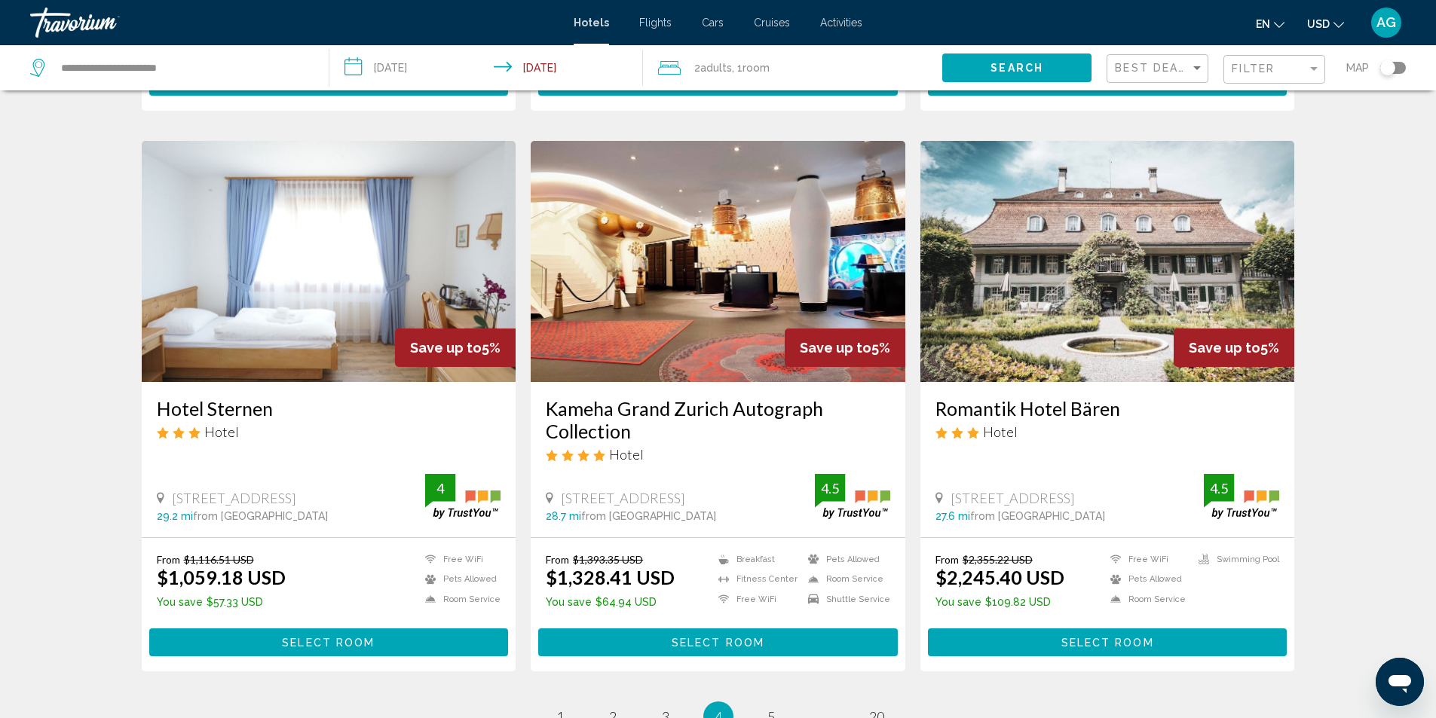
scroll to position [1844, 0]
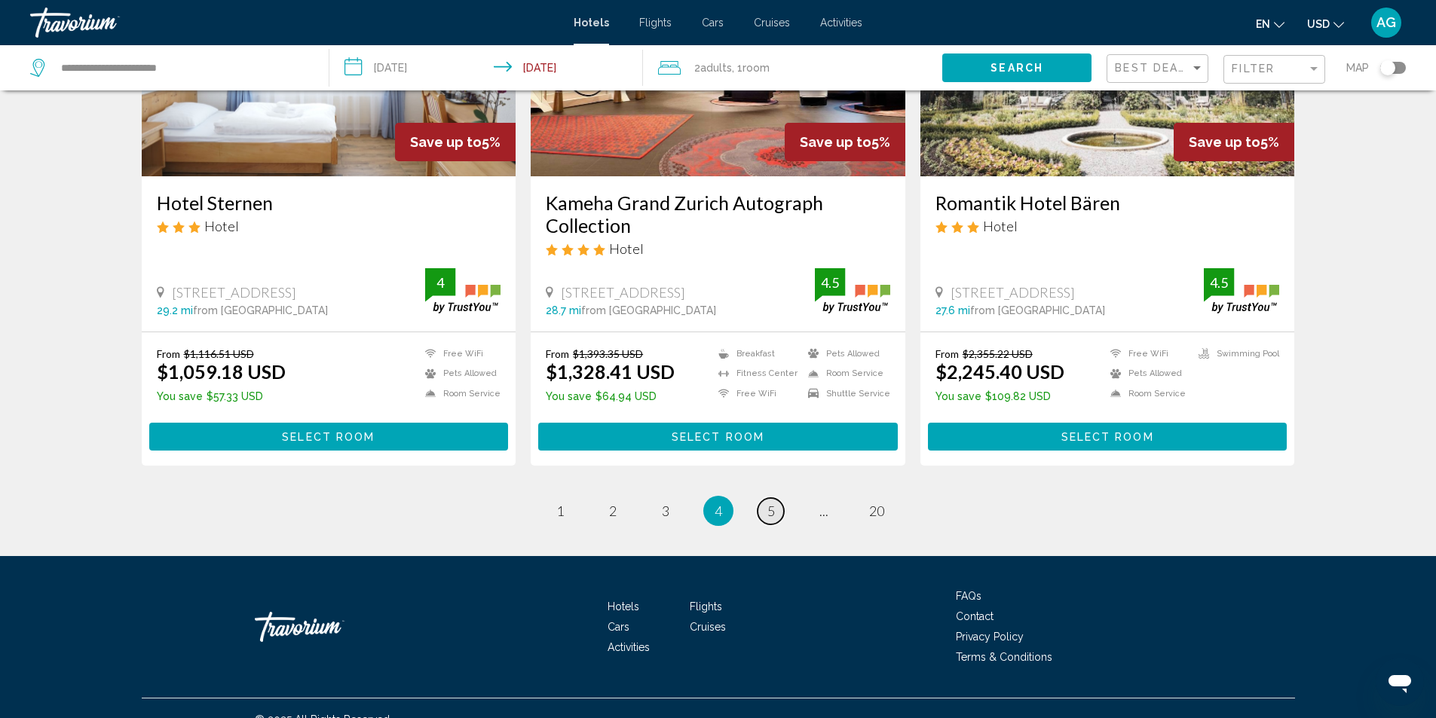
click at [772, 503] on span "5" at bounding box center [771, 511] width 8 height 17
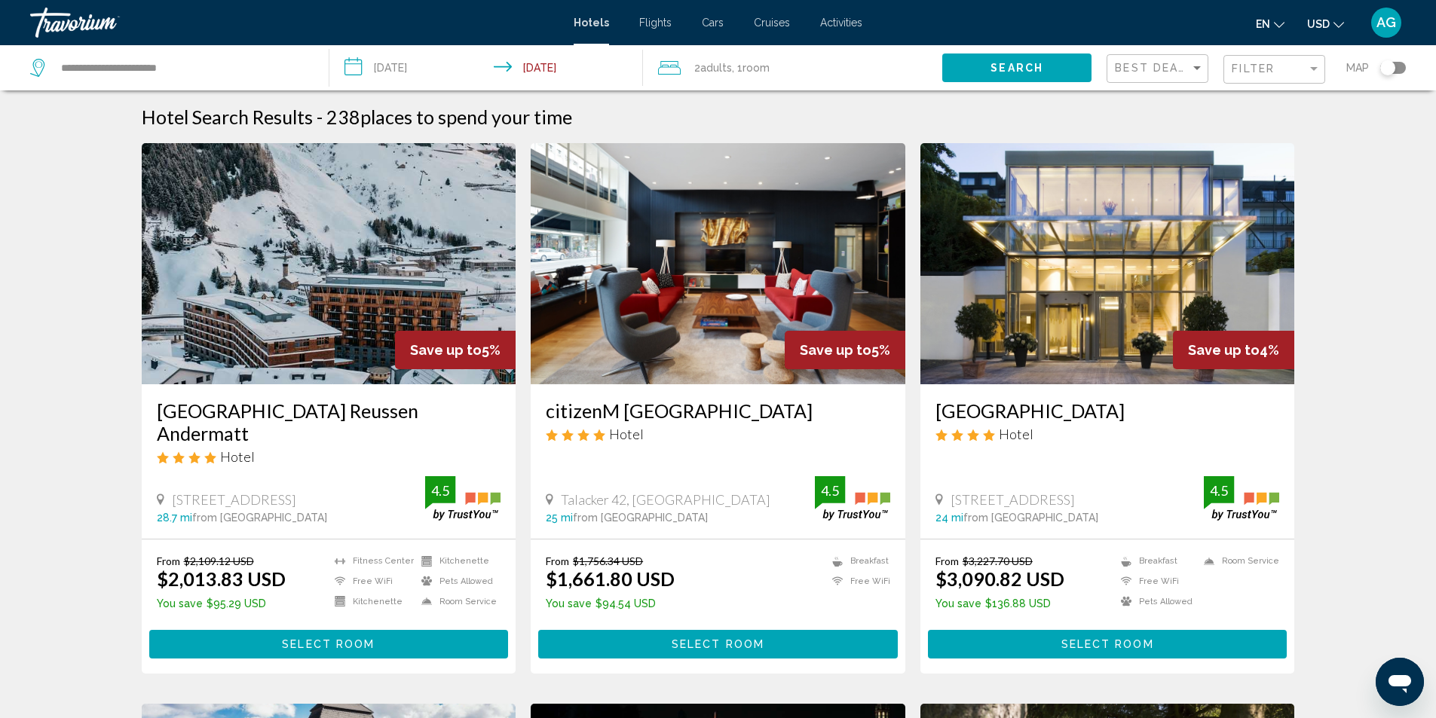
drag, startPoint x: 149, startPoint y: 411, endPoint x: 475, endPoint y: 401, distance: 325.7
click at [475, 401] on div "Radisson Blu Hotel Reussen Andermatt Hotel Bärengasse 1, Andermatt 28.7 mi from…" at bounding box center [329, 461] width 375 height 154
drag, startPoint x: 427, startPoint y: 408, endPoint x: 501, endPoint y: 424, distance: 76.3
click at [501, 424] on div "Radisson Blu Hotel Reussen Andermatt Hotel Bärengasse 1, Andermatt 28.7 mi from…" at bounding box center [329, 461] width 375 height 154
drag, startPoint x: 154, startPoint y: 414, endPoint x: 497, endPoint y: 421, distance: 342.2
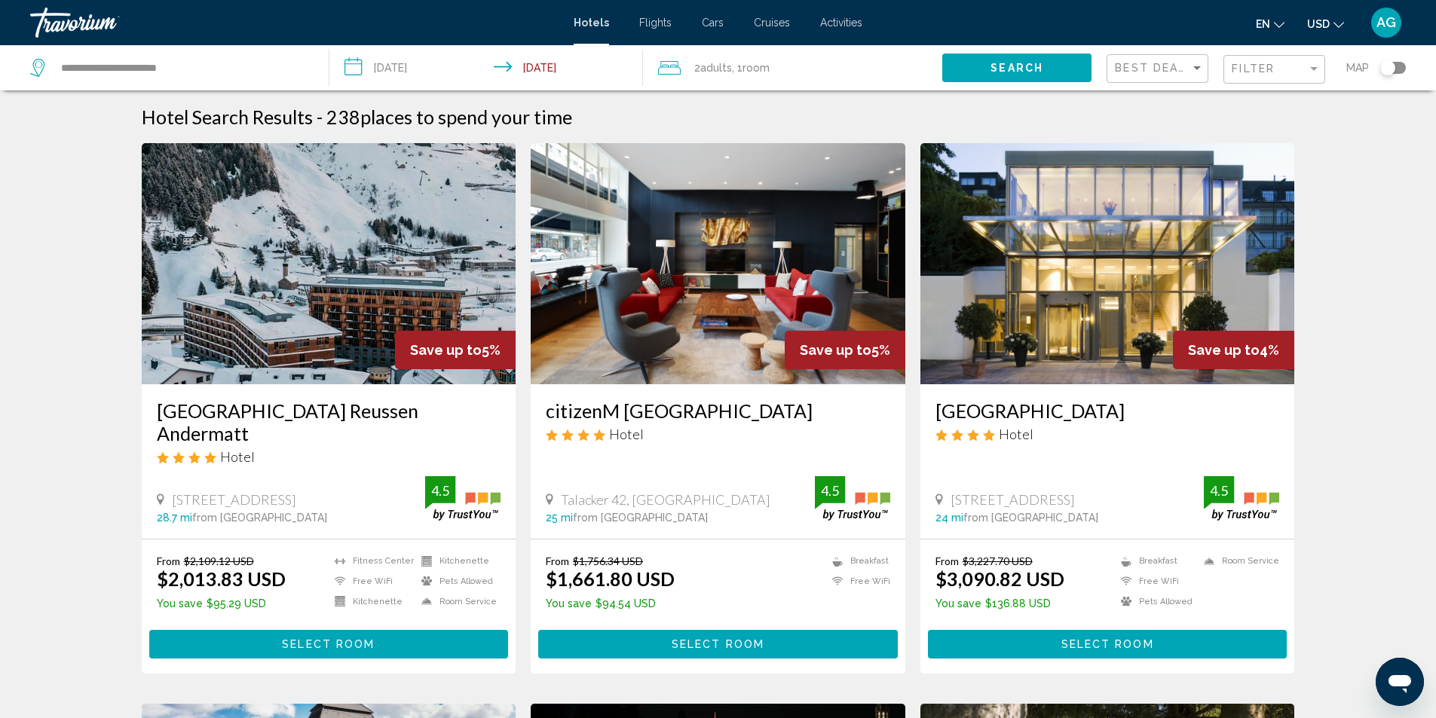
click at [497, 421] on div "Radisson Blu Hotel Reussen Andermatt Hotel Bärengasse 1, Andermatt 28.7 mi from…" at bounding box center [329, 461] width 375 height 154
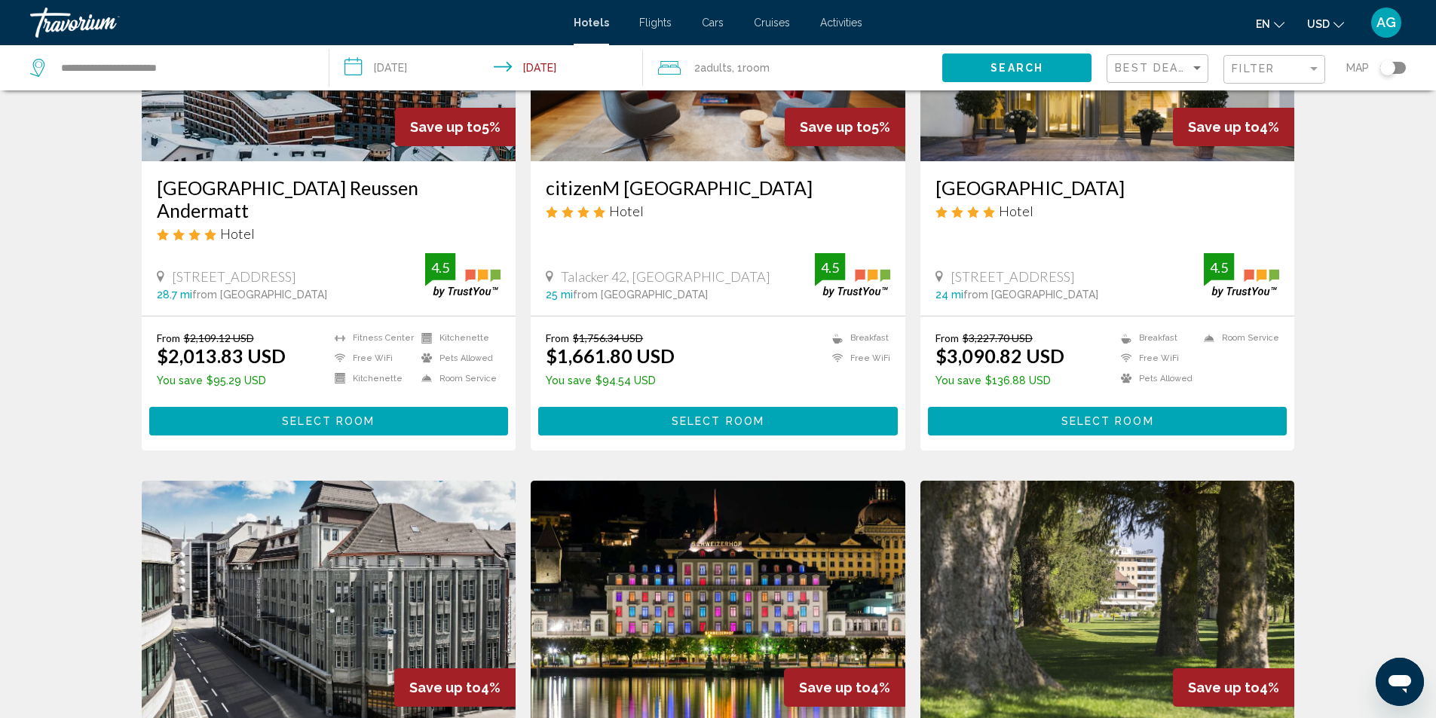
scroll to position [528, 0]
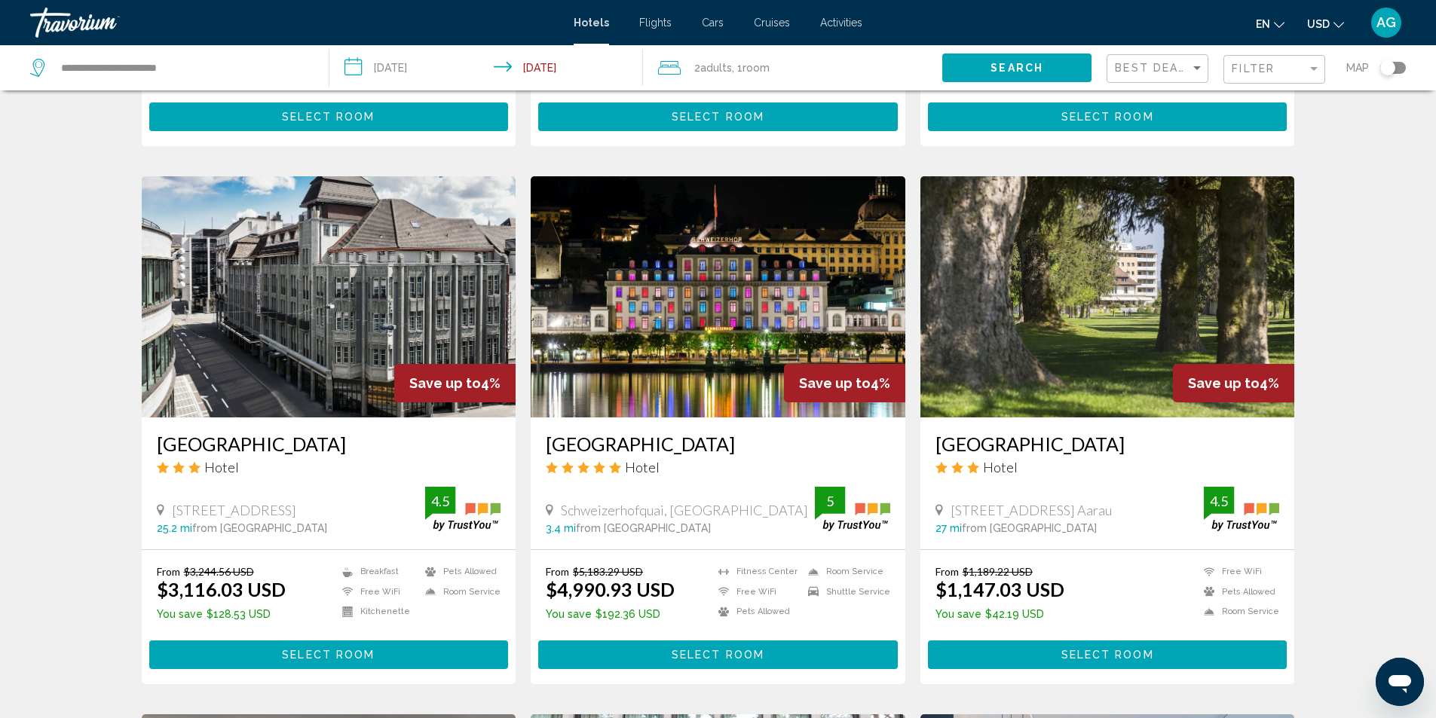
drag, startPoint x: 538, startPoint y: 426, endPoint x: 788, endPoint y: 410, distance: 249.9
click at [788, 417] on div "Hotel Schweizerhof Luzern Hotel Schweizerhofquai, Luzern 3.4 mi from Lake Lucer…" at bounding box center [718, 483] width 375 height 132
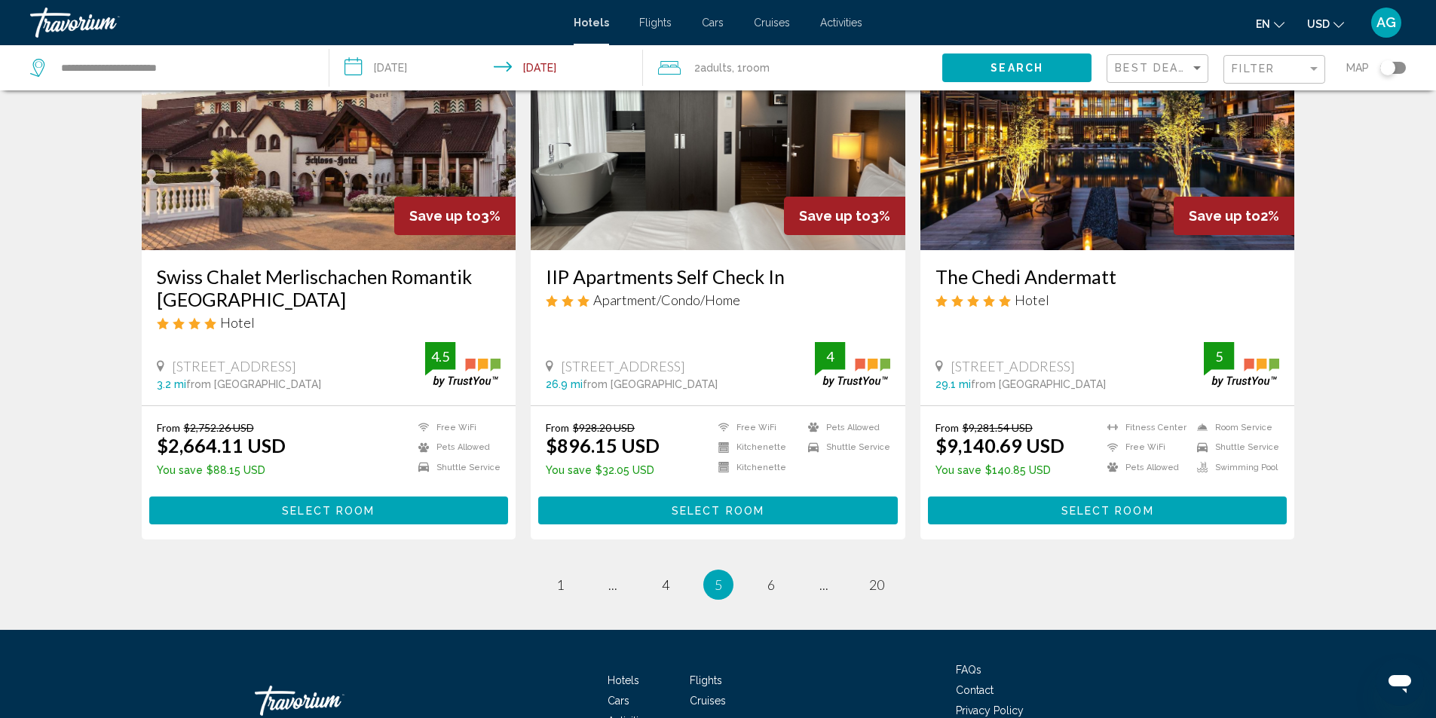
scroll to position [1809, 0]
